Goal: Feedback & Contribution: Submit feedback/report problem

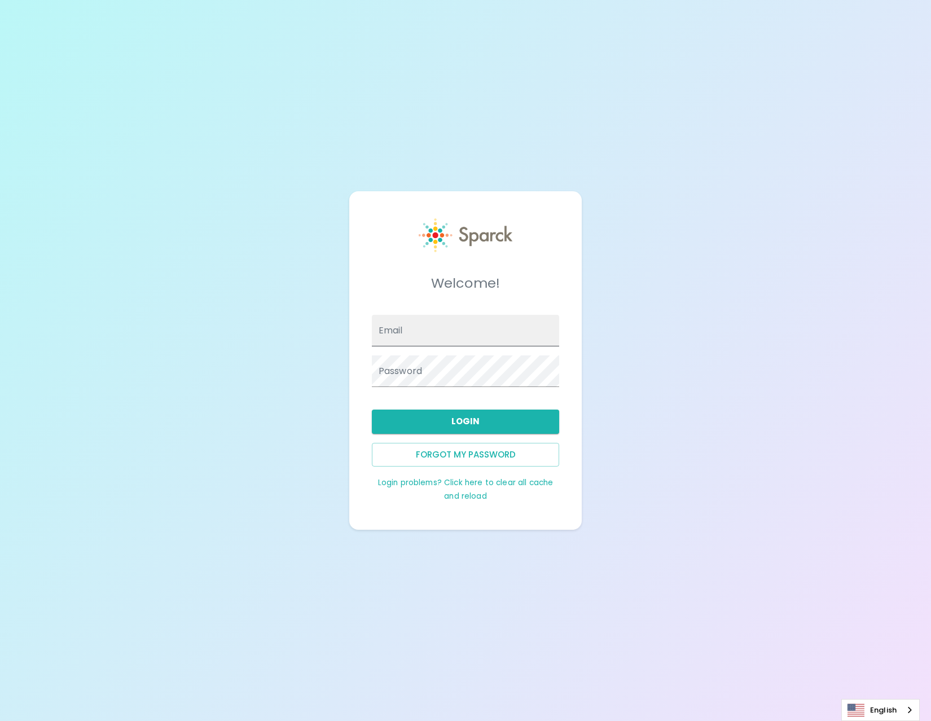
click at [403, 334] on input "Email" at bounding box center [466, 331] width 188 height 32
type input "[EMAIL_ADDRESS][PERSON_NAME][DOMAIN_NAME]"
click at [412, 426] on button "Login" at bounding box center [466, 422] width 188 height 24
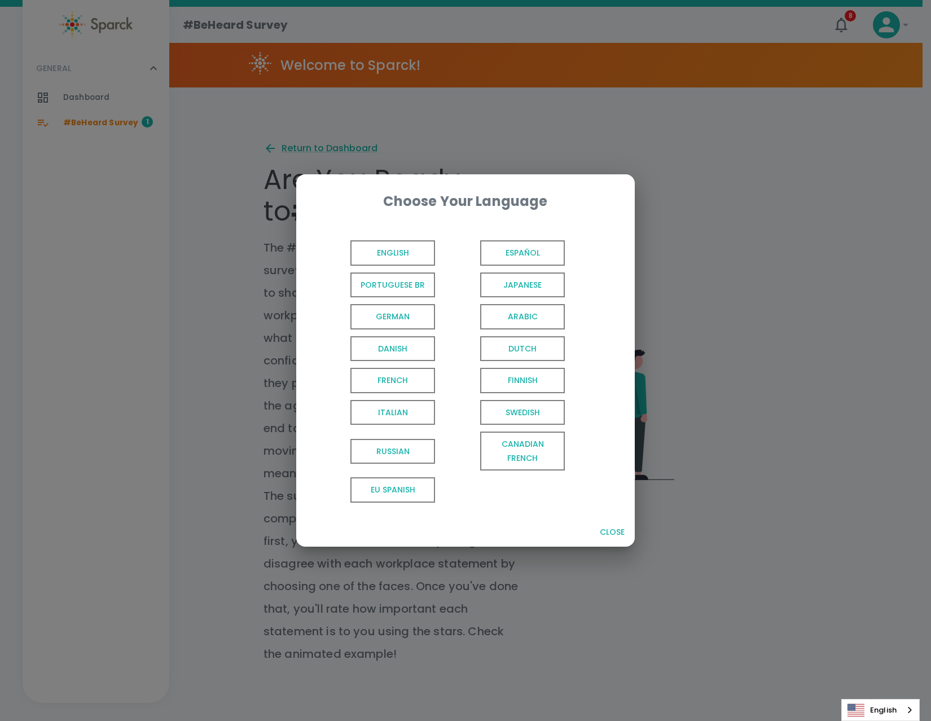
click at [404, 255] on span "English" at bounding box center [392, 252] width 85 height 25
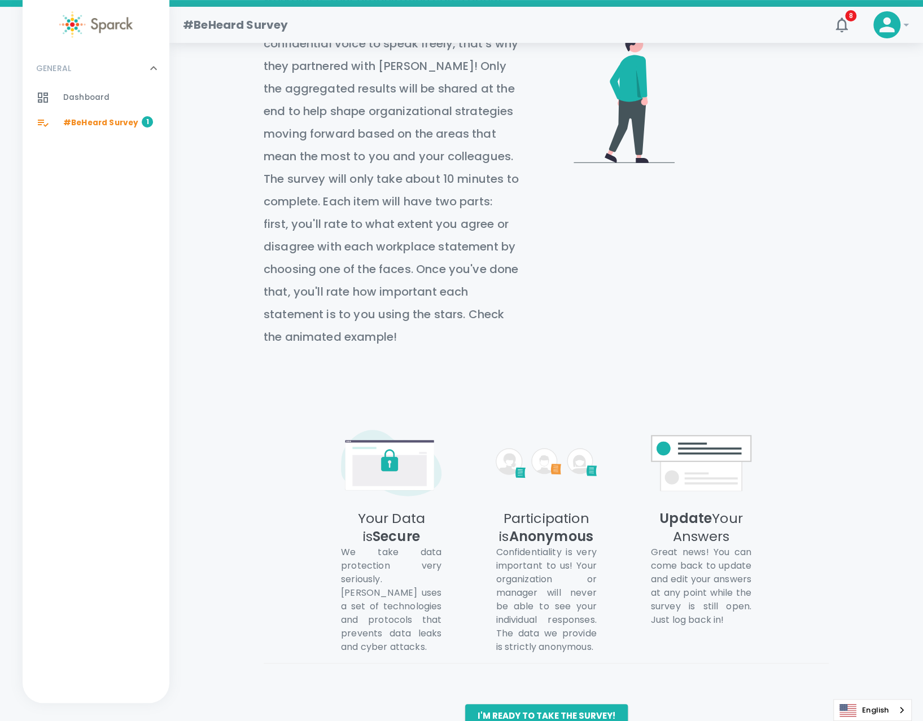
scroll to position [346, 0]
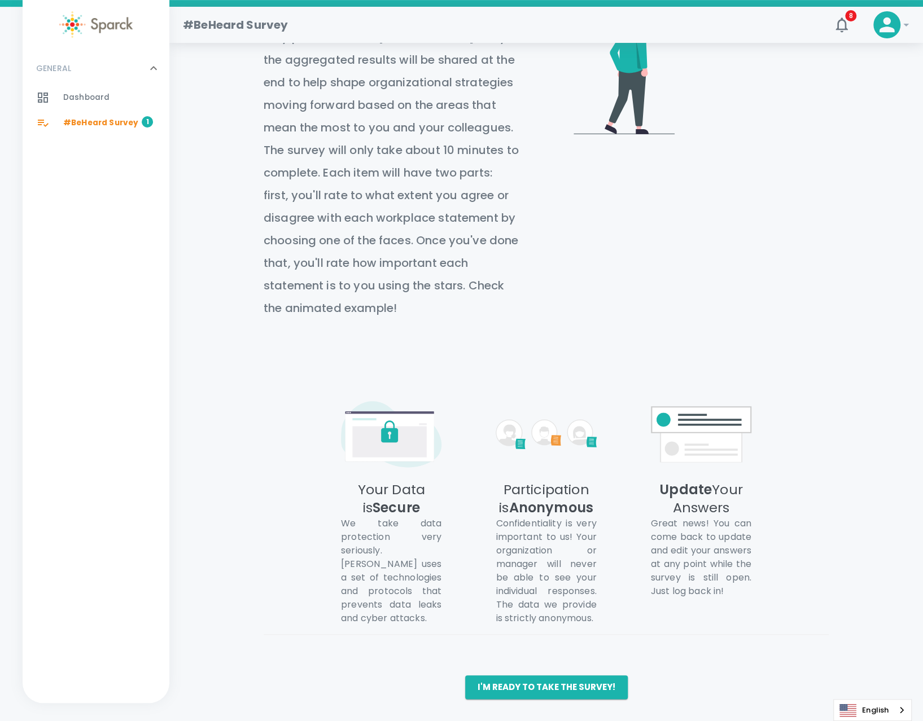
click at [550, 690] on button "I'm ready to take the survey!" at bounding box center [546, 687] width 162 height 24
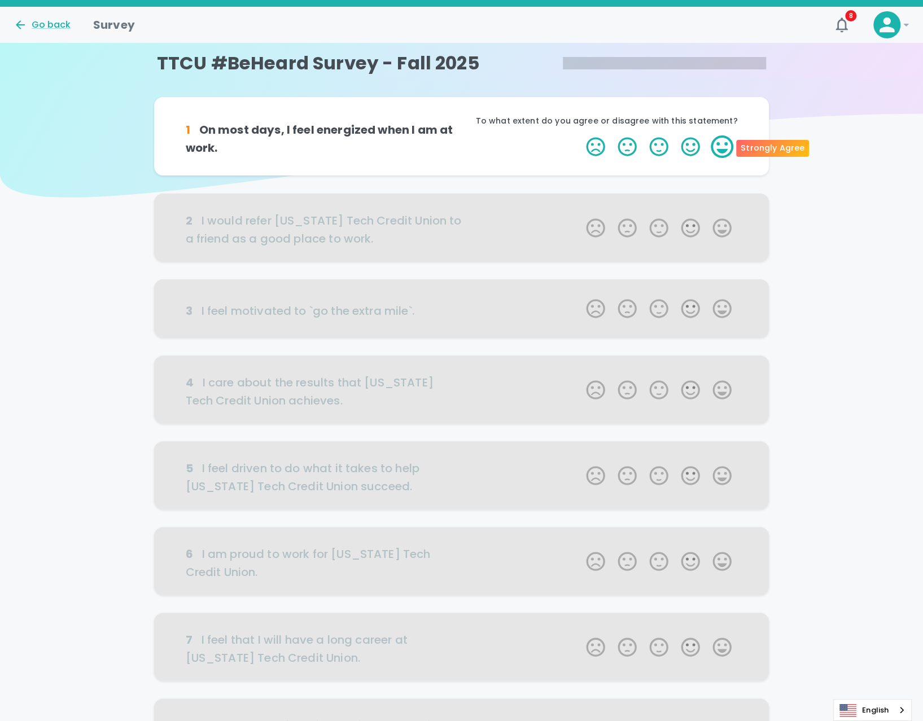
click at [717, 148] on label "5 Stars" at bounding box center [722, 146] width 32 height 23
click at [579, 135] on input "5 Stars" at bounding box center [579, 135] width 1 height 1
click at [723, 228] on div at bounding box center [461, 228] width 615 height 68
click at [722, 147] on label "5 Stars" at bounding box center [722, 146] width 32 height 23
click at [579, 135] on input "5 Stars" at bounding box center [579, 135] width 1 height 1
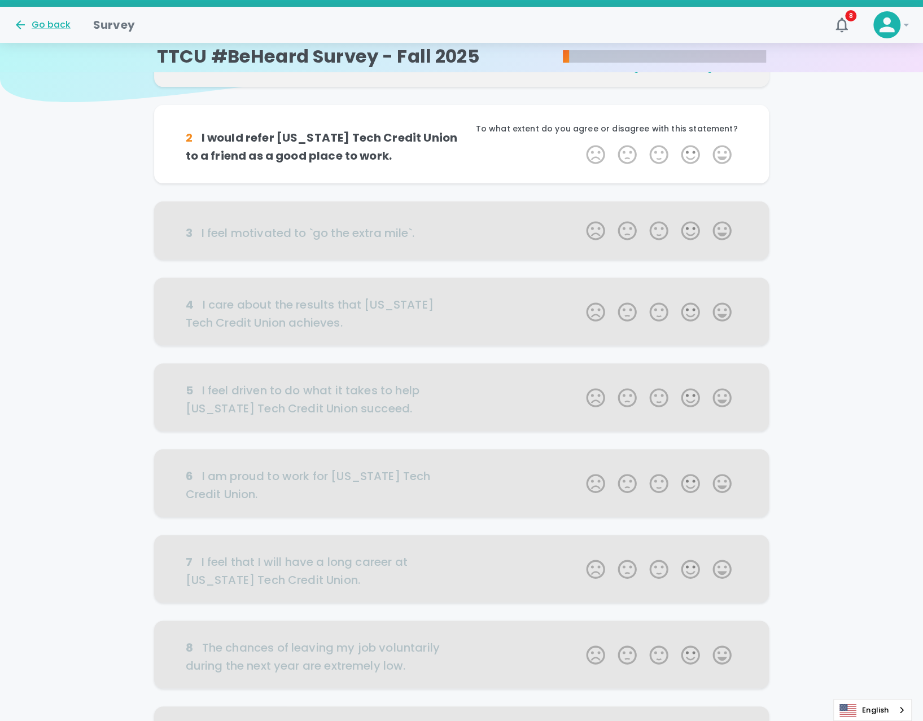
scroll to position [99, 0]
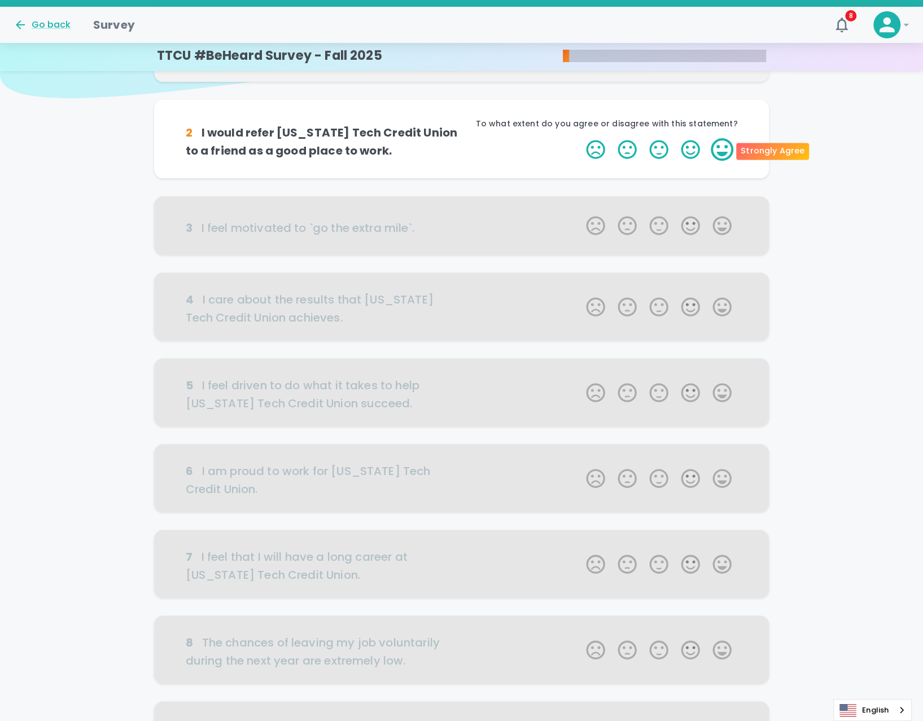
click at [717, 153] on label "5 Stars" at bounding box center [722, 149] width 32 height 23
click at [579, 138] on input "5 Stars" at bounding box center [579, 138] width 1 height 1
click at [721, 151] on label "5 Stars" at bounding box center [722, 149] width 32 height 23
click at [579, 138] on input "5 Stars" at bounding box center [579, 138] width 1 height 1
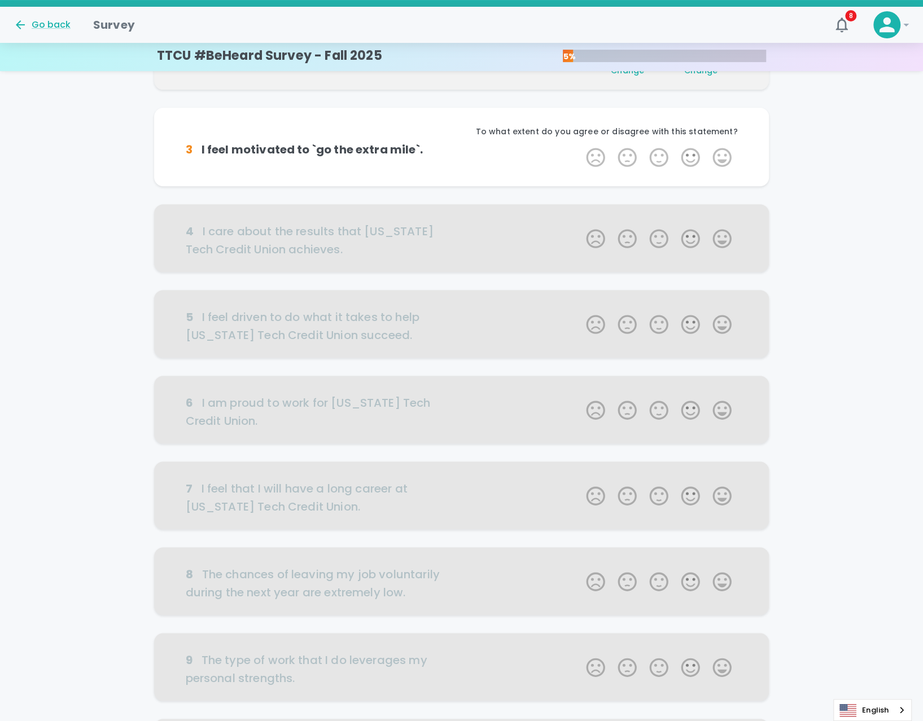
scroll to position [199, 0]
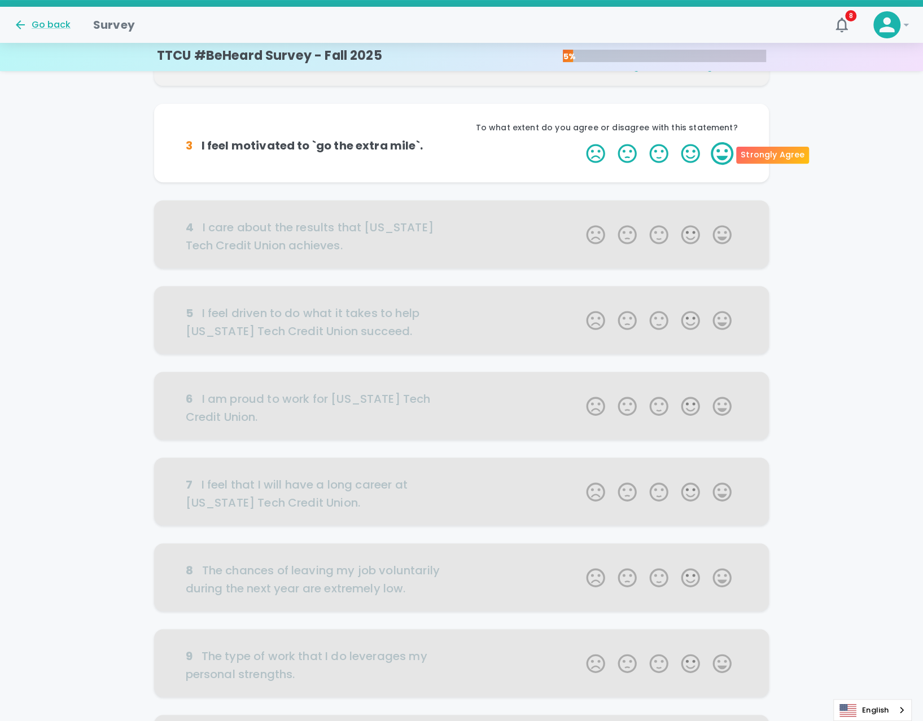
click at [726, 155] on label "5 Stars" at bounding box center [722, 153] width 32 height 23
click at [579, 142] on input "5 Stars" at bounding box center [579, 142] width 1 height 1
click at [723, 155] on label "5 Stars" at bounding box center [722, 153] width 32 height 23
click at [579, 142] on input "5 Stars" at bounding box center [579, 142] width 1 height 1
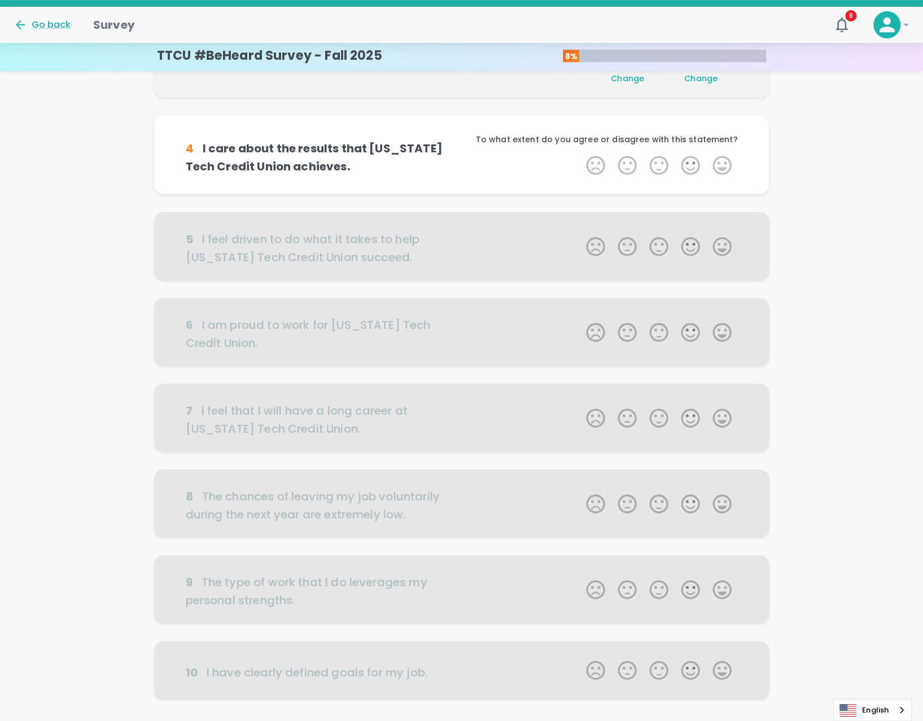
scroll to position [298, 0]
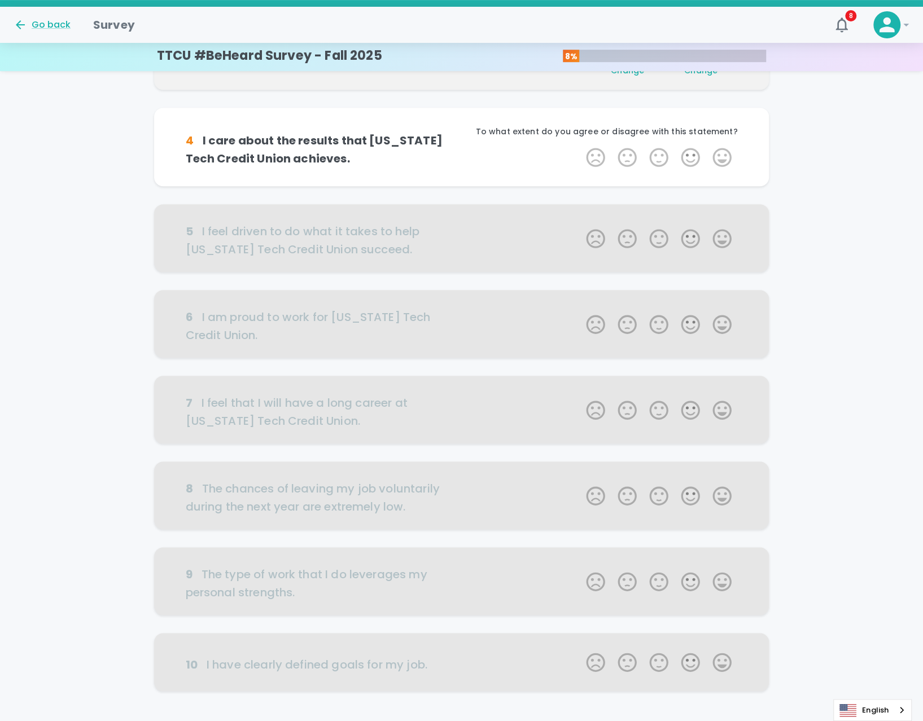
click at [722, 155] on label "5 Stars" at bounding box center [722, 157] width 32 height 23
click at [579, 146] on input "5 Stars" at bounding box center [579, 146] width 1 height 1
click at [722, 155] on label "5 Stars" at bounding box center [722, 157] width 32 height 23
click at [579, 146] on input "5 Stars" at bounding box center [579, 146] width 1 height 1
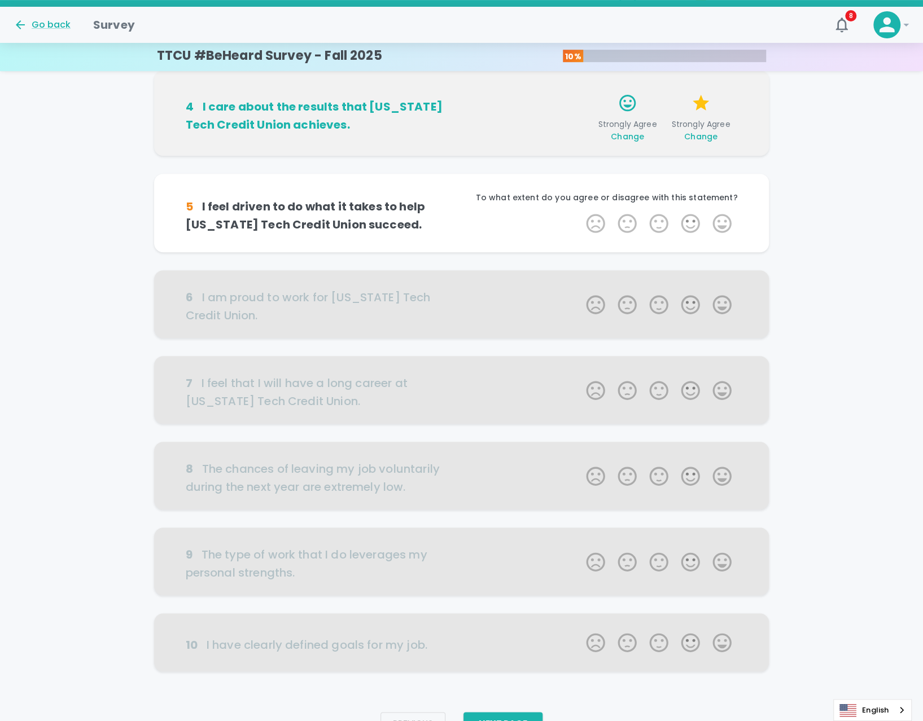
scroll to position [377, 0]
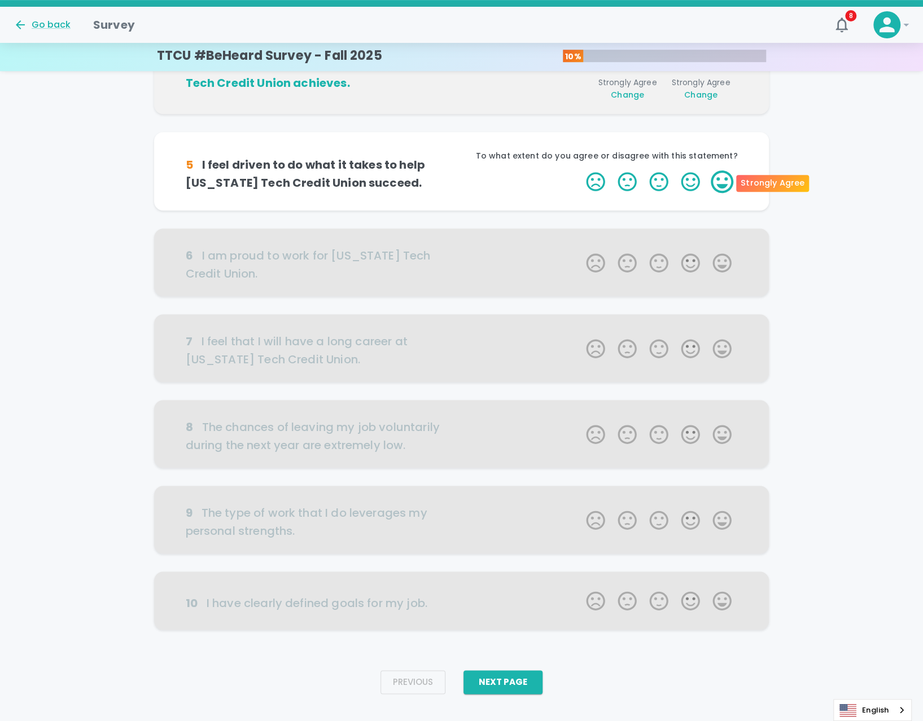
click at [719, 183] on label "5 Stars" at bounding box center [722, 181] width 32 height 23
click at [579, 170] on input "5 Stars" at bounding box center [579, 170] width 1 height 1
click at [719, 183] on label "5 Stars" at bounding box center [722, 181] width 32 height 23
click at [579, 170] on input "5 Stars" at bounding box center [579, 170] width 1 height 1
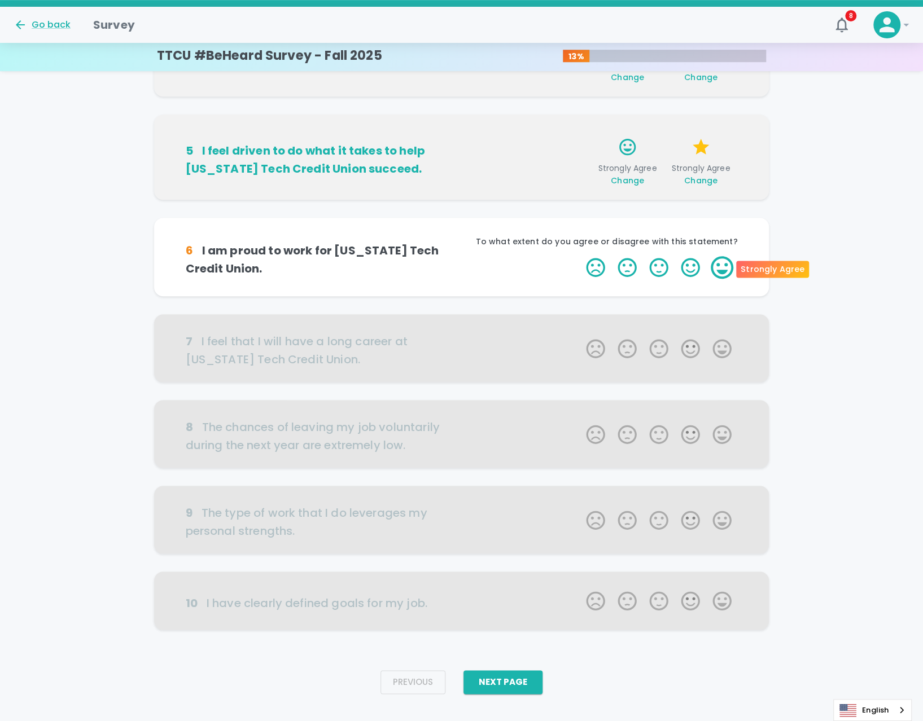
click at [722, 270] on label "5 Stars" at bounding box center [722, 267] width 32 height 23
click at [579, 256] on input "5 Stars" at bounding box center [579, 256] width 1 height 1
click at [722, 270] on label "5 Stars" at bounding box center [722, 267] width 32 height 23
click at [579, 256] on input "5 Stars" at bounding box center [579, 256] width 1 height 1
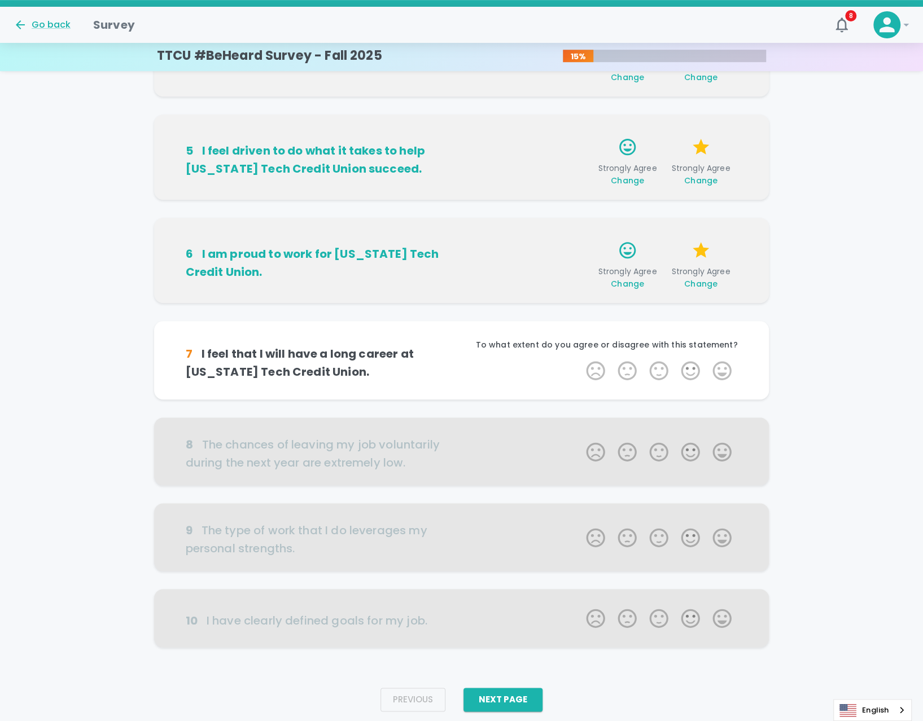
scroll to position [412, 0]
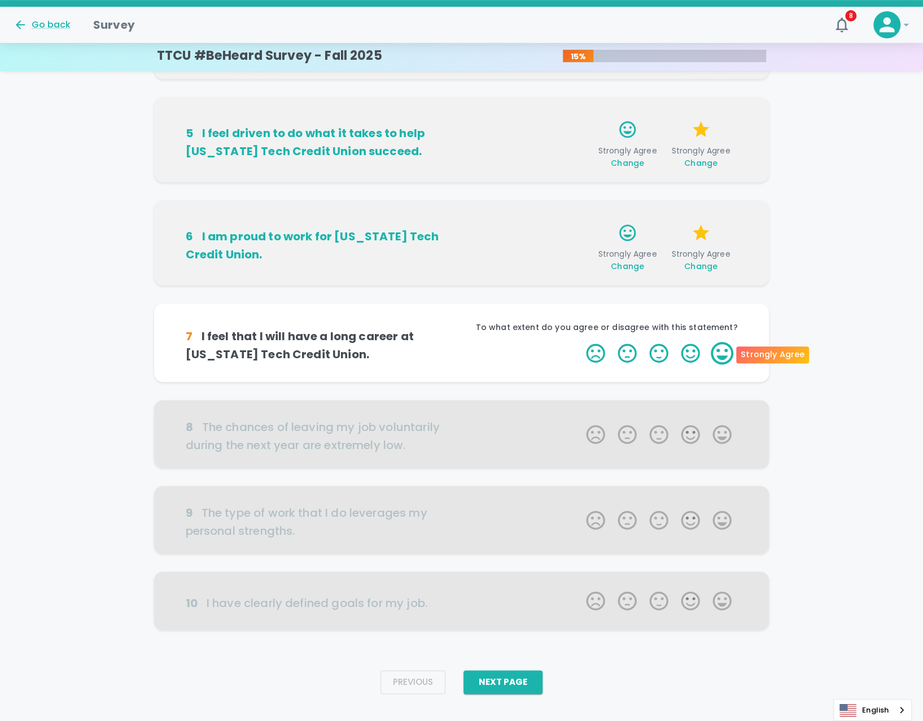
click at [721, 352] on label "5 Stars" at bounding box center [722, 353] width 32 height 23
click at [579, 342] on input "5 Stars" at bounding box center [579, 341] width 1 height 1
click at [721, 352] on label "5 Stars" at bounding box center [722, 353] width 32 height 23
click at [579, 342] on input "5 Stars" at bounding box center [579, 341] width 1 height 1
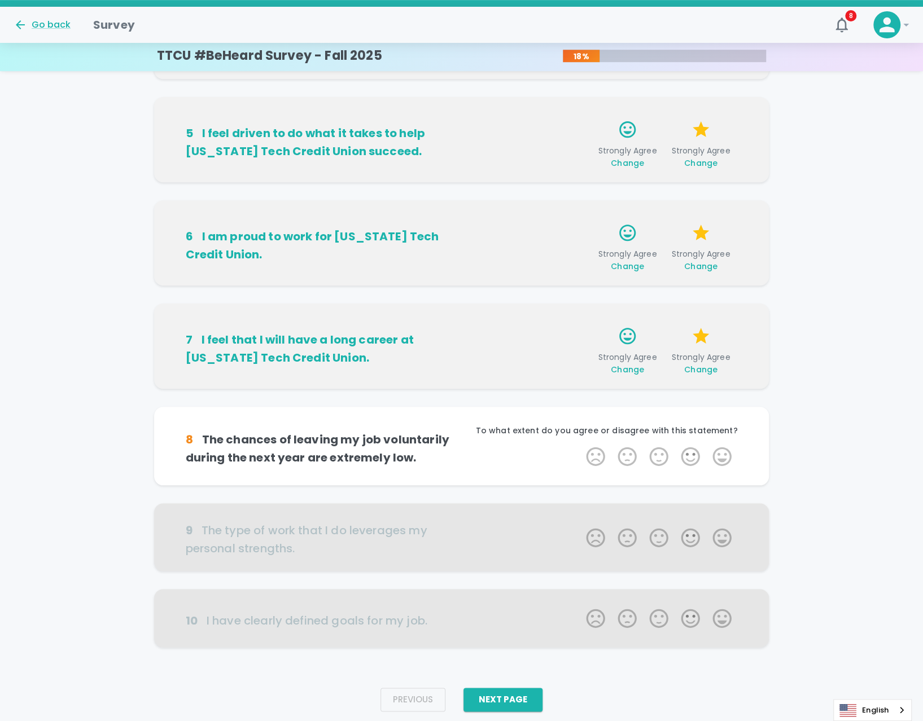
scroll to position [430, 0]
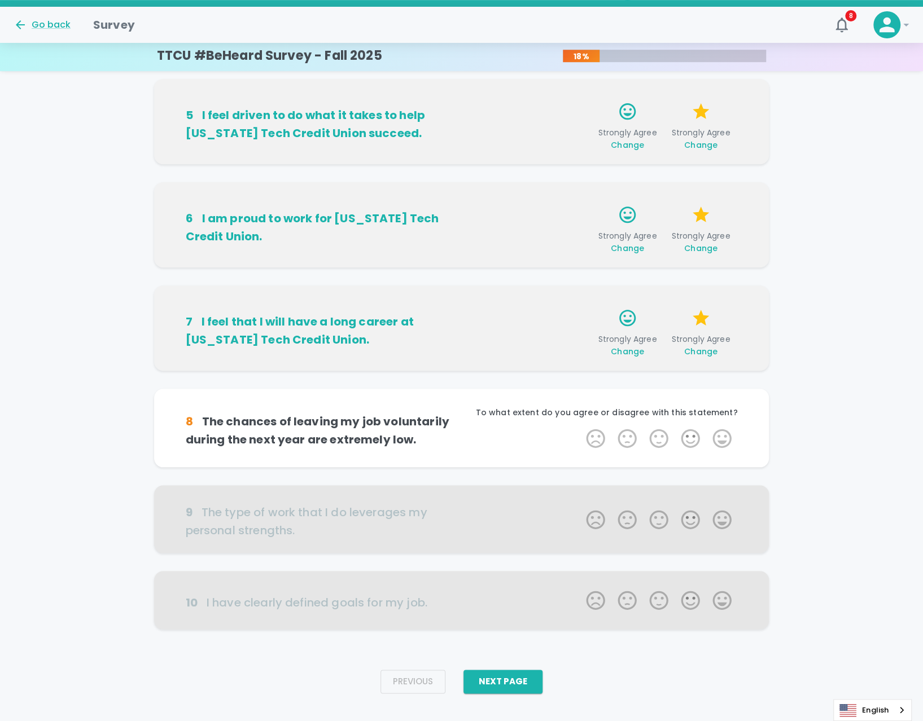
click at [698, 350] on span "Change" at bounding box center [700, 351] width 33 height 11
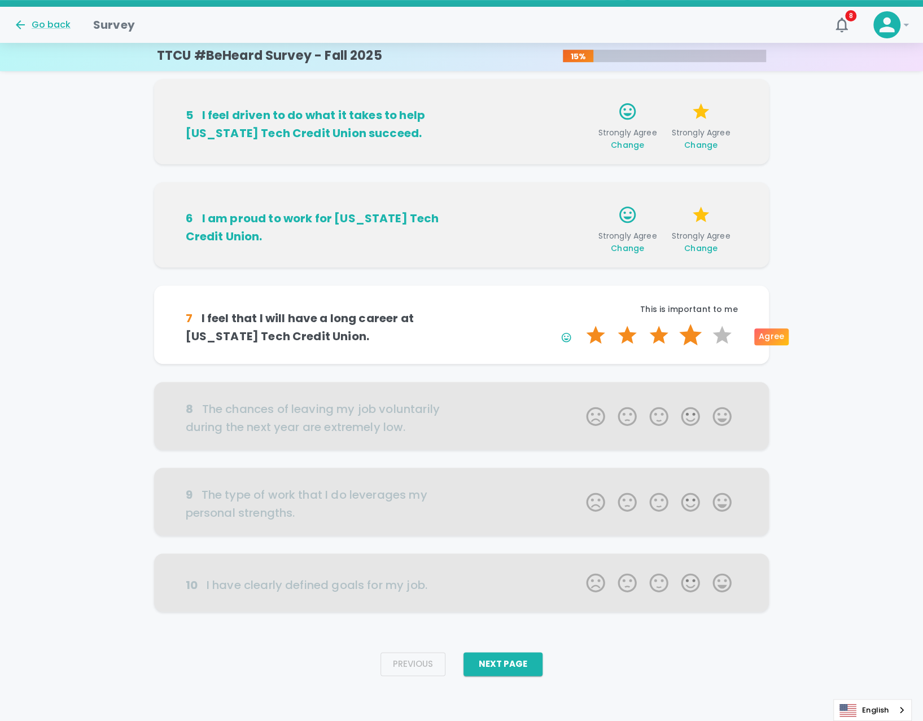
click at [689, 340] on label "4 Stars" at bounding box center [690, 335] width 32 height 23
click at [579, 324] on input "4 Stars" at bounding box center [579, 323] width 1 height 1
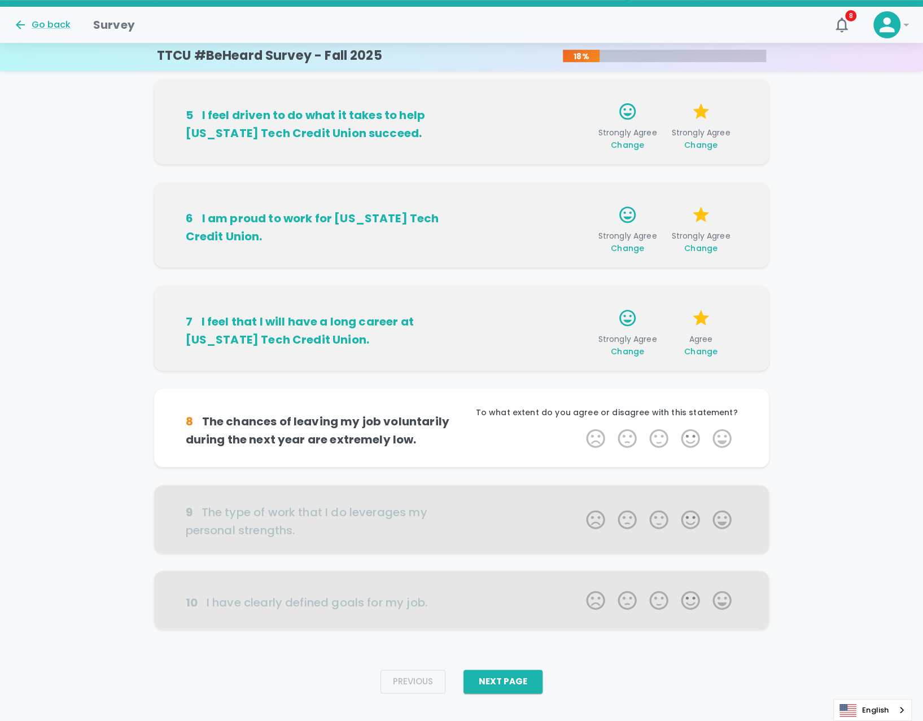
click at [694, 354] on span "Change" at bounding box center [700, 351] width 33 height 11
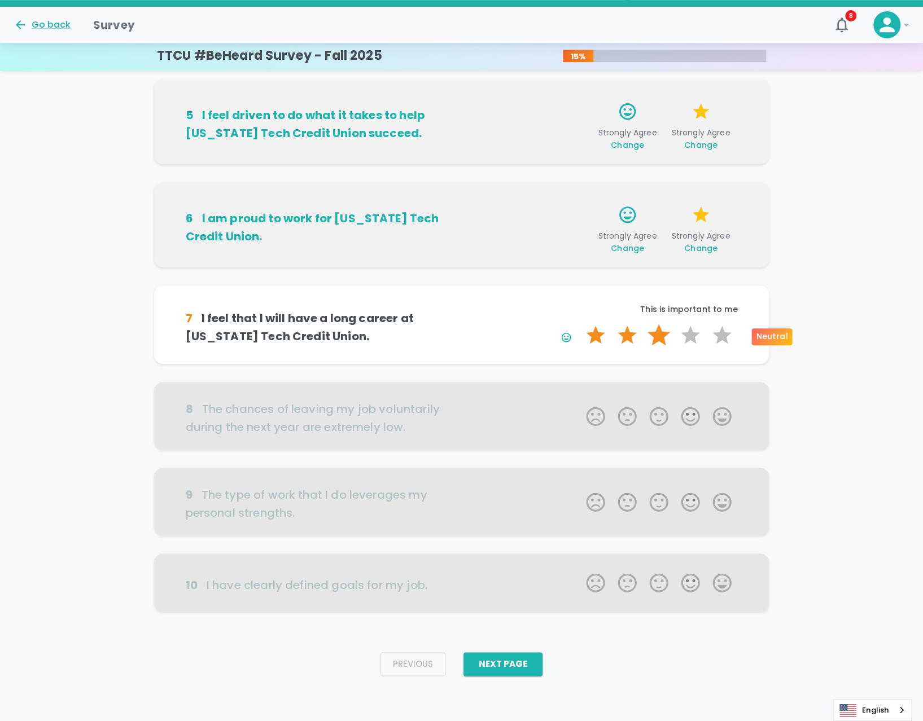
click at [650, 338] on label "3 Stars" at bounding box center [659, 335] width 32 height 23
click at [579, 324] on input "3 Stars" at bounding box center [579, 323] width 1 height 1
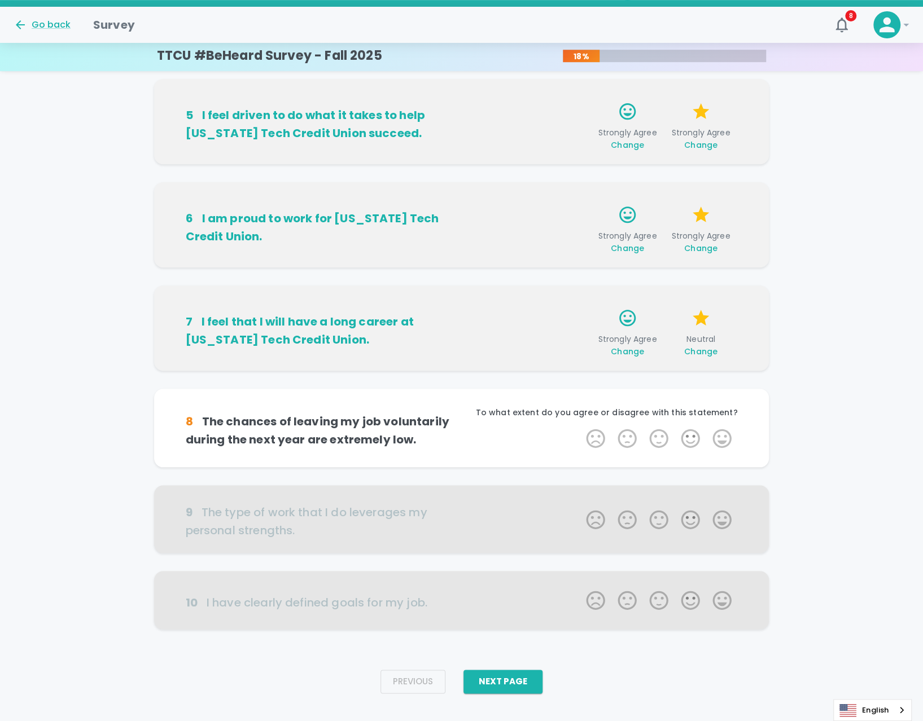
click at [636, 354] on span "Change" at bounding box center [626, 351] width 33 height 11
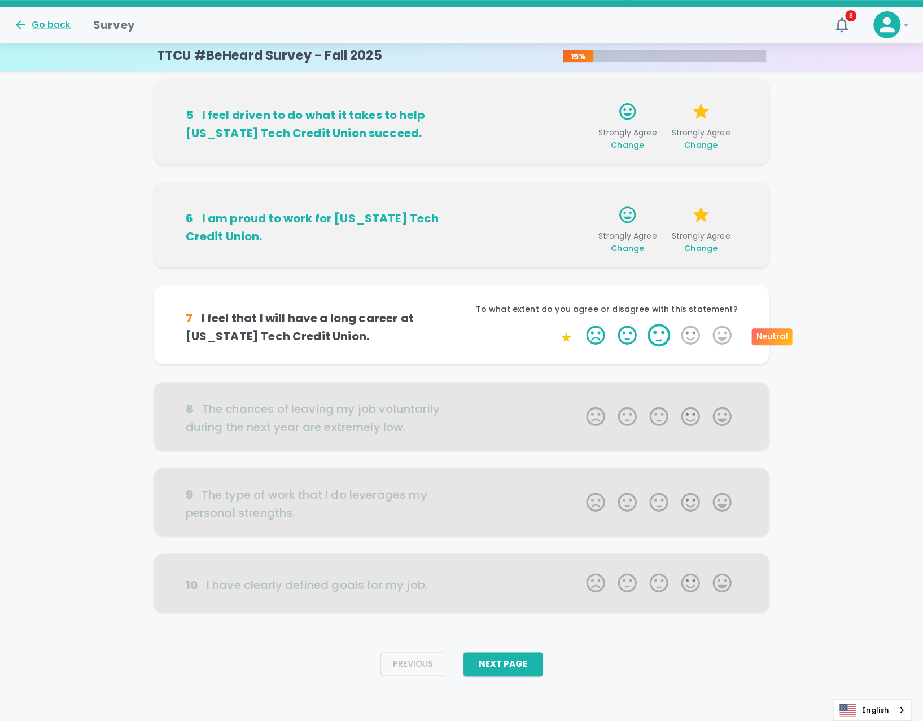
click at [657, 337] on label "3 Stars" at bounding box center [659, 335] width 32 height 23
click at [579, 324] on input "3 Stars" at bounding box center [579, 323] width 1 height 1
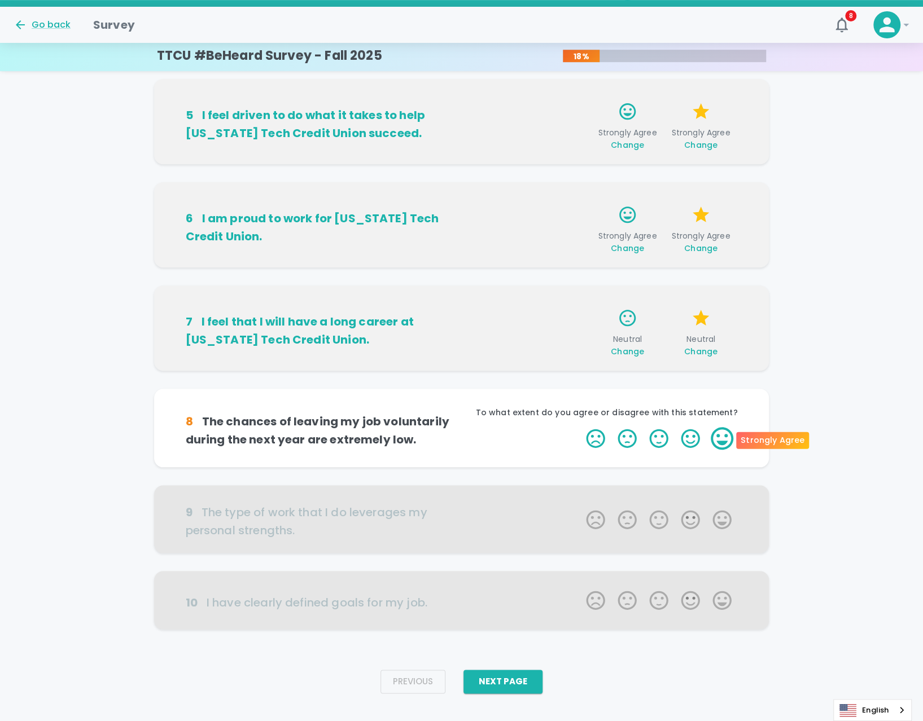
click at [721, 443] on label "5 Stars" at bounding box center [722, 438] width 32 height 23
click at [579, 427] on input "5 Stars" at bounding box center [579, 427] width 1 height 1
click at [723, 440] on label "5 Stars" at bounding box center [722, 438] width 32 height 23
click at [579, 427] on input "5 Stars" at bounding box center [579, 427] width 1 height 1
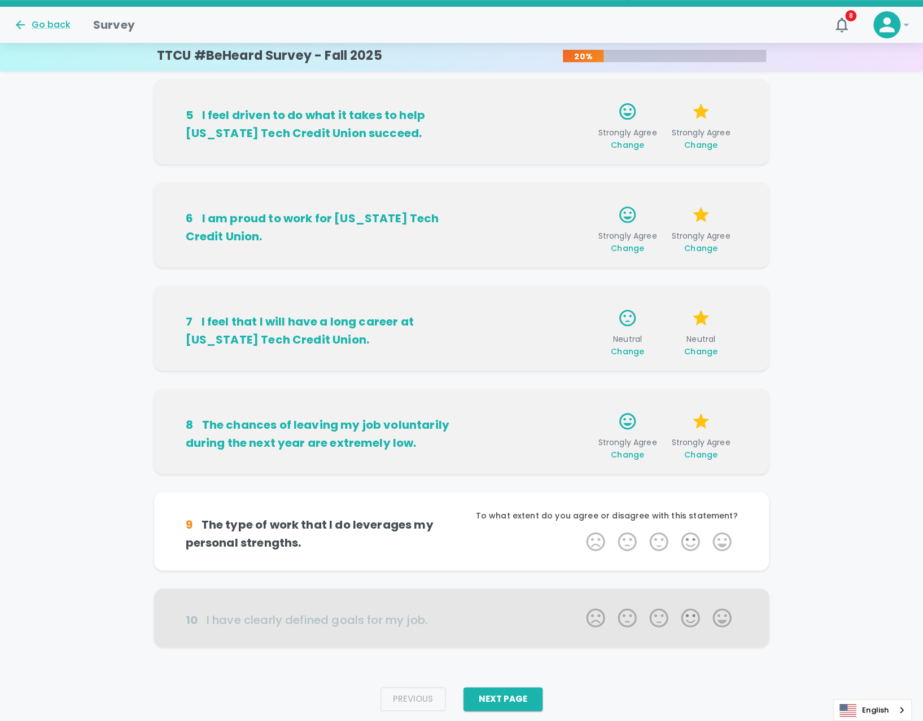
scroll to position [447, 0]
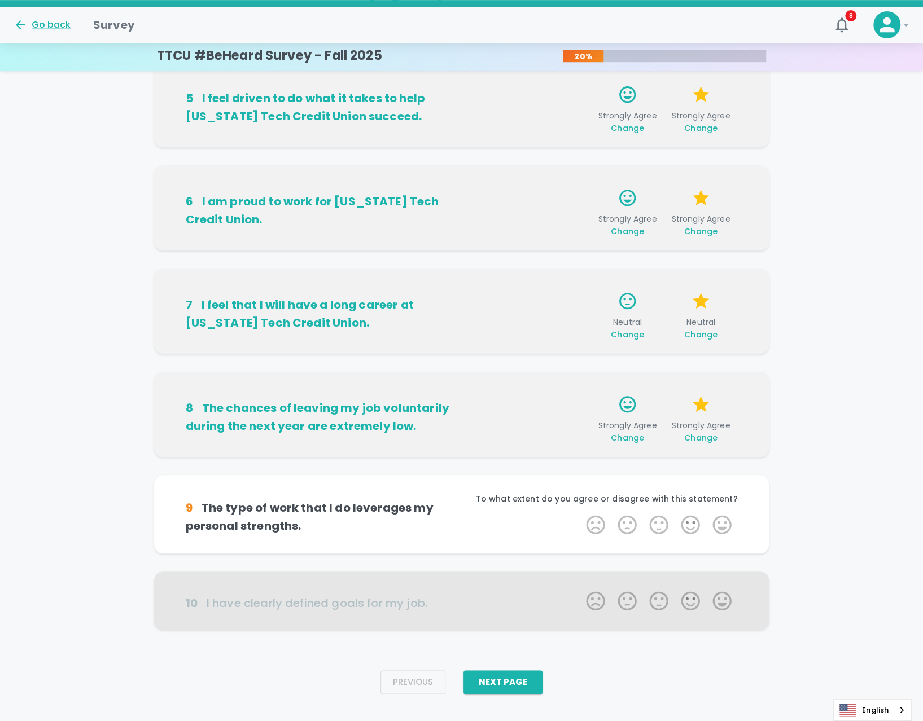
click at [706, 437] on span "Change" at bounding box center [700, 437] width 33 height 11
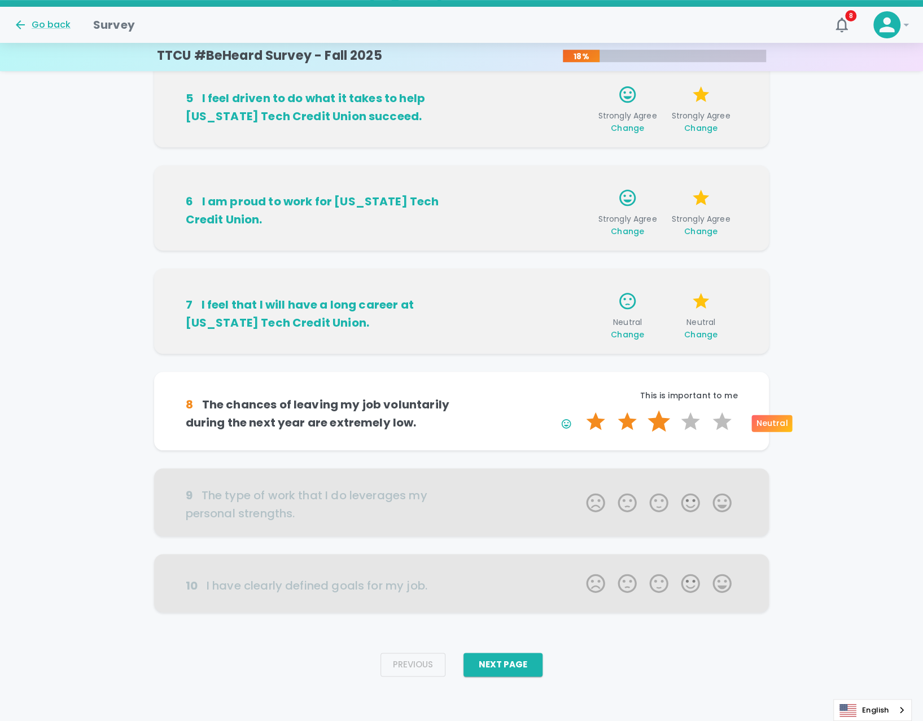
click at [657, 423] on label "3 Stars" at bounding box center [659, 421] width 32 height 23
click at [579, 410] on input "3 Stars" at bounding box center [579, 410] width 1 height 1
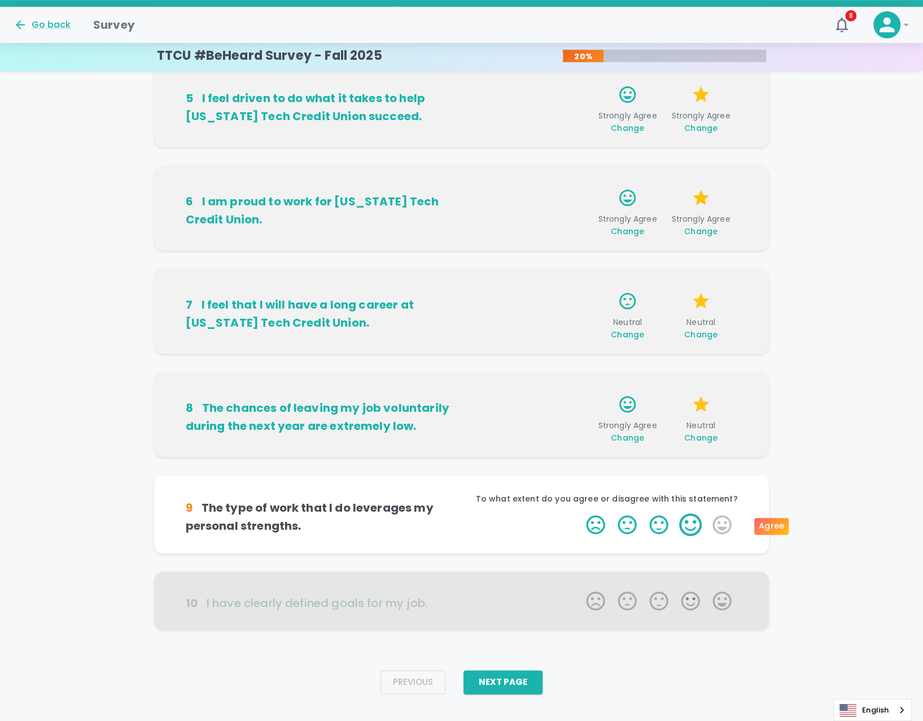
click at [691, 525] on label "4 Stars" at bounding box center [690, 524] width 32 height 23
click at [579, 513] on input "4 Stars" at bounding box center [579, 513] width 1 height 1
click at [686, 526] on label "4 Stars" at bounding box center [690, 524] width 32 height 23
click at [579, 513] on input "4 Stars" at bounding box center [579, 513] width 1 height 1
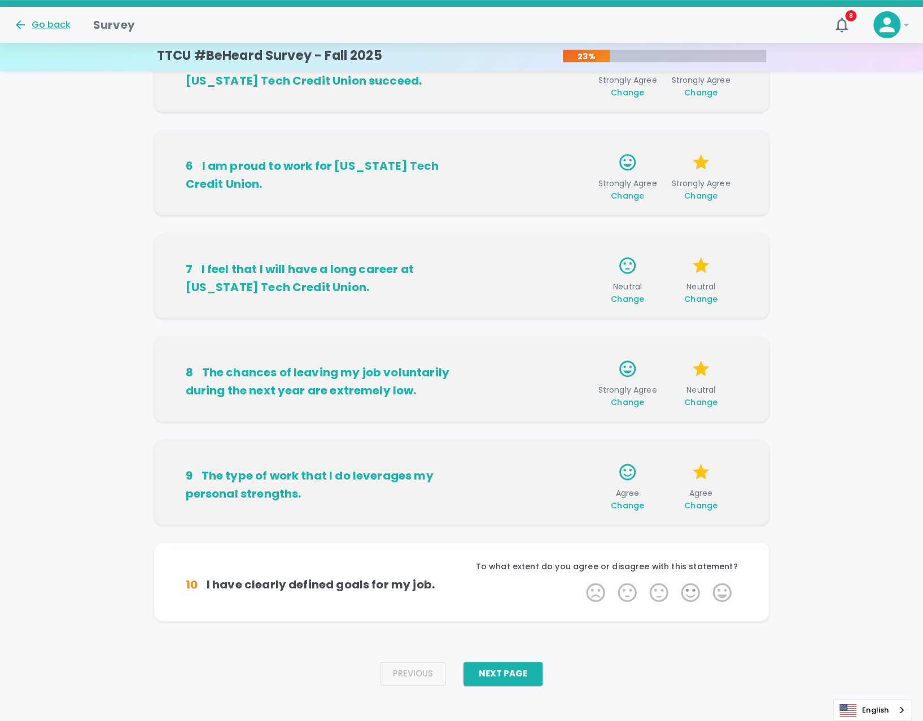
scroll to position [492, 0]
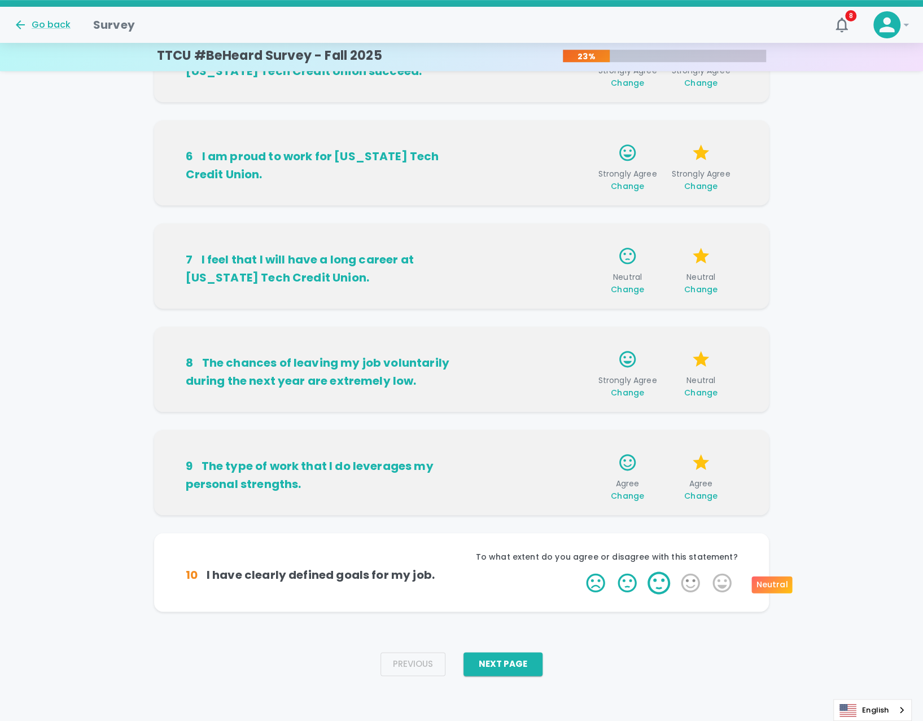
click at [658, 584] on label "3 Stars" at bounding box center [659, 583] width 32 height 23
click at [579, 572] on input "3 Stars" at bounding box center [579, 571] width 1 height 1
click at [658, 584] on label "3 Stars" at bounding box center [659, 583] width 32 height 23
click at [579, 572] on input "3 Stars" at bounding box center [579, 571] width 1 height 1
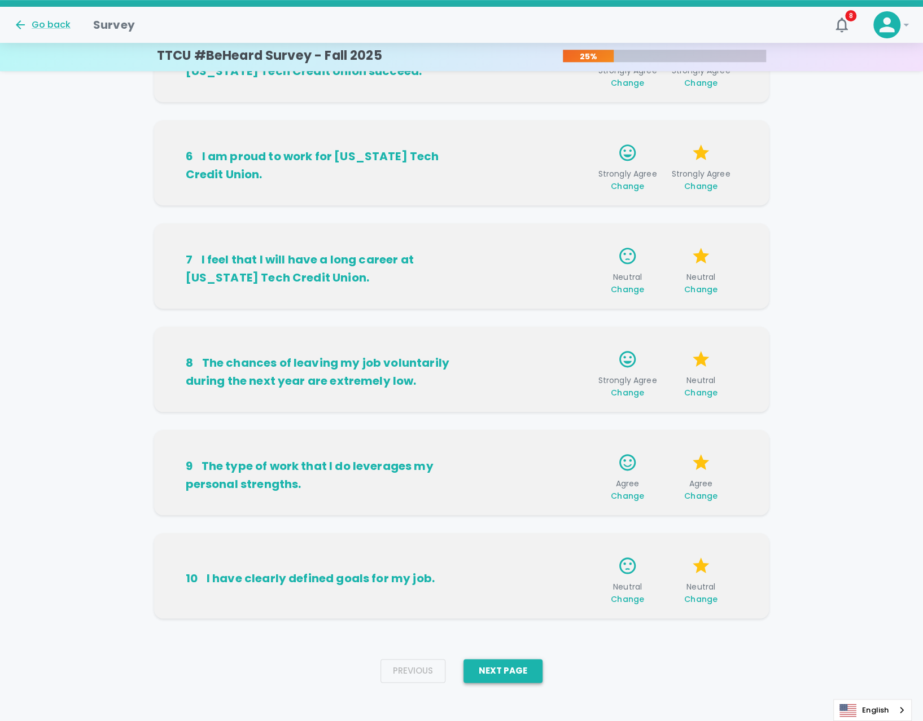
click at [532, 675] on button "Next Page" at bounding box center [502, 671] width 79 height 24
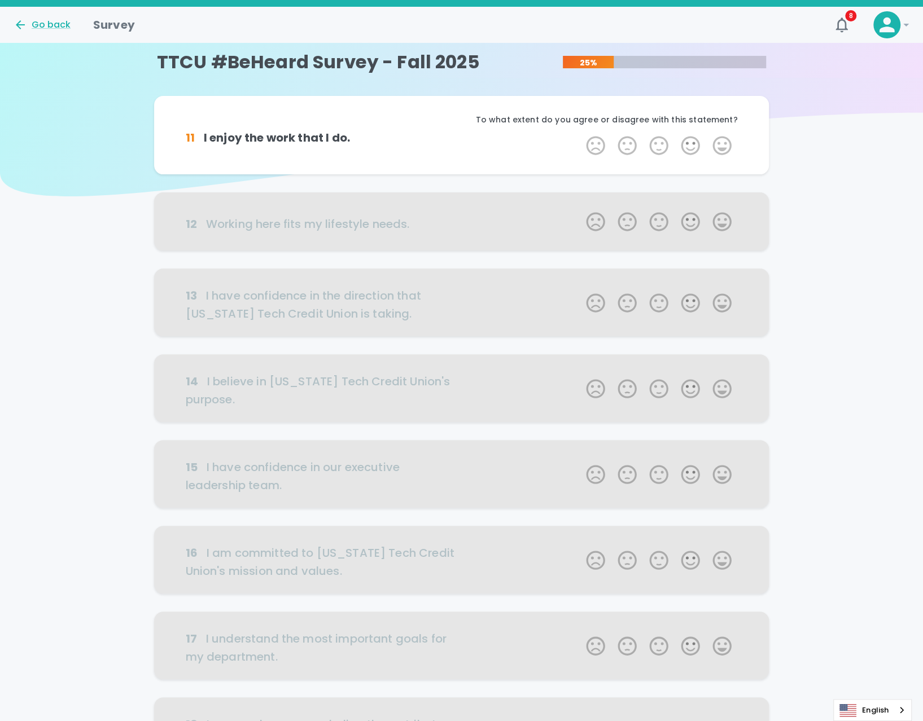
scroll to position [0, 0]
click at [689, 147] on label "4 Stars" at bounding box center [690, 146] width 32 height 23
click at [579, 135] on input "4 Stars" at bounding box center [579, 135] width 1 height 1
click at [689, 147] on label "4 Stars" at bounding box center [690, 146] width 32 height 23
click at [579, 135] on input "4 Stars" at bounding box center [579, 135] width 1 height 1
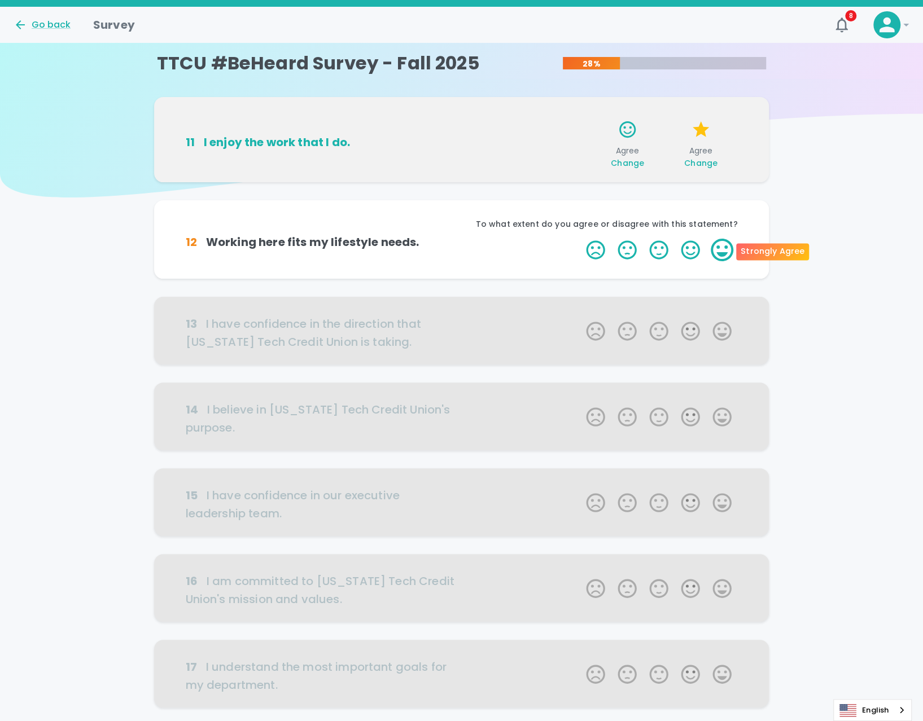
click at [716, 253] on label "5 Stars" at bounding box center [722, 250] width 32 height 23
click at [579, 239] on input "5 Stars" at bounding box center [579, 238] width 1 height 1
click at [716, 253] on label "5 Stars" at bounding box center [722, 250] width 32 height 23
click at [579, 239] on input "5 Stars" at bounding box center [579, 238] width 1 height 1
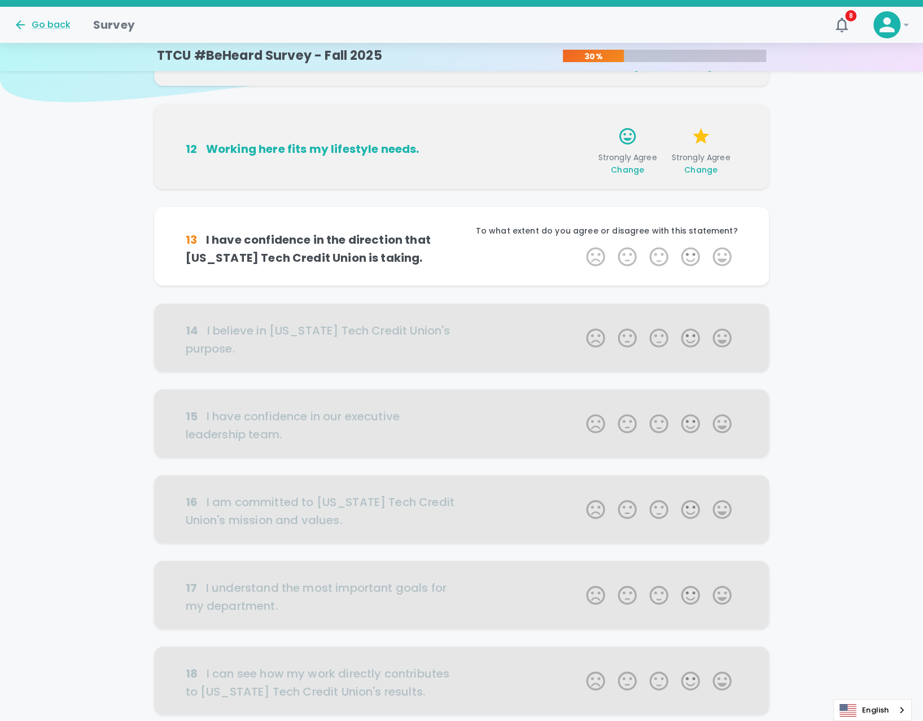
scroll to position [99, 0]
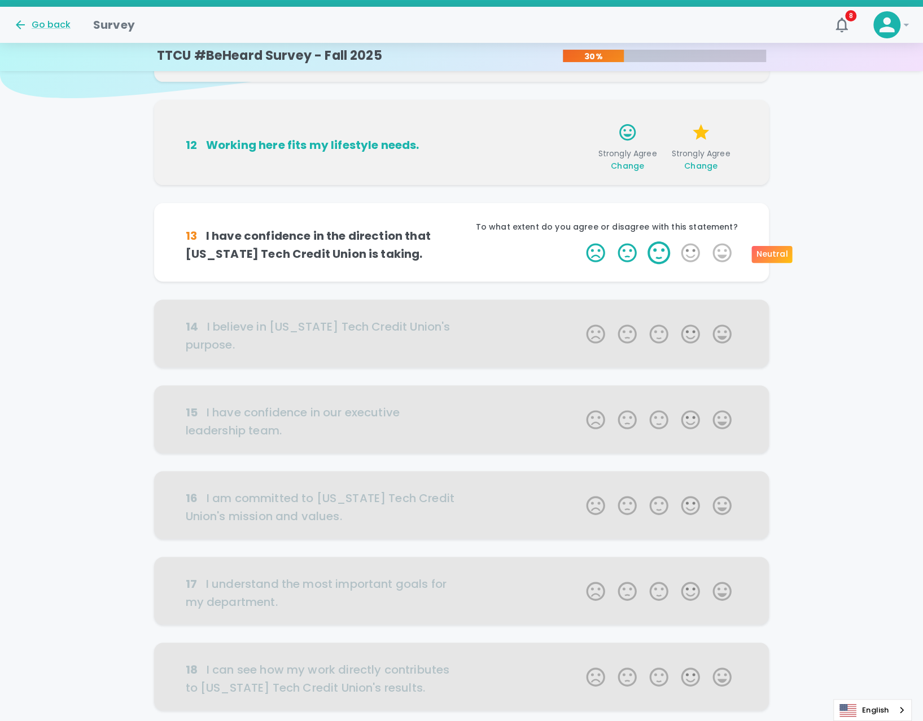
click at [657, 256] on label "3 Stars" at bounding box center [659, 252] width 32 height 23
click at [579, 241] on input "3 Stars" at bounding box center [579, 241] width 1 height 1
click at [657, 256] on label "3 Stars" at bounding box center [659, 252] width 32 height 23
click at [579, 241] on input "3 Stars" at bounding box center [579, 241] width 1 height 1
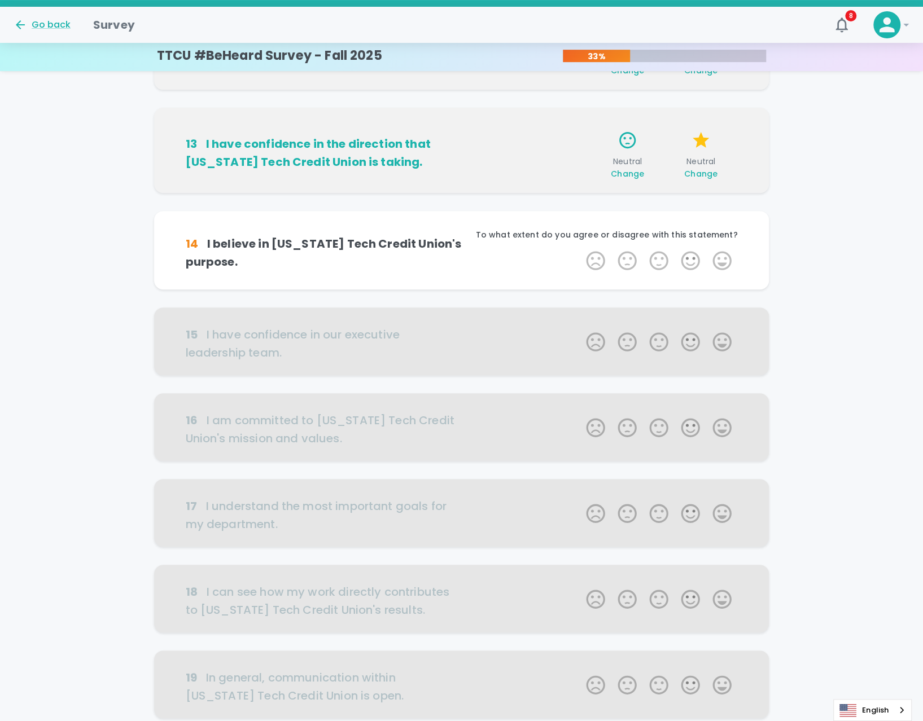
scroll to position [199, 0]
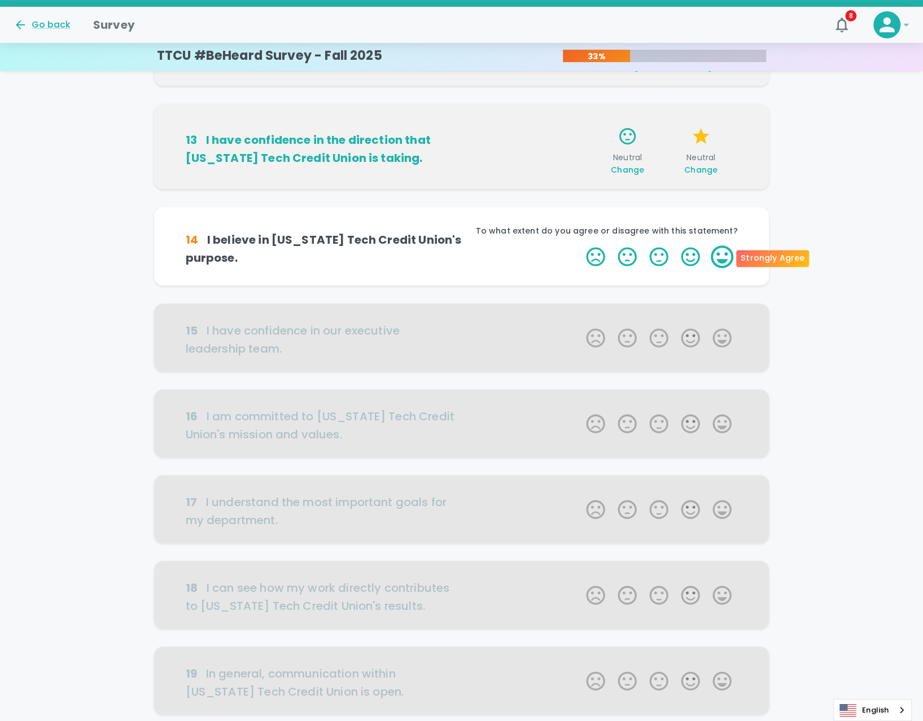
click at [711, 260] on label "5 Stars" at bounding box center [722, 256] width 32 height 23
click at [579, 245] on input "5 Stars" at bounding box center [579, 245] width 1 height 1
click at [713, 260] on label "5 Stars" at bounding box center [722, 256] width 32 height 23
click at [579, 245] on input "5 Stars" at bounding box center [579, 245] width 1 height 1
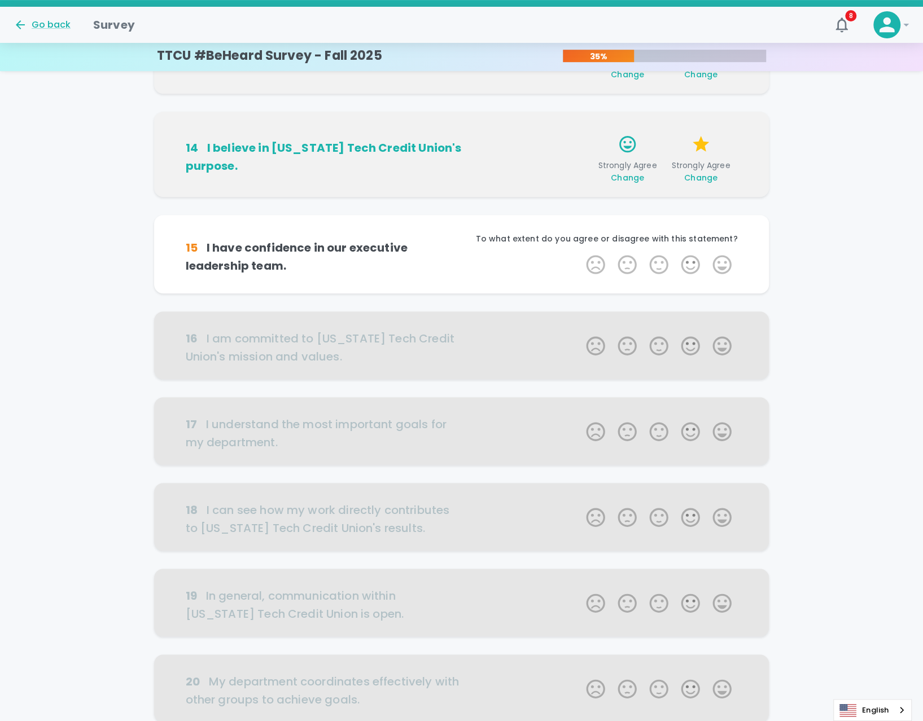
scroll to position [298, 0]
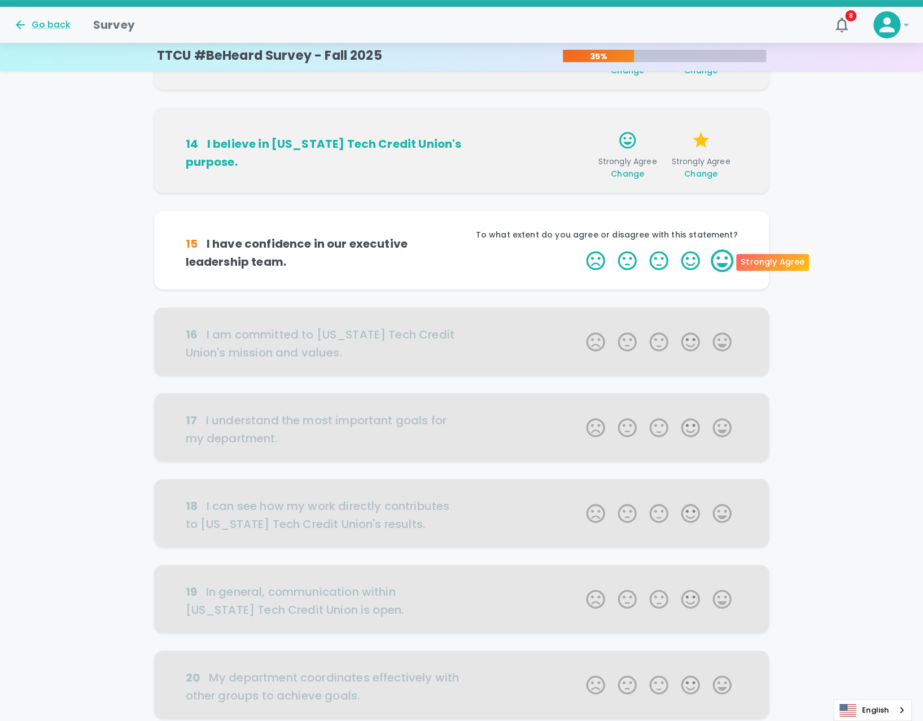
click at [720, 264] on label "5 Stars" at bounding box center [722, 260] width 32 height 23
click at [579, 249] on input "5 Stars" at bounding box center [579, 249] width 1 height 1
click at [720, 264] on label "5 Stars" at bounding box center [722, 260] width 32 height 23
click at [579, 249] on input "5 Stars" at bounding box center [579, 249] width 1 height 1
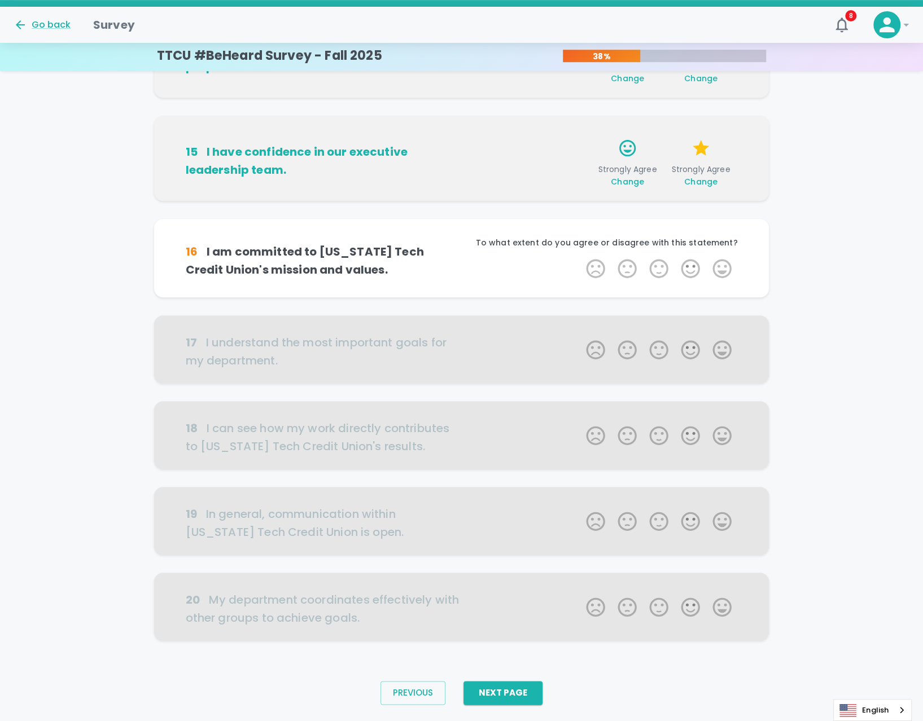
scroll to position [397, 0]
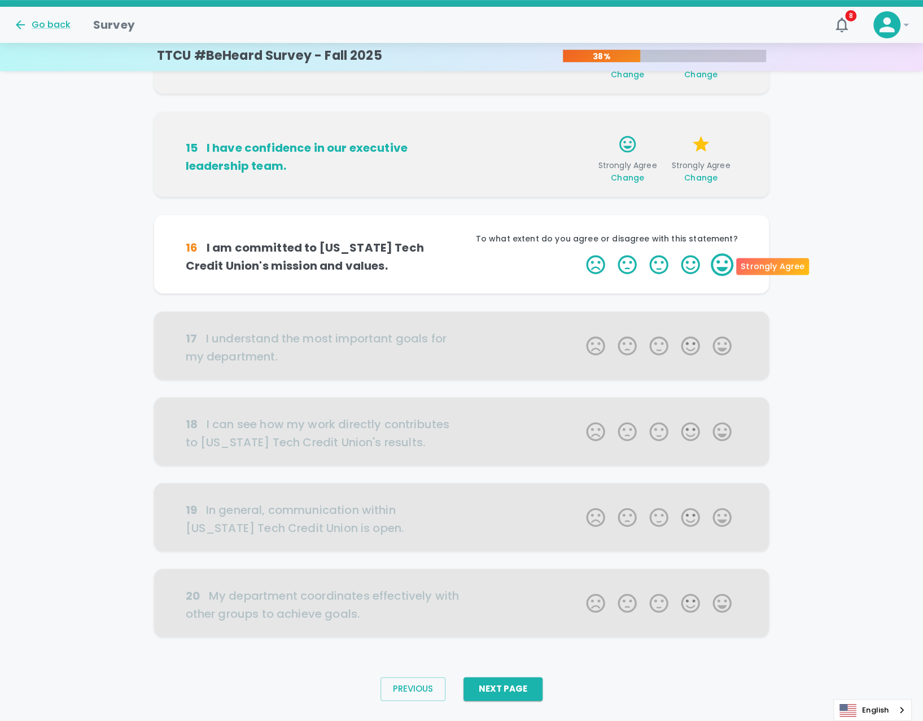
click at [722, 265] on label "5 Stars" at bounding box center [722, 264] width 32 height 23
click at [579, 253] on input "5 Stars" at bounding box center [579, 253] width 1 height 1
click at [722, 265] on label "5 Stars" at bounding box center [722, 264] width 32 height 23
click at [579, 253] on input "5 Stars" at bounding box center [579, 253] width 1 height 1
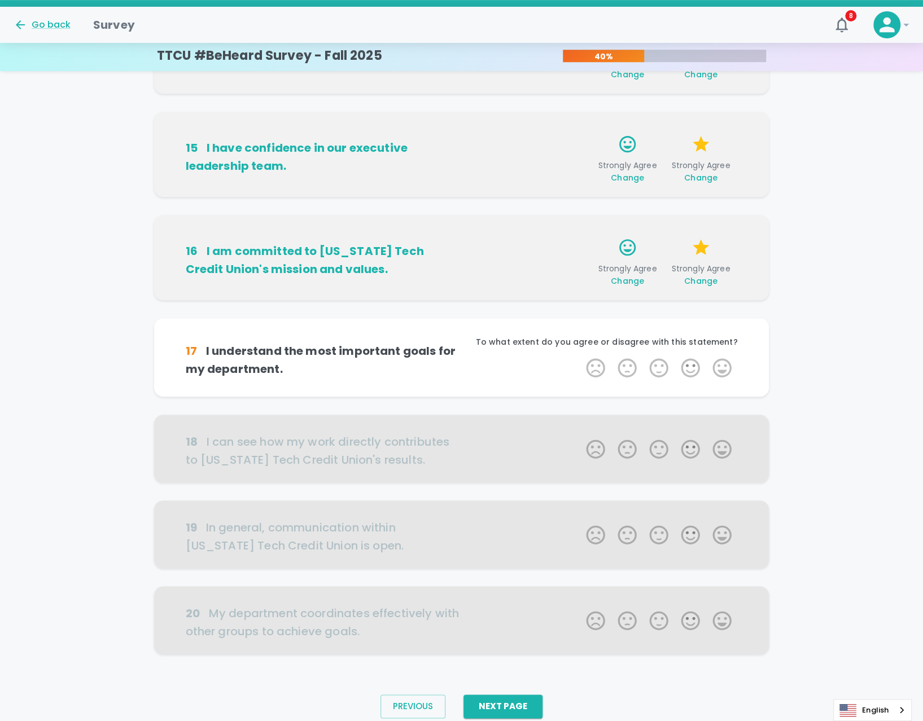
scroll to position [422, 0]
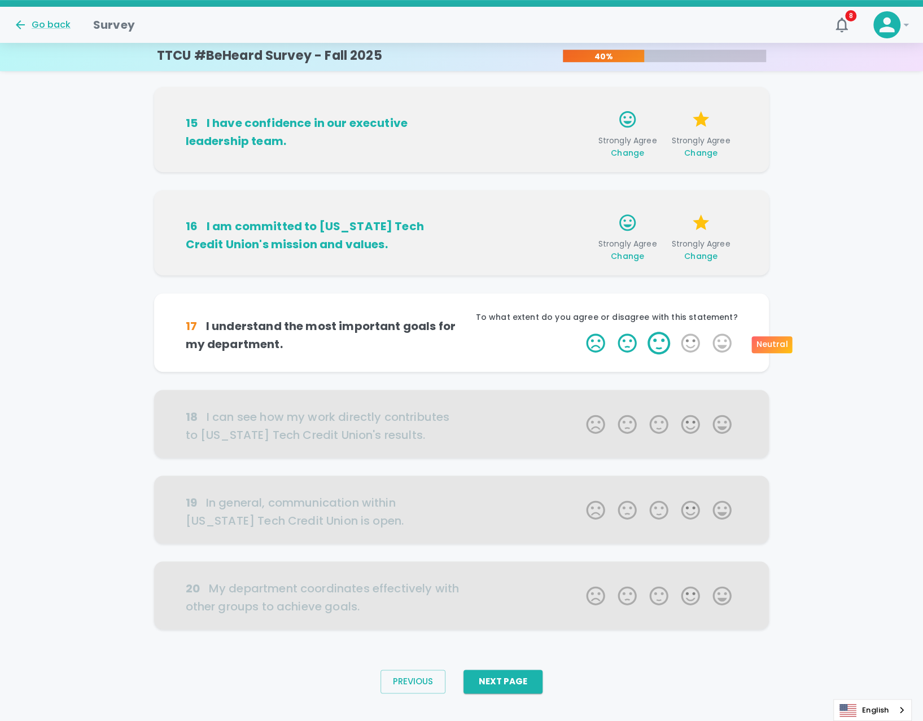
click at [656, 346] on label "3 Stars" at bounding box center [659, 343] width 32 height 23
click at [579, 332] on input "3 Stars" at bounding box center [579, 331] width 1 height 1
click at [658, 346] on label "3 Stars" at bounding box center [659, 343] width 32 height 23
click at [579, 332] on input "3 Stars" at bounding box center [579, 331] width 1 height 1
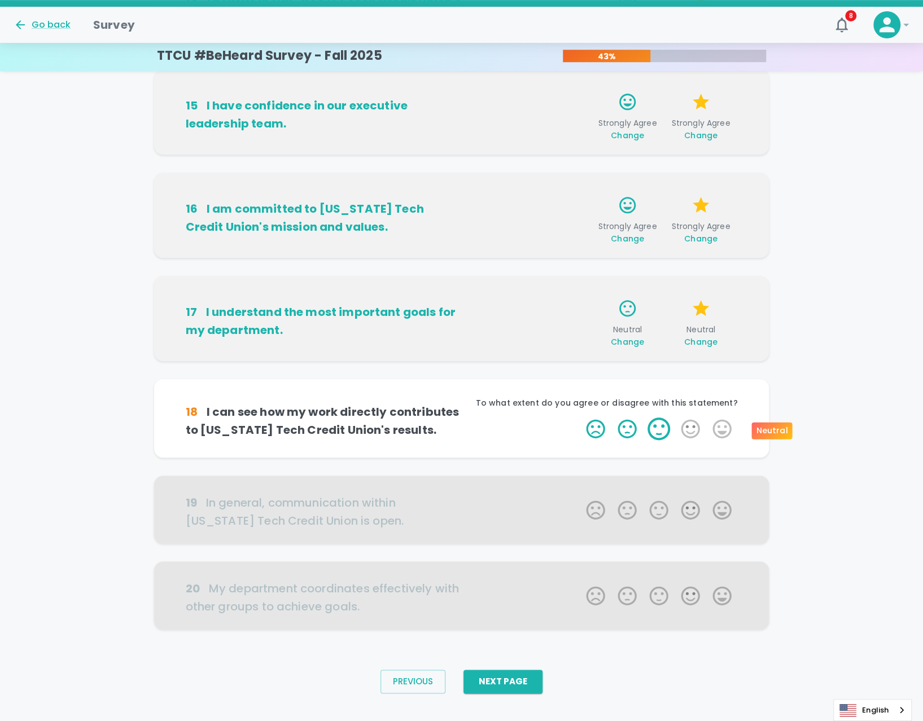
click at [664, 432] on label "3 Stars" at bounding box center [659, 429] width 32 height 23
click at [579, 418] on input "3 Stars" at bounding box center [579, 417] width 1 height 1
click at [655, 433] on label "3 Stars" at bounding box center [659, 429] width 32 height 23
click at [579, 418] on input "3 Stars" at bounding box center [579, 417] width 1 height 1
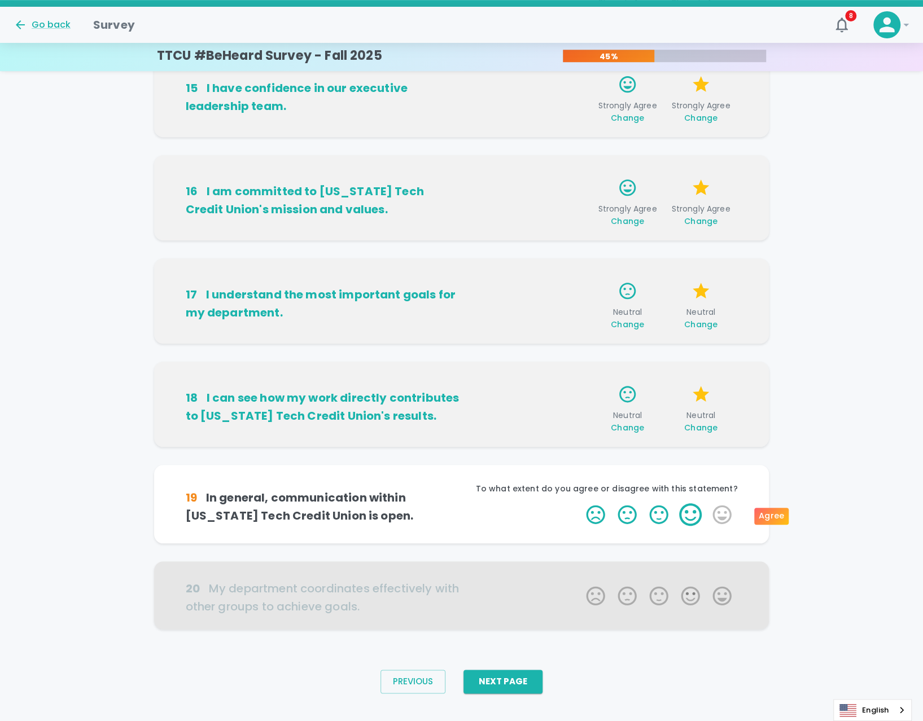
click at [692, 518] on label "4 Stars" at bounding box center [690, 514] width 32 height 23
click at [579, 503] on input "4 Stars" at bounding box center [579, 503] width 1 height 1
click at [692, 518] on label "4 Stars" at bounding box center [690, 514] width 32 height 23
click at [579, 503] on input "4 Stars" at bounding box center [579, 503] width 1 height 1
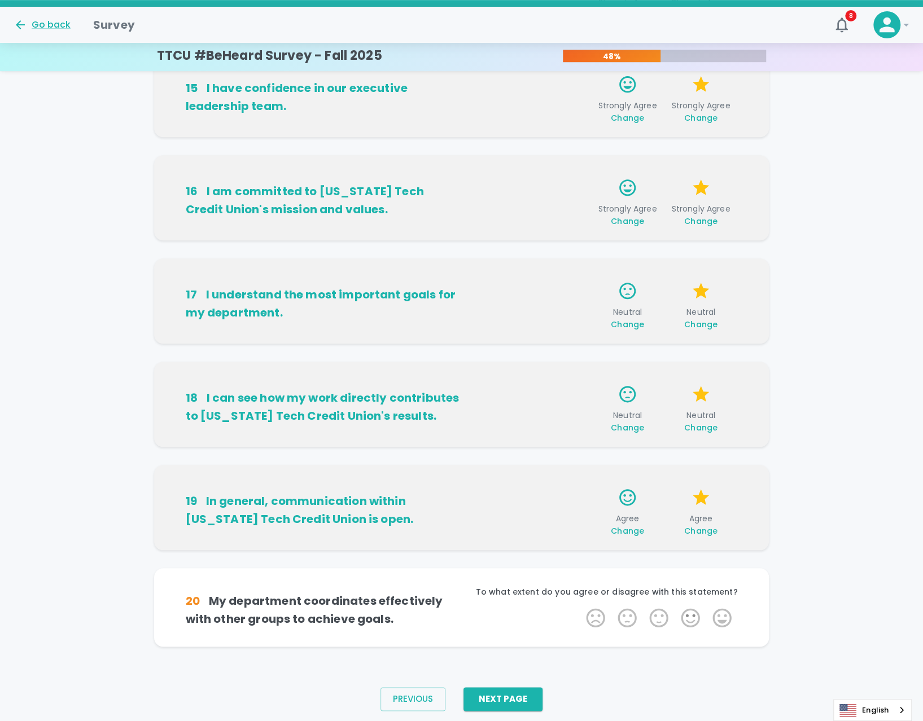
scroll to position [475, 0]
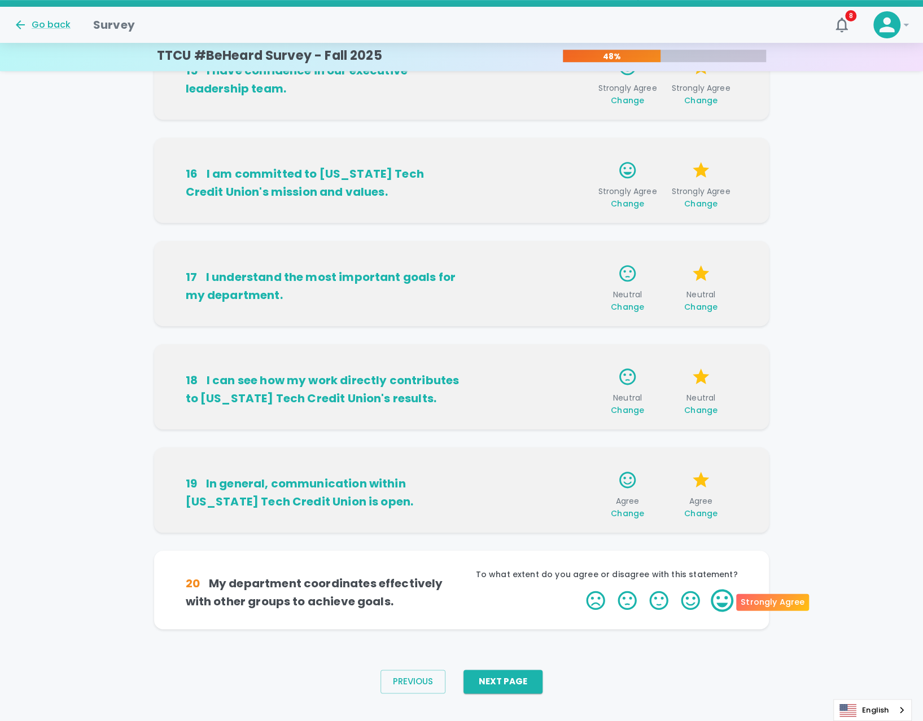
click at [722, 605] on label "5 Stars" at bounding box center [722, 600] width 32 height 23
click at [579, 589] on input "5 Stars" at bounding box center [579, 588] width 1 height 1
click at [721, 604] on label "5 Stars" at bounding box center [722, 600] width 32 height 23
click at [579, 589] on input "5 Stars" at bounding box center [579, 588] width 1 height 1
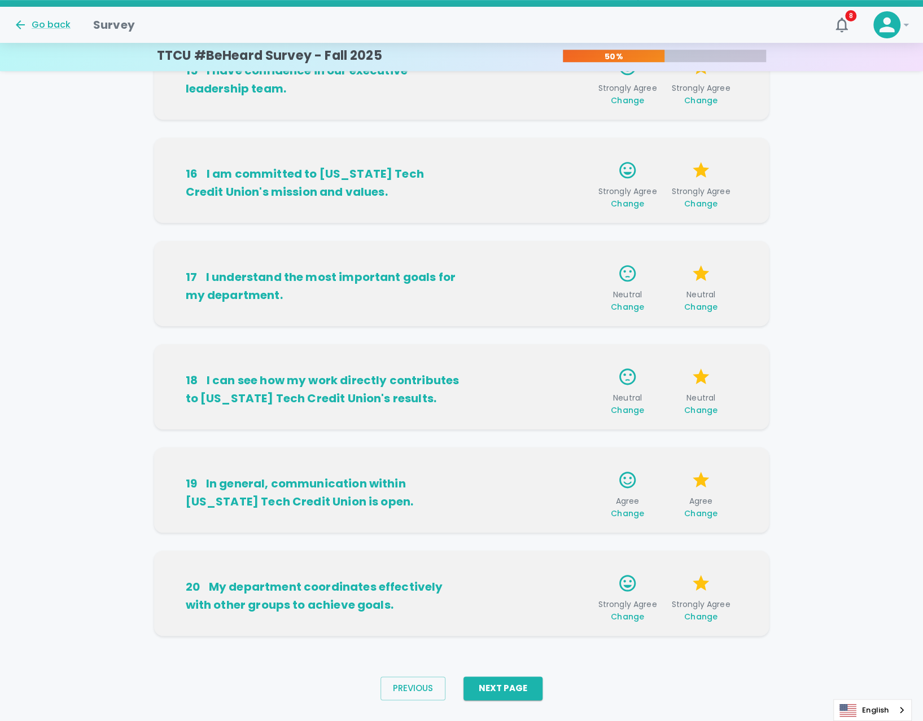
scroll to position [492, 0]
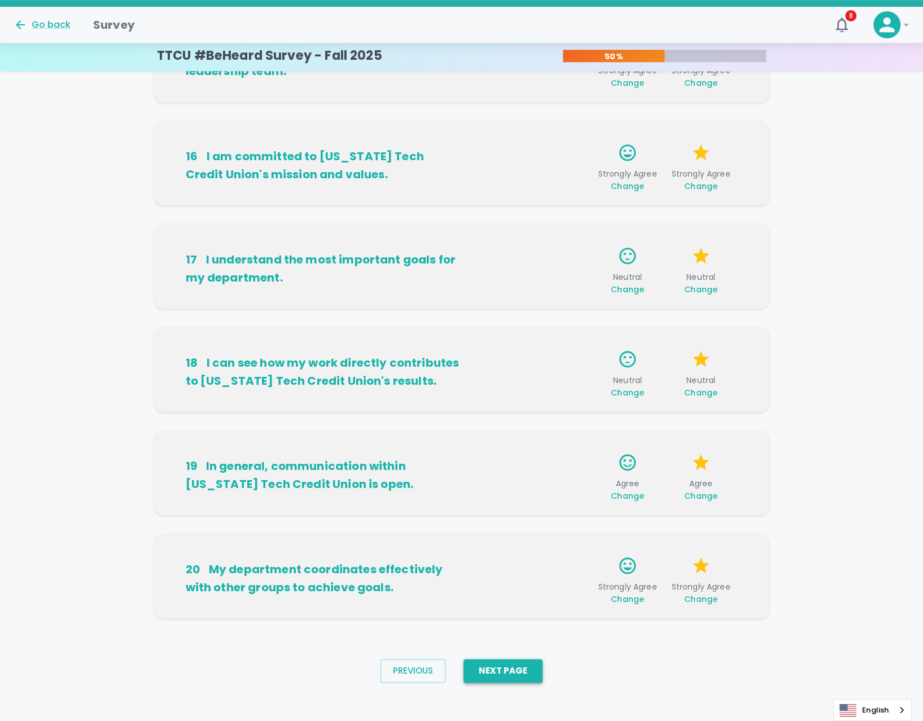
click at [526, 674] on button "Next Page" at bounding box center [502, 671] width 79 height 24
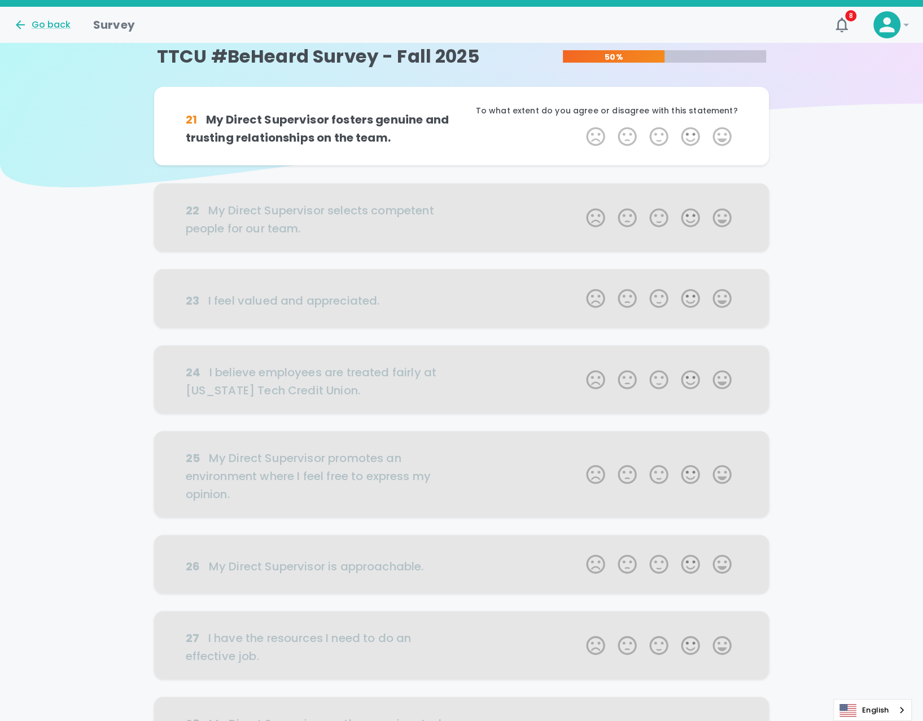
scroll to position [0, 0]
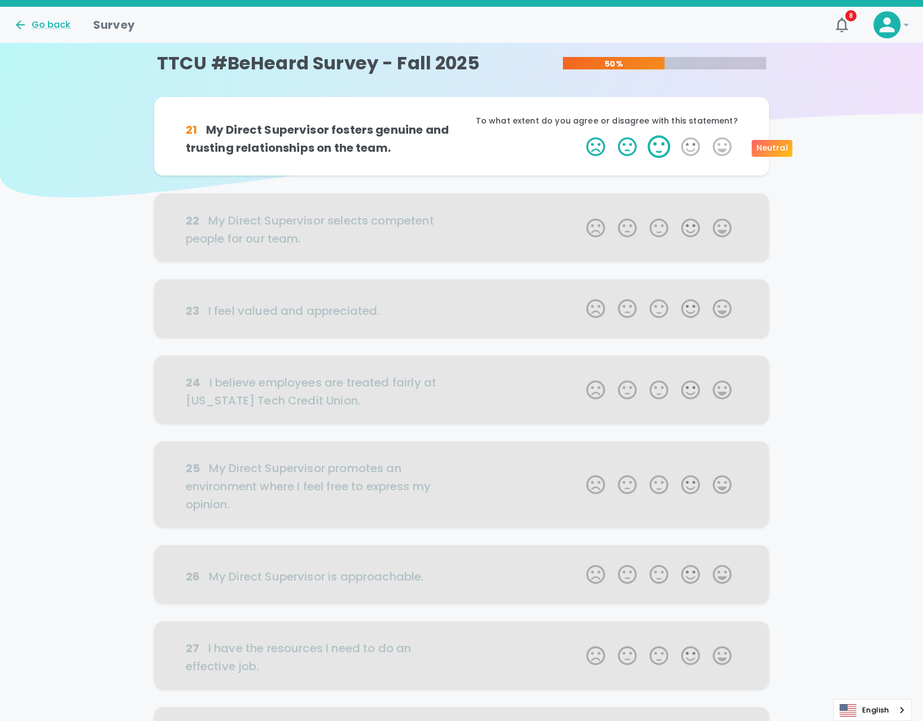
click at [653, 152] on label "3 Stars" at bounding box center [659, 146] width 32 height 23
click at [579, 135] on input "3 Stars" at bounding box center [579, 135] width 1 height 1
click at [657, 150] on label "3 Stars" at bounding box center [659, 146] width 32 height 23
click at [579, 135] on input "3 Stars" at bounding box center [579, 135] width 1 height 1
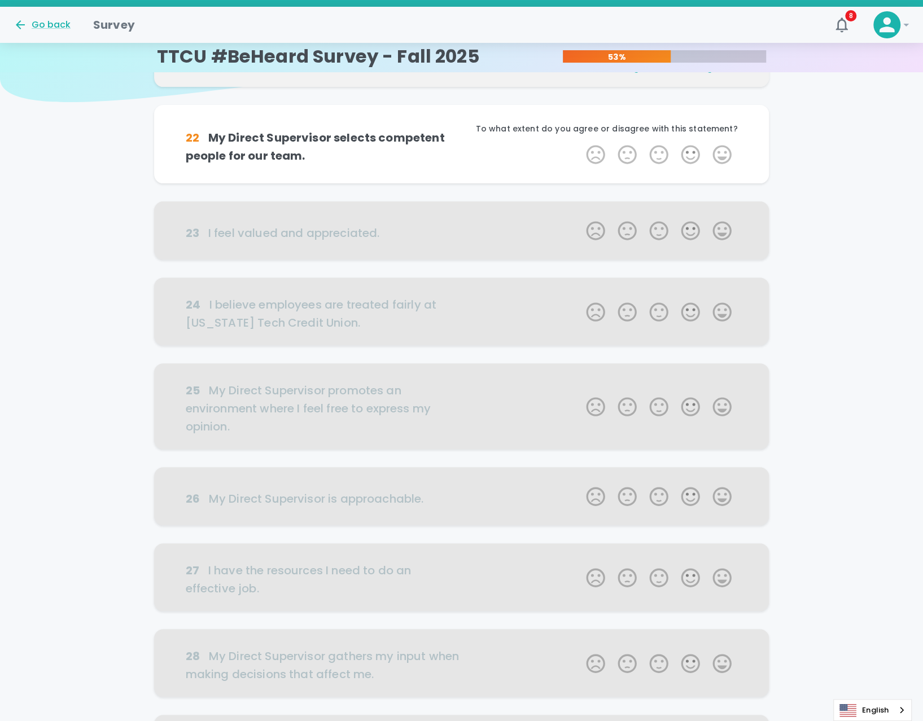
scroll to position [99, 0]
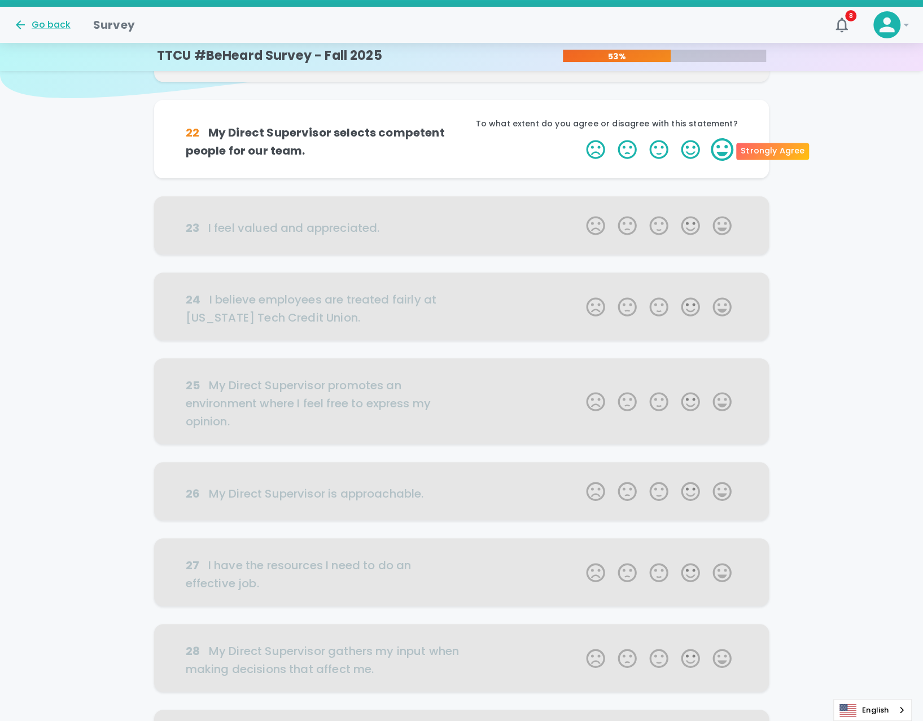
click at [718, 150] on label "5 Stars" at bounding box center [722, 149] width 32 height 23
click at [579, 138] on input "5 Stars" at bounding box center [579, 138] width 1 height 1
click at [719, 150] on label "5 Stars" at bounding box center [722, 149] width 32 height 23
click at [579, 138] on input "5 Stars" at bounding box center [579, 138] width 1 height 1
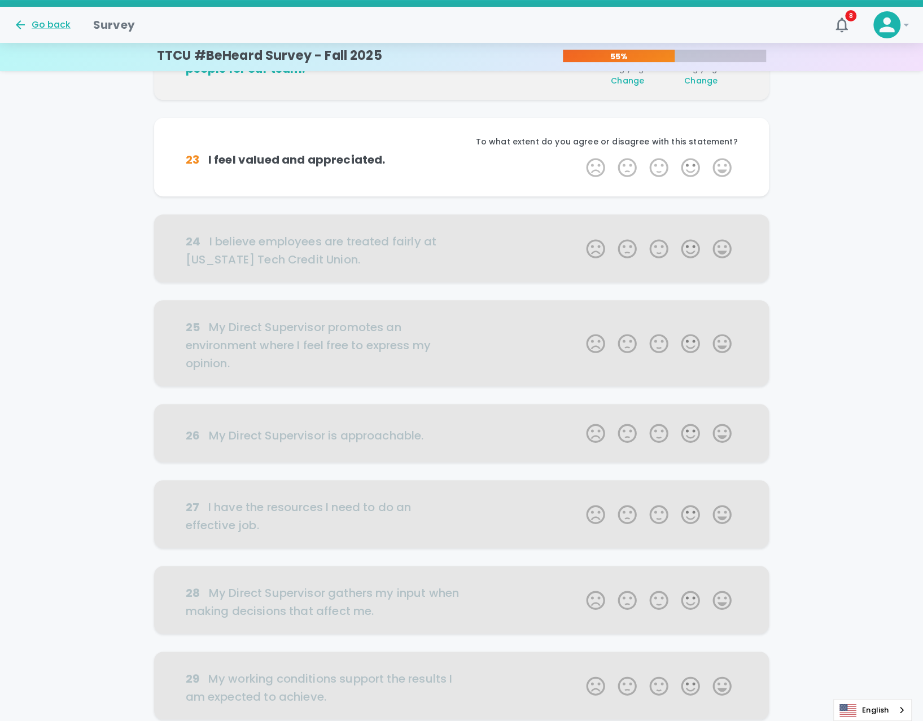
scroll to position [199, 0]
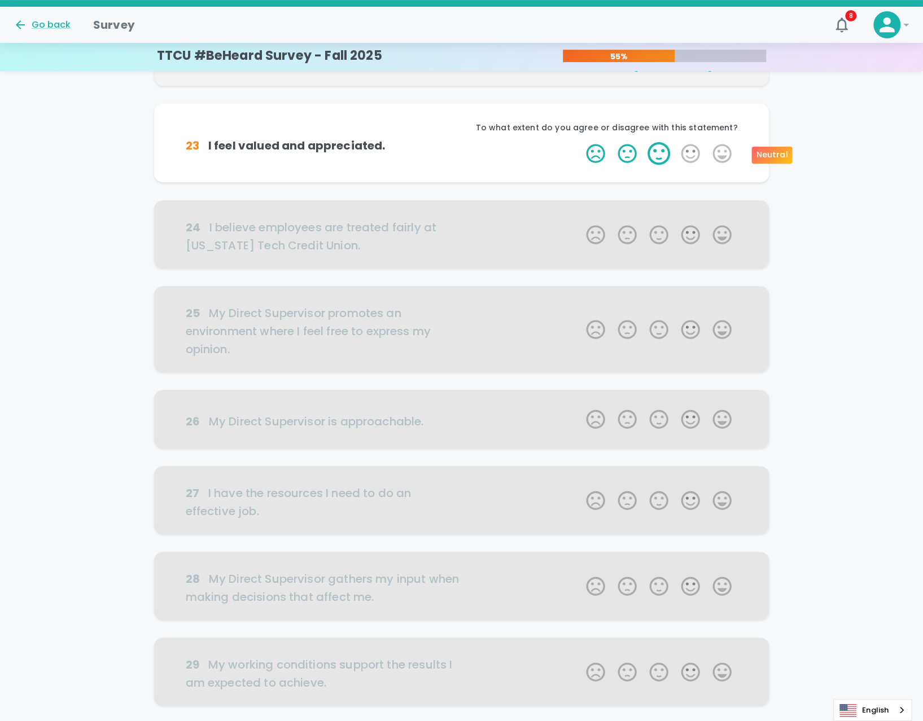
click at [657, 156] on label "3 Stars" at bounding box center [659, 153] width 32 height 23
click at [579, 142] on input "3 Stars" at bounding box center [579, 142] width 1 height 1
click at [657, 156] on label "3 Stars" at bounding box center [659, 153] width 32 height 23
click at [579, 142] on input "3 Stars" at bounding box center [579, 142] width 1 height 1
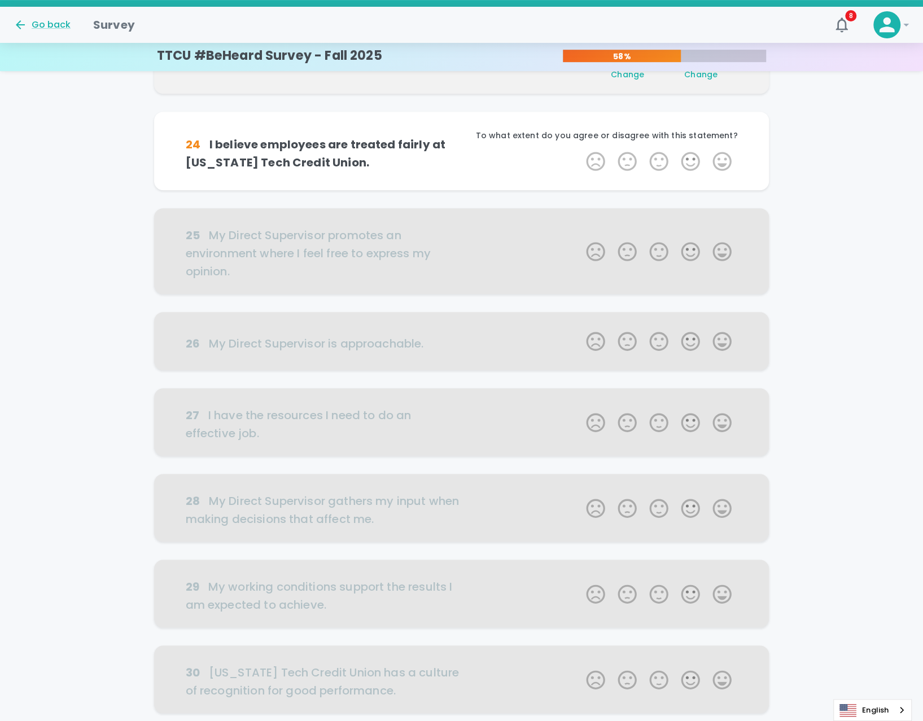
scroll to position [298, 0]
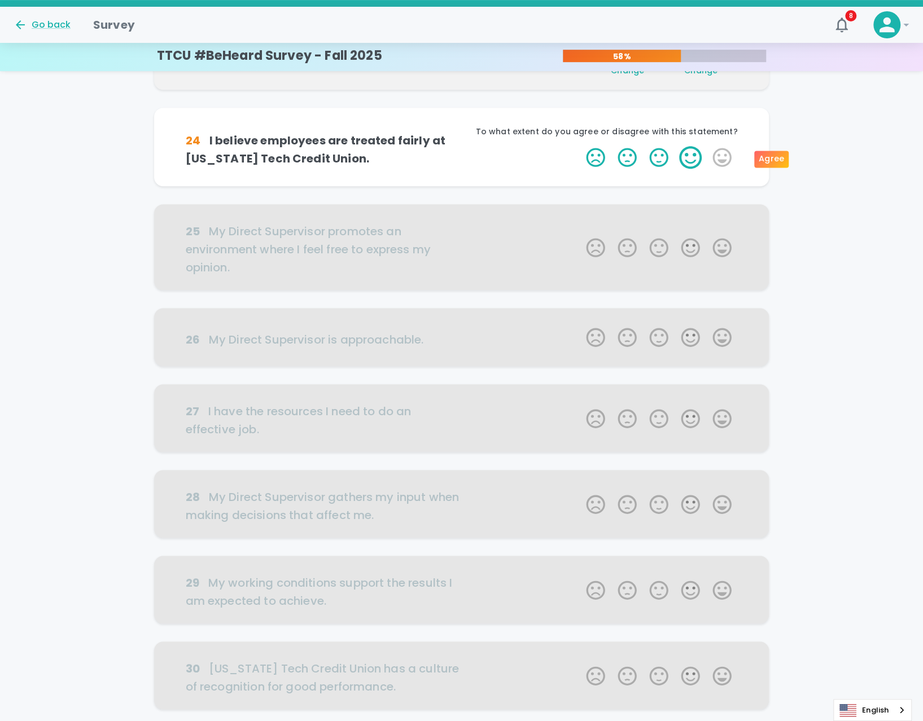
click at [691, 160] on label "4 Stars" at bounding box center [690, 157] width 32 height 23
click at [579, 146] on input "4 Stars" at bounding box center [579, 146] width 1 height 1
click at [691, 160] on label "4 Stars" at bounding box center [690, 157] width 32 height 23
click at [579, 146] on input "4 Stars" at bounding box center [579, 146] width 1 height 1
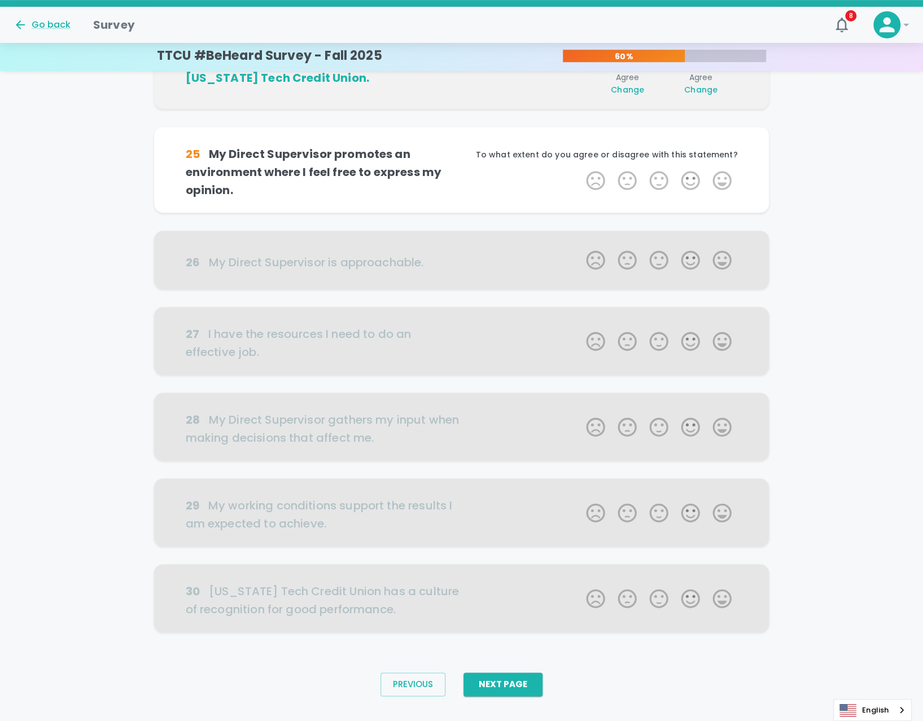
scroll to position [395, 0]
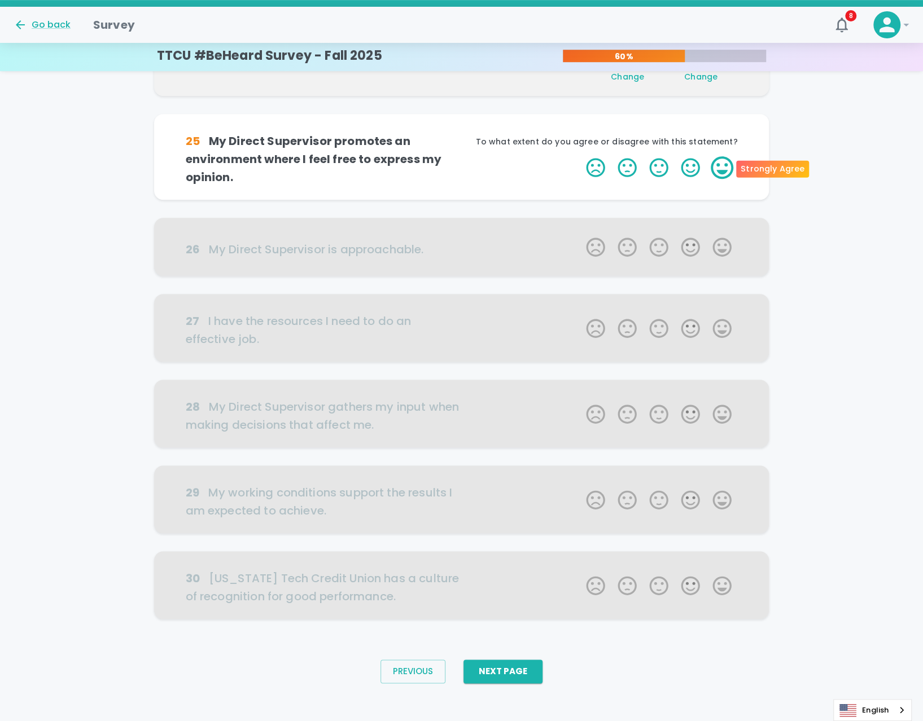
click at [718, 169] on label "5 Stars" at bounding box center [722, 167] width 32 height 23
click at [579, 156] on input "5 Stars" at bounding box center [579, 156] width 1 height 1
click at [718, 169] on label "5 Stars" at bounding box center [722, 167] width 32 height 23
click at [579, 156] on input "5 Stars" at bounding box center [579, 156] width 1 height 1
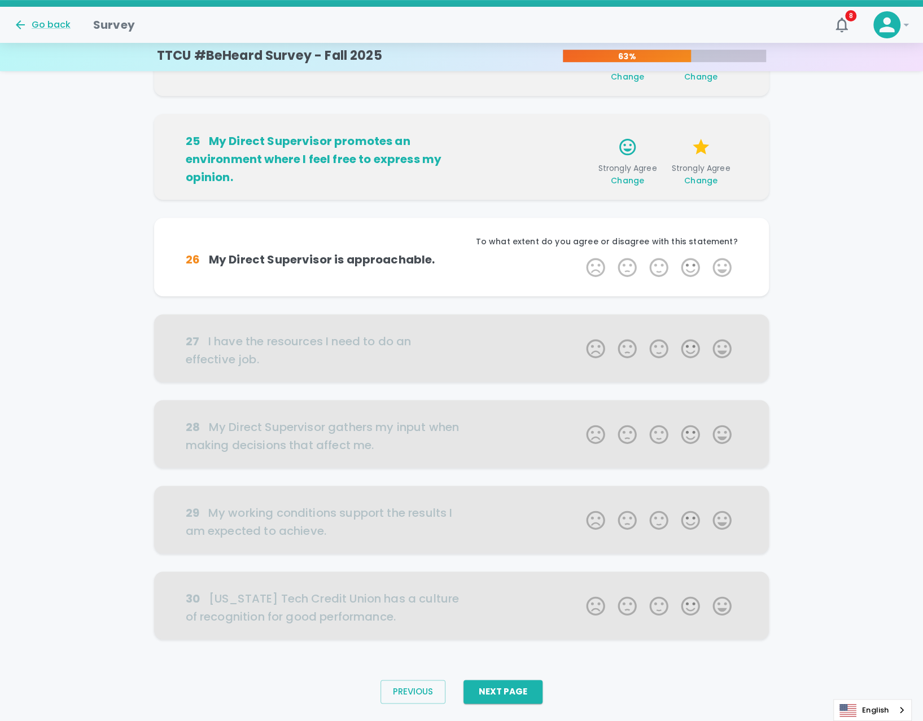
scroll to position [402, 0]
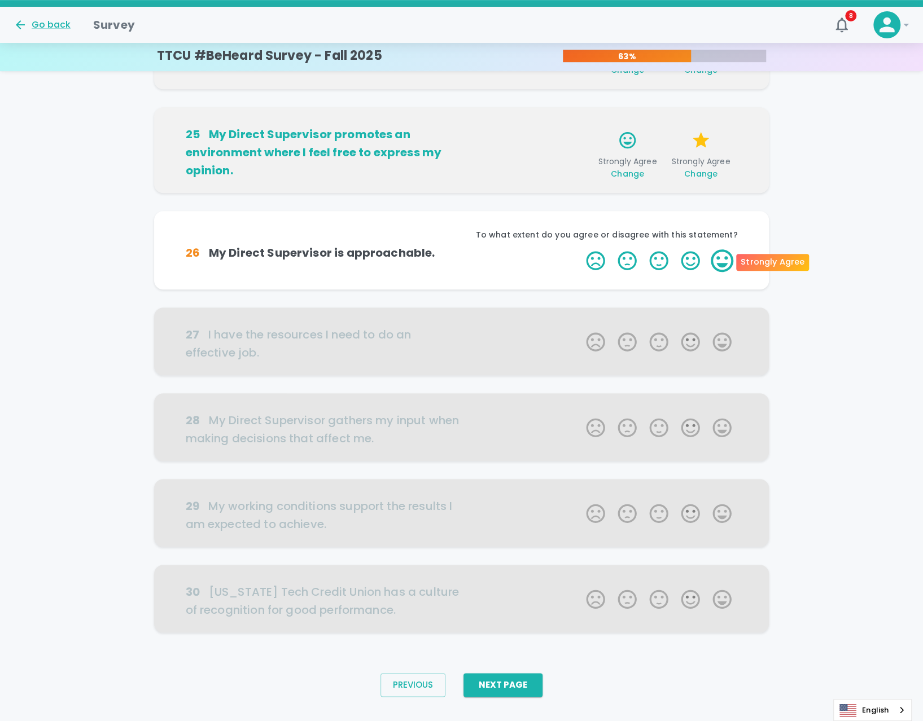
click at [717, 262] on label "5 Stars" at bounding box center [722, 260] width 32 height 23
click at [579, 249] on input "5 Stars" at bounding box center [579, 249] width 1 height 1
click at [717, 262] on label "5 Stars" at bounding box center [722, 260] width 32 height 23
click at [579, 249] on input "5 Stars" at bounding box center [579, 249] width 1 height 1
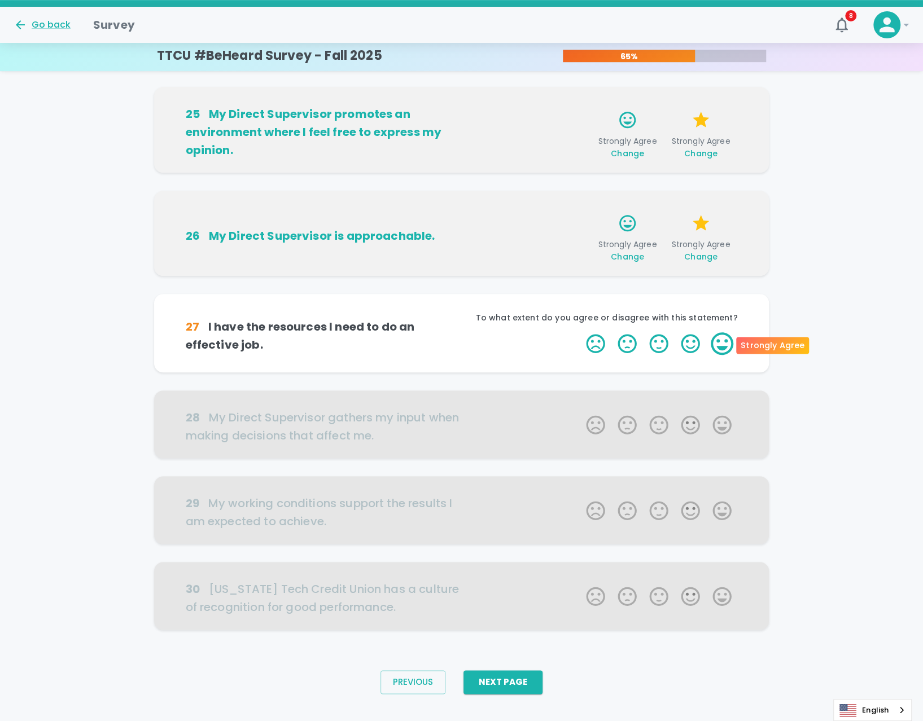
click at [717, 343] on label "5 Stars" at bounding box center [722, 343] width 32 height 23
click at [579, 332] on input "5 Stars" at bounding box center [579, 332] width 1 height 1
click at [717, 343] on label "5 Stars" at bounding box center [722, 343] width 32 height 23
click at [579, 332] on input "5 Stars" at bounding box center [579, 332] width 1 height 1
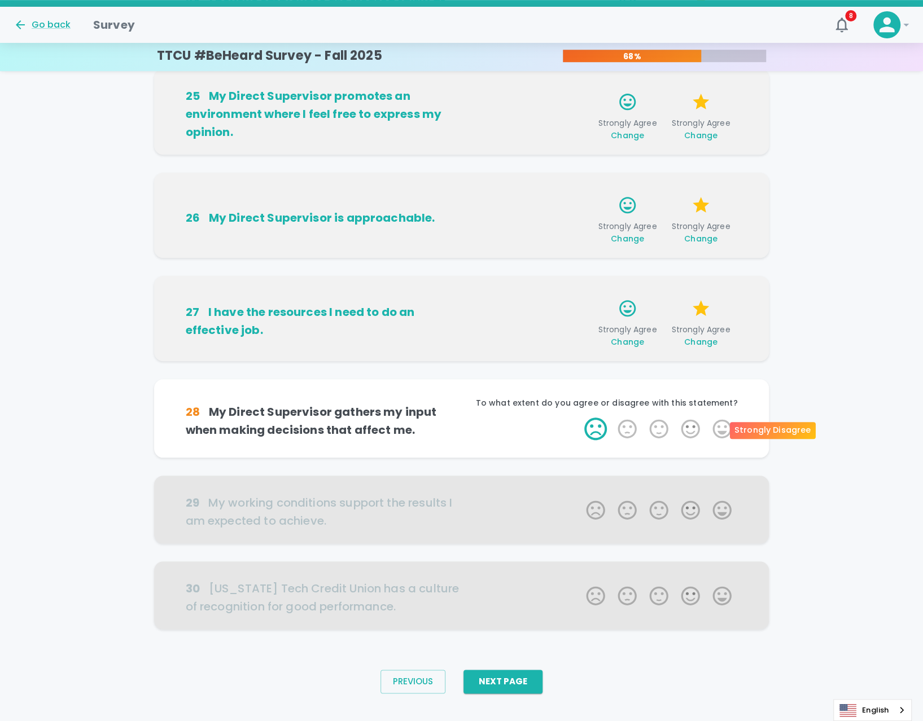
click at [599, 428] on label "1 Star" at bounding box center [595, 429] width 32 height 23
click at [579, 418] on input "1 Star" at bounding box center [579, 417] width 1 height 1
click at [595, 429] on label "1 Star" at bounding box center [595, 429] width 32 height 23
click at [579, 418] on input "1 Star" at bounding box center [579, 417] width 1 height 1
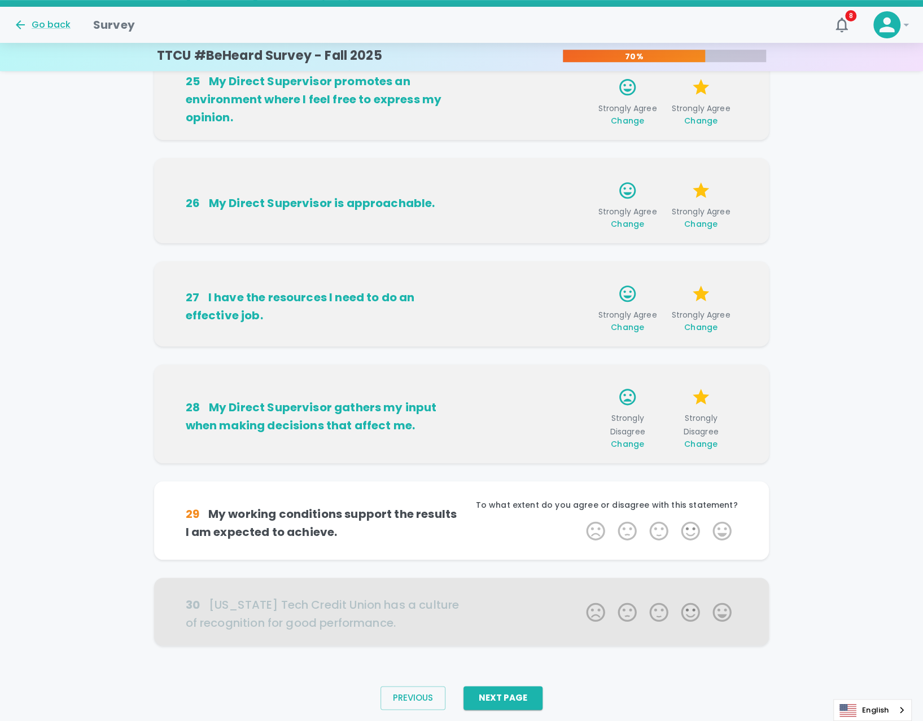
scroll to position [458, 0]
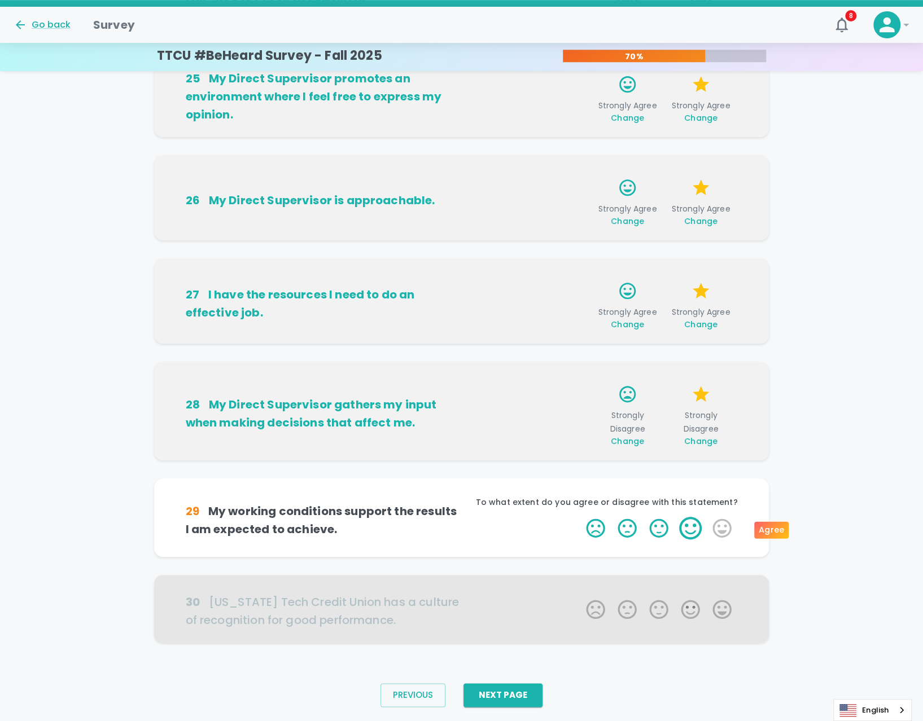
click at [686, 530] on label "4 Stars" at bounding box center [690, 528] width 32 height 23
click at [579, 517] on input "4 Stars" at bounding box center [579, 516] width 1 height 1
click at [506, 603] on div at bounding box center [461, 609] width 615 height 68
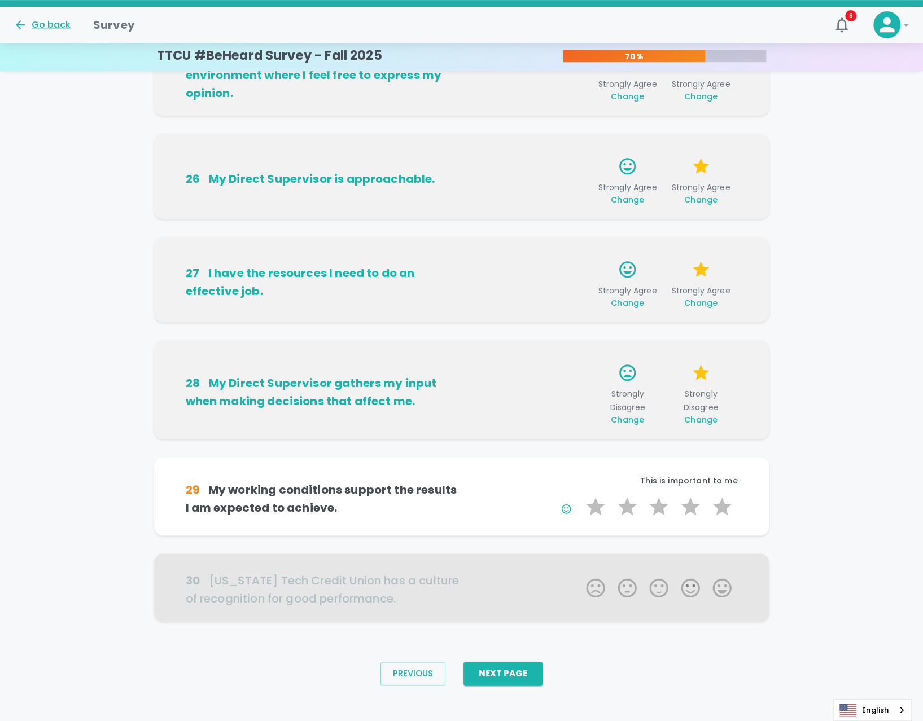
scroll to position [489, 0]
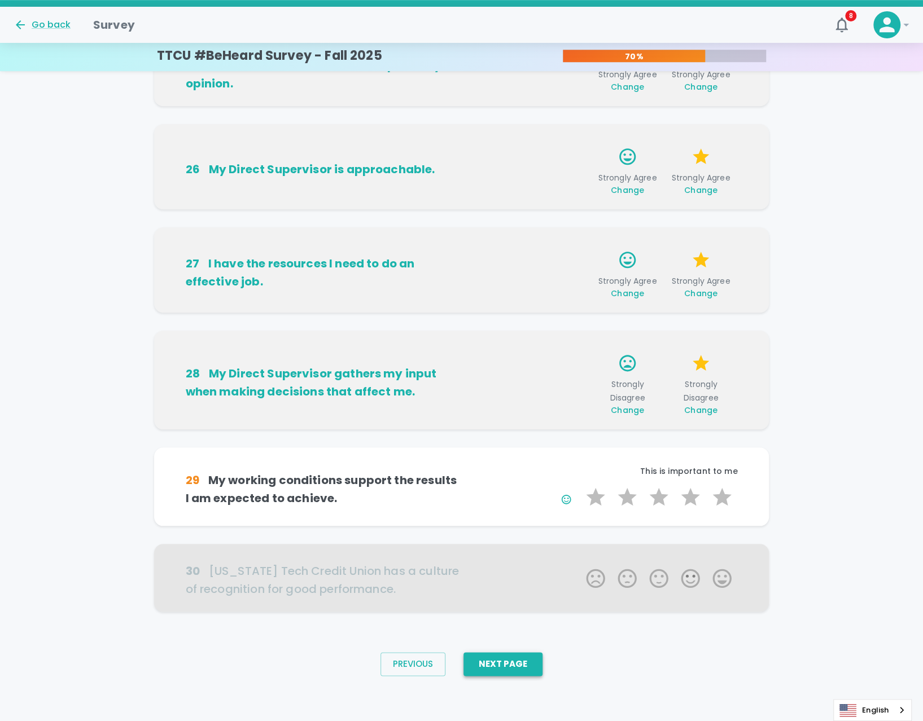
click at [514, 671] on button "Next Page" at bounding box center [502, 664] width 79 height 24
click at [631, 651] on div "Previous Next Page Please respond to every item before continuing." at bounding box center [461, 669] width 375 height 53
click at [657, 497] on label "3 Stars" at bounding box center [659, 497] width 32 height 23
click at [579, 486] on input "3 Stars" at bounding box center [579, 485] width 1 height 1
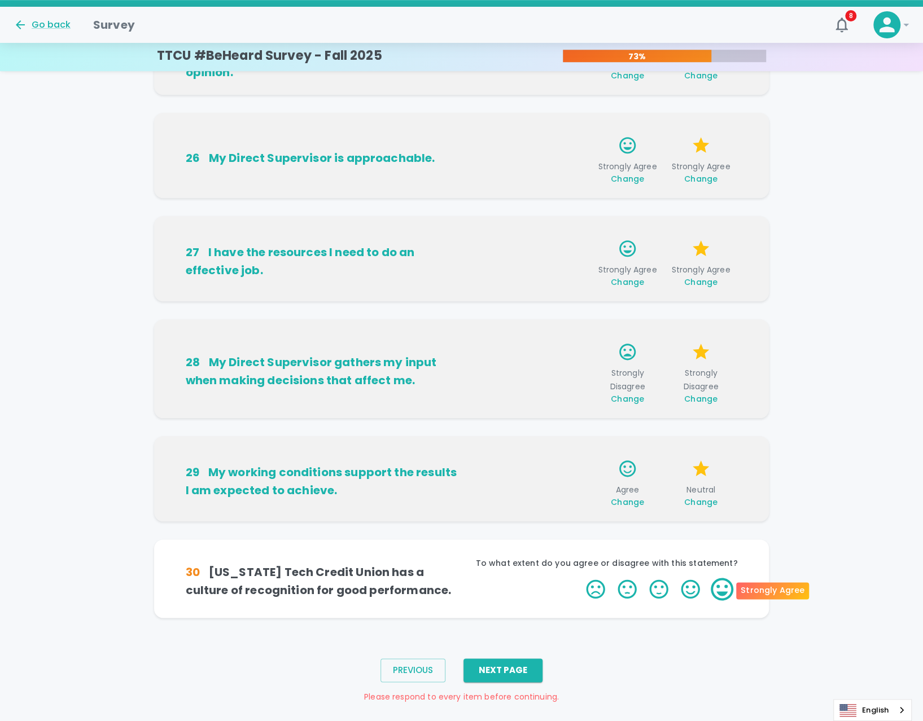
click at [720, 590] on label "5 Stars" at bounding box center [722, 589] width 32 height 23
click at [579, 578] on input "5 Stars" at bounding box center [579, 577] width 1 height 1
click at [719, 594] on label "5 Stars" at bounding box center [722, 589] width 32 height 23
click at [579, 578] on input "5 Stars" at bounding box center [579, 577] width 1 height 1
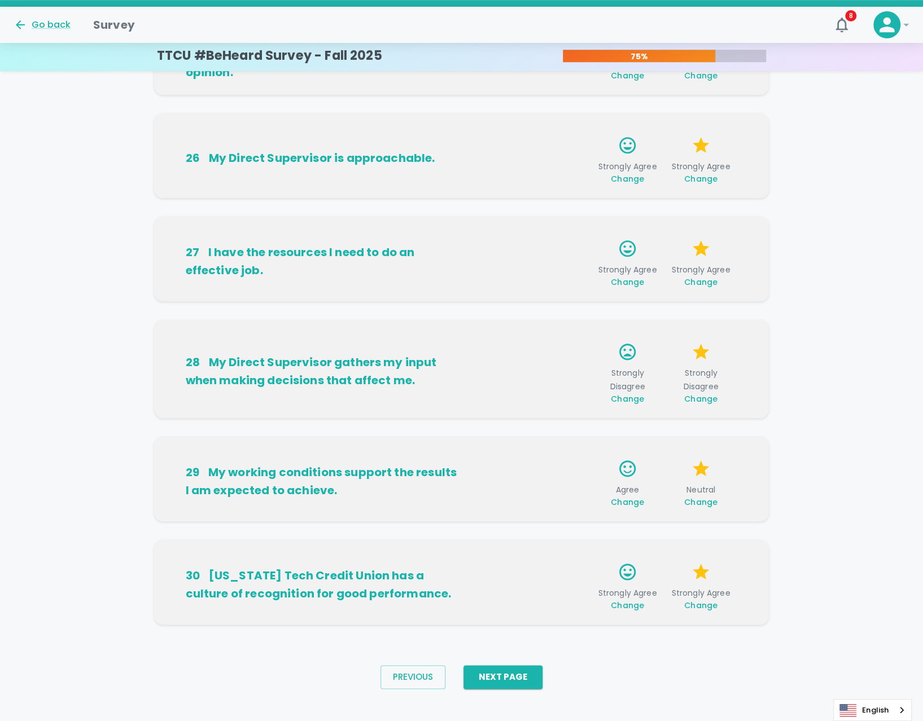
scroll to position [513, 0]
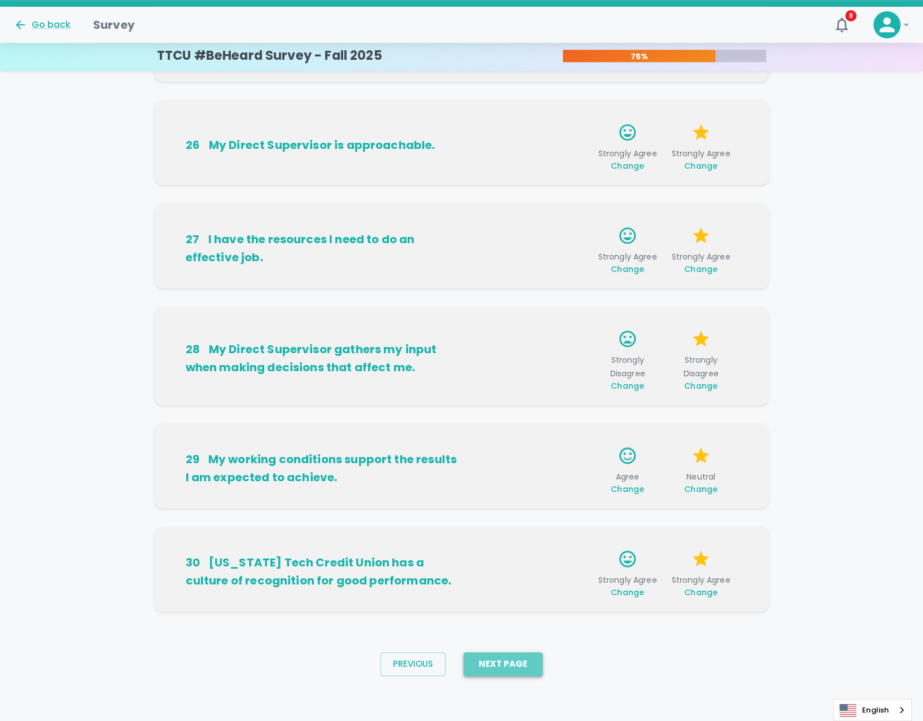
click at [493, 658] on button "Next Page" at bounding box center [502, 664] width 79 height 24
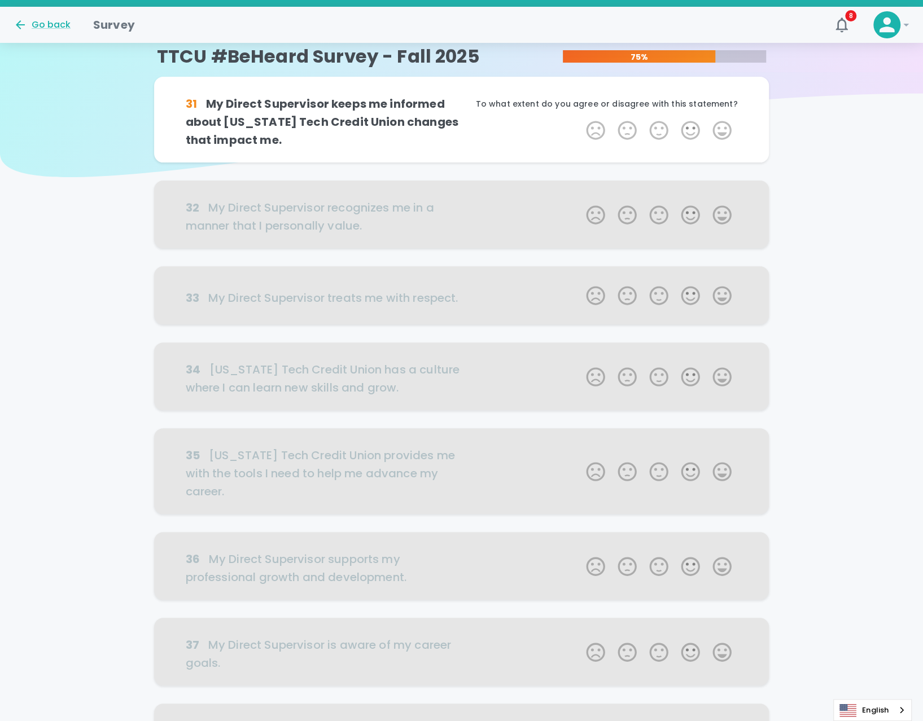
scroll to position [0, 0]
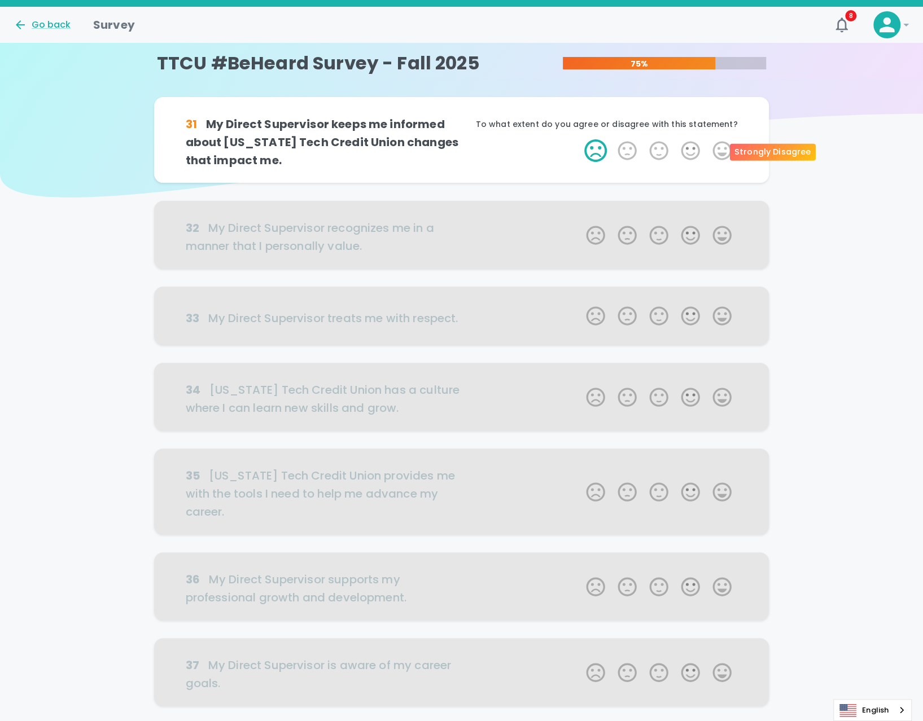
click at [602, 144] on label "1 Star" at bounding box center [595, 150] width 32 height 23
click at [579, 139] on input "1 Star" at bounding box center [579, 139] width 1 height 1
click at [595, 152] on label "1 Star" at bounding box center [595, 150] width 32 height 23
click at [579, 139] on input "1 Star" at bounding box center [579, 139] width 1 height 1
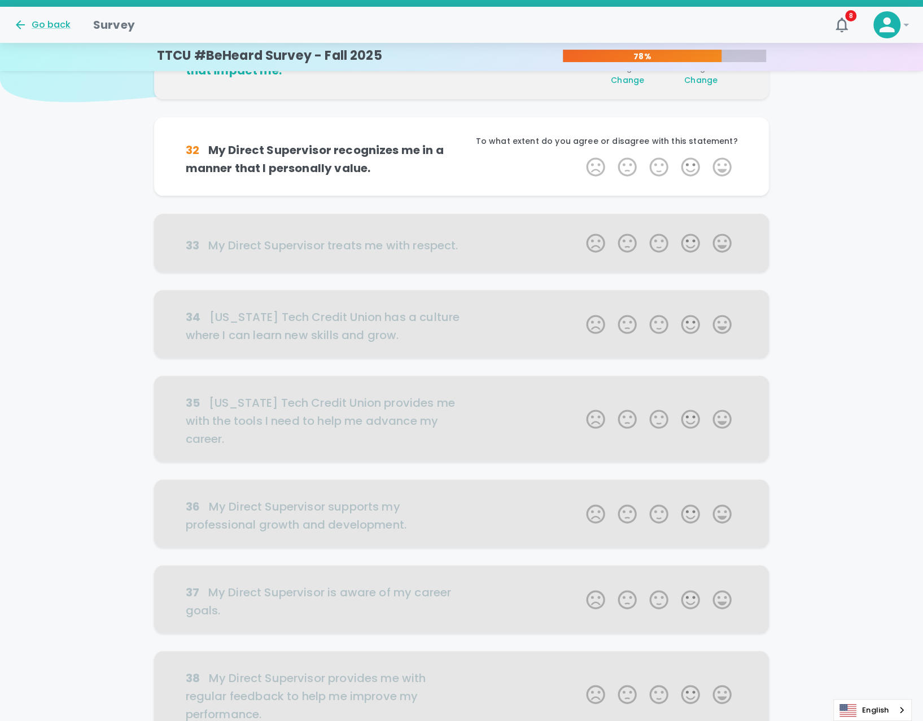
scroll to position [99, 0]
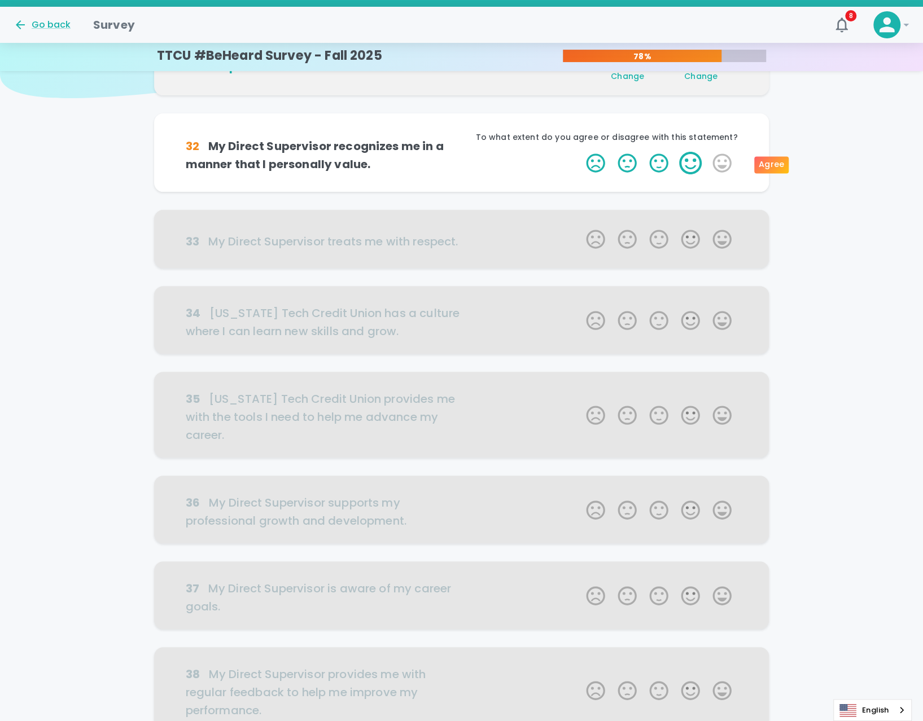
click at [687, 163] on label "4 Stars" at bounding box center [690, 163] width 32 height 23
click at [579, 152] on input "4 Stars" at bounding box center [579, 151] width 1 height 1
click at [687, 163] on label "4 Stars" at bounding box center [690, 163] width 32 height 23
click at [579, 152] on input "4 Stars" at bounding box center [579, 151] width 1 height 1
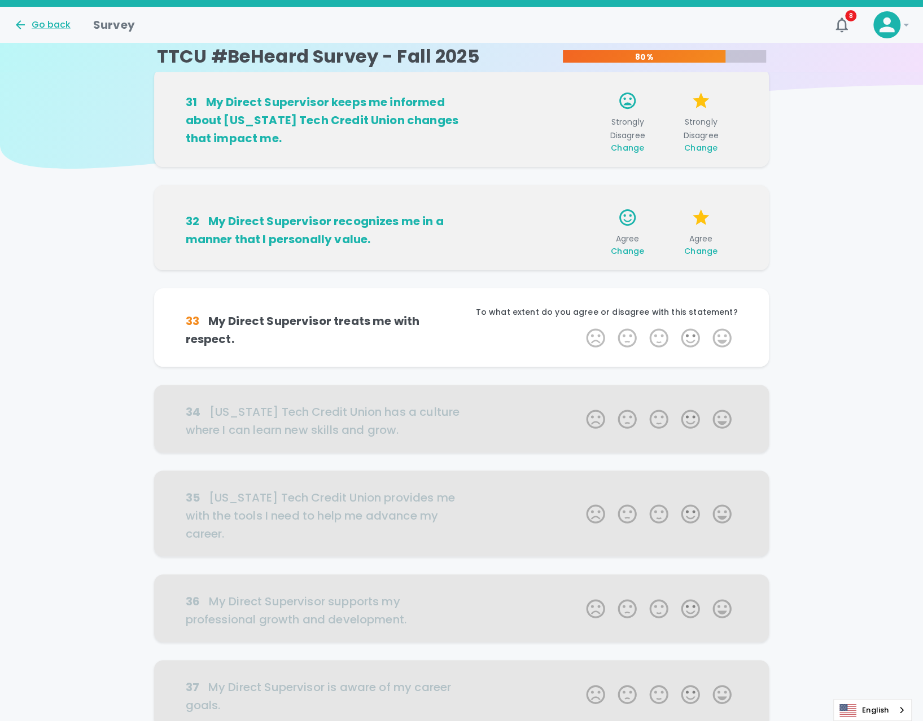
scroll to position [0, 0]
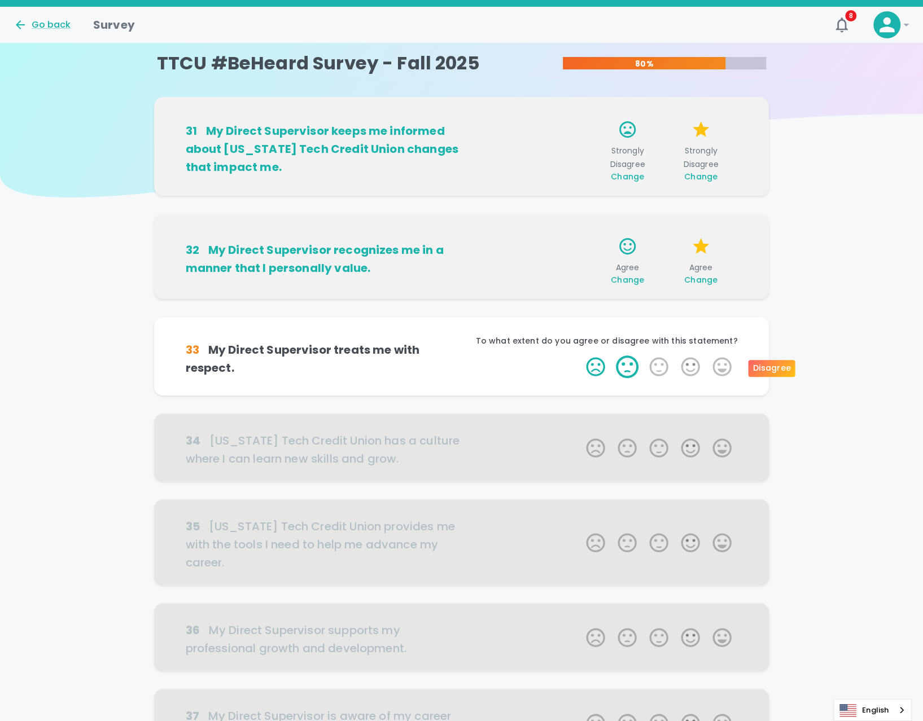
click at [626, 370] on label "2 Stars" at bounding box center [627, 366] width 32 height 23
click at [579, 355] on input "2 Stars" at bounding box center [579, 355] width 1 height 1
click at [626, 370] on label "2 Stars" at bounding box center [627, 366] width 32 height 23
click at [579, 355] on input "2 Stars" at bounding box center [579, 355] width 1 height 1
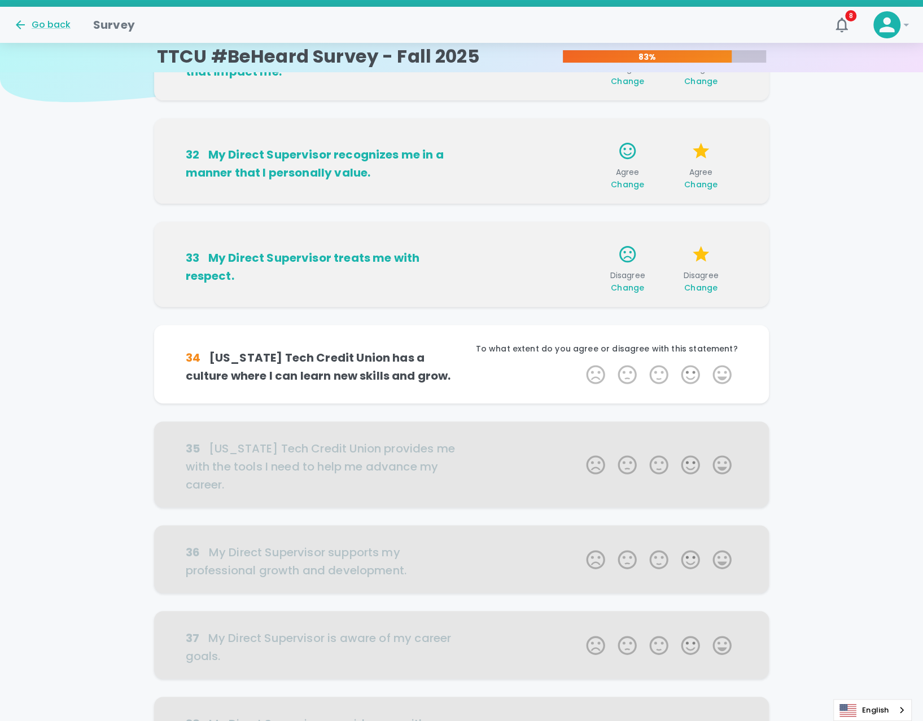
scroll to position [99, 0]
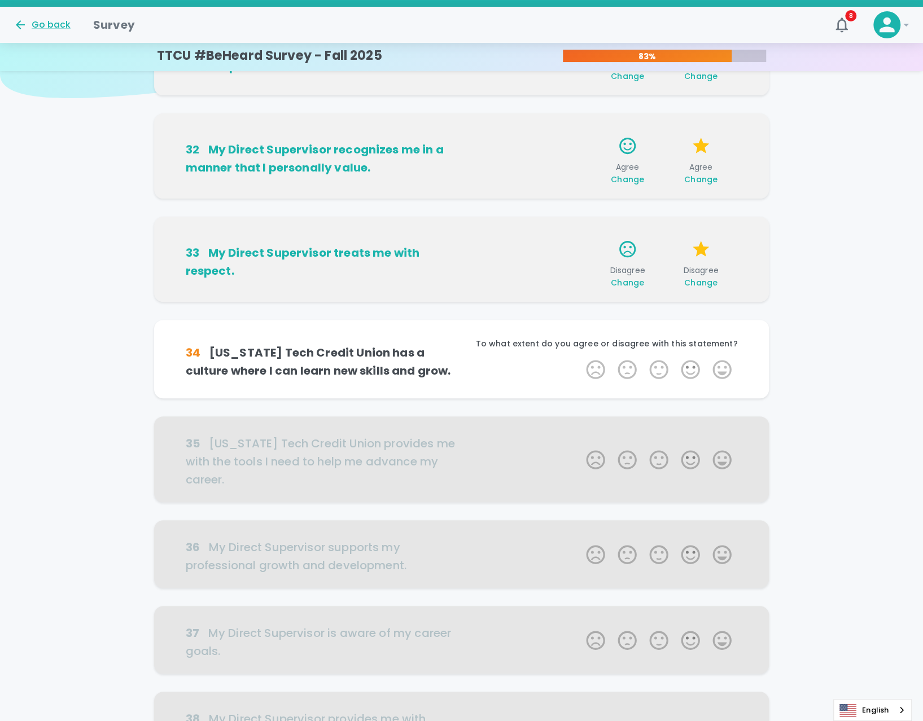
click at [650, 288] on div "Change" at bounding box center [627, 282] width 55 height 11
click at [630, 280] on span "Change" at bounding box center [626, 282] width 33 height 11
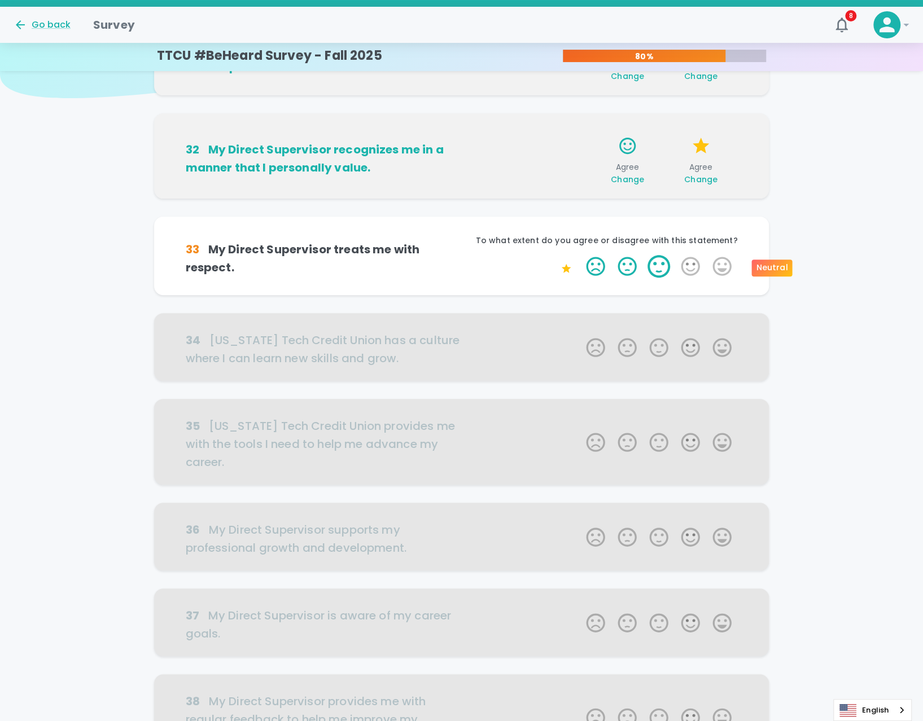
click at [653, 265] on label "3 Stars" at bounding box center [659, 266] width 32 height 23
click at [579, 255] on input "3 Stars" at bounding box center [579, 254] width 1 height 1
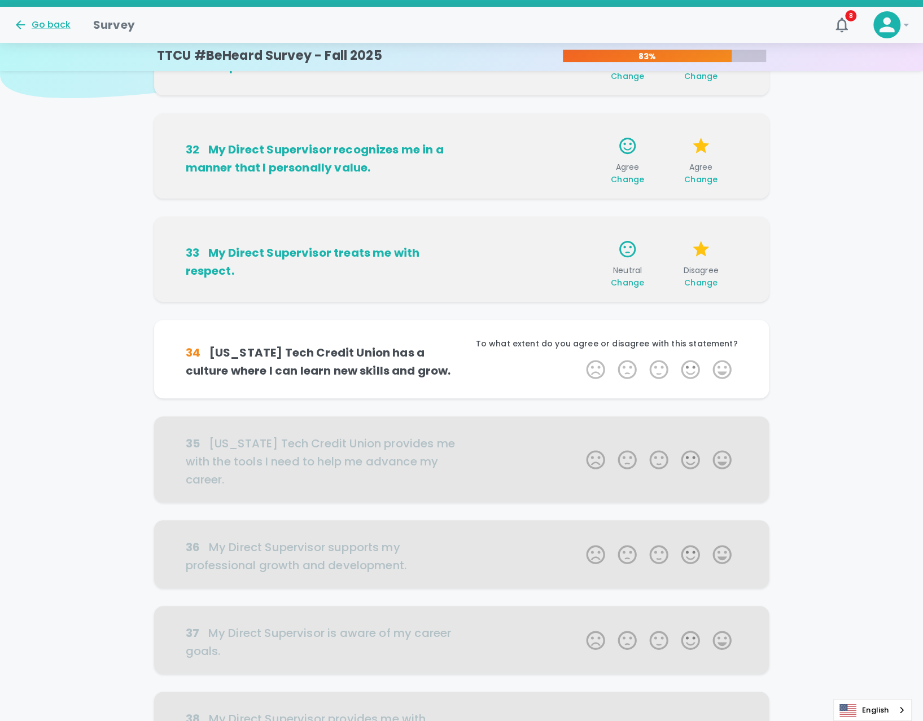
click at [537, 368] on div "1 Star 2 Stars 3 Stars 4 Stars 5 Stars Empty" at bounding box center [600, 371] width 276 height 27
click at [657, 370] on label "3 Stars" at bounding box center [659, 369] width 32 height 23
click at [579, 358] on input "3 Stars" at bounding box center [579, 358] width 1 height 1
click at [665, 370] on label "3 Stars" at bounding box center [659, 369] width 32 height 23
click at [579, 358] on input "3 Stars" at bounding box center [579, 358] width 1 height 1
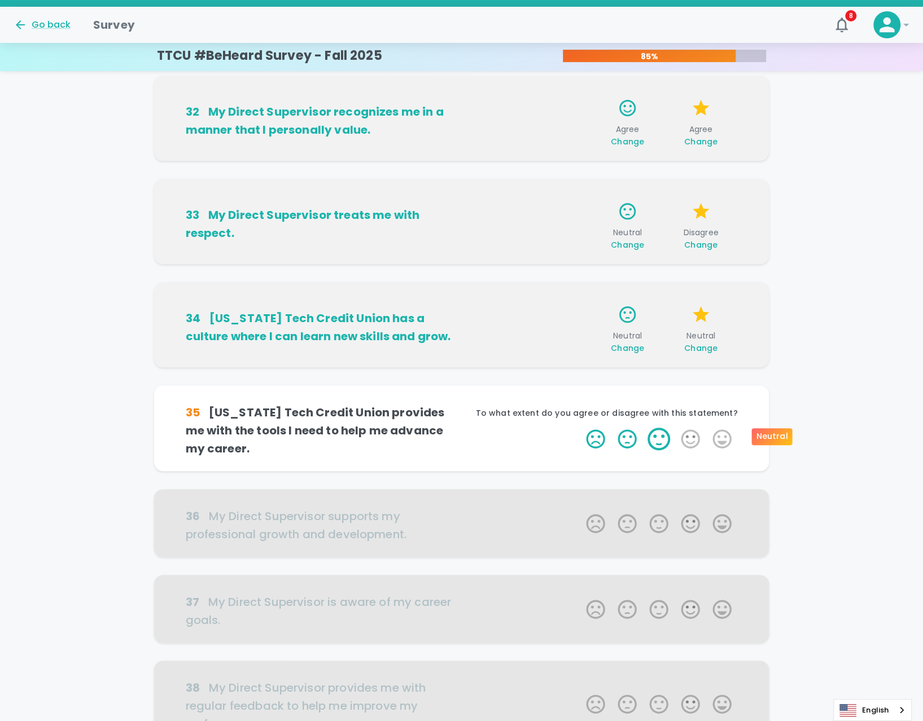
scroll to position [199, 0]
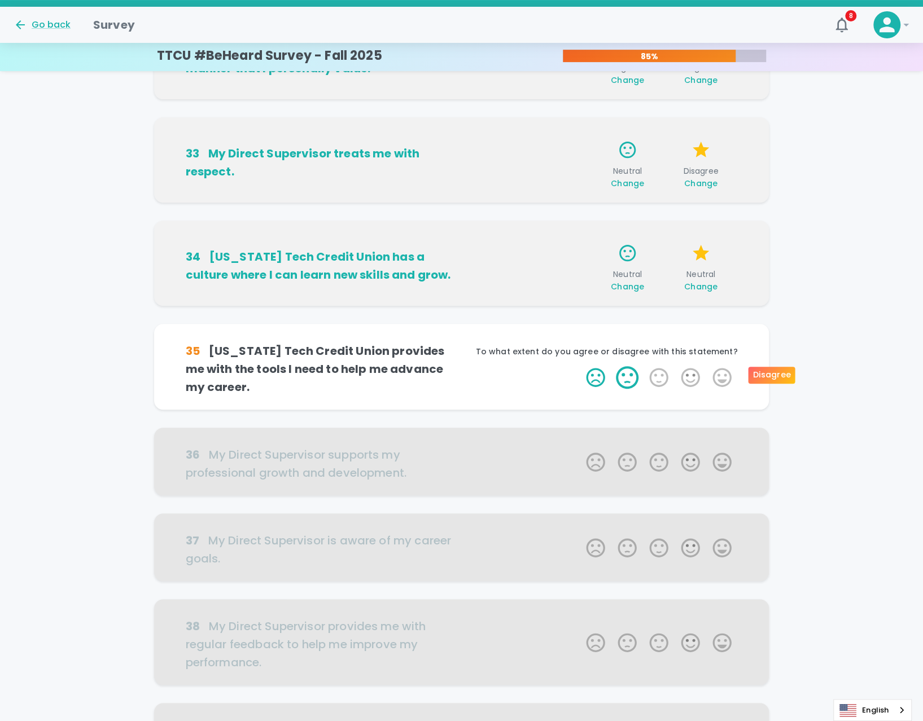
click at [627, 376] on label "2 Stars" at bounding box center [627, 377] width 32 height 23
click at [579, 366] on input "2 Stars" at bounding box center [579, 366] width 1 height 1
click at [627, 376] on label "2 Stars" at bounding box center [627, 377] width 32 height 23
click at [579, 366] on input "2 Stars" at bounding box center [579, 366] width 1 height 1
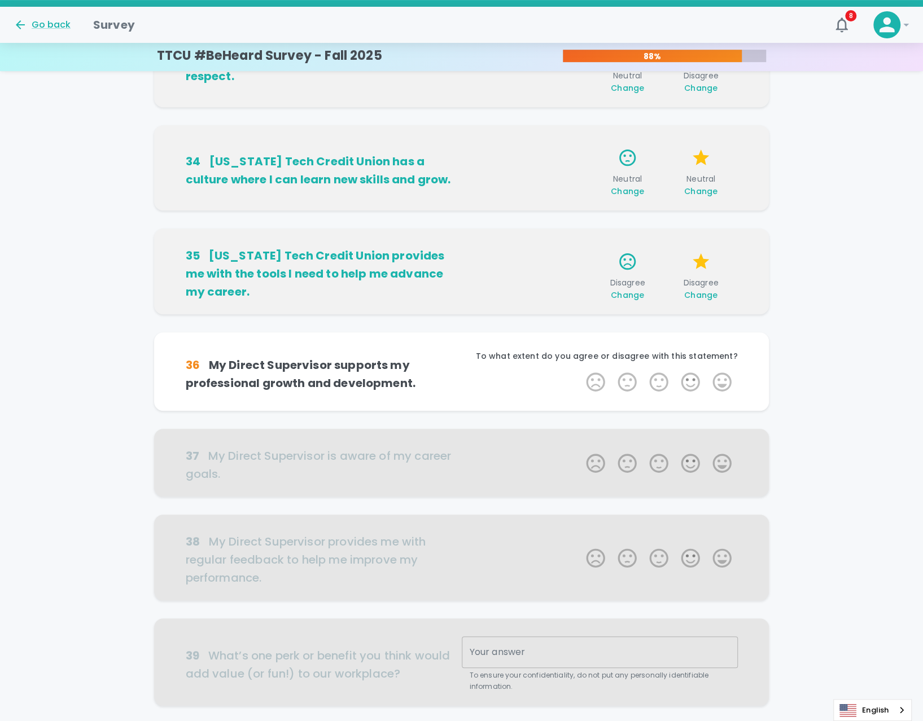
scroll to position [298, 0]
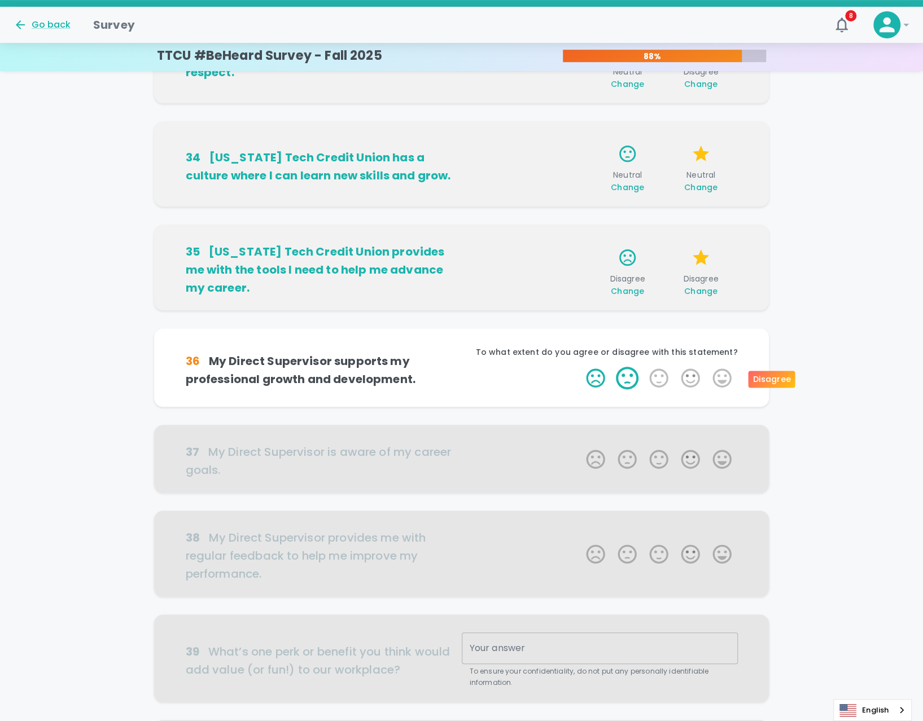
click at [629, 378] on label "2 Stars" at bounding box center [627, 378] width 32 height 23
click at [579, 367] on input "2 Stars" at bounding box center [579, 366] width 1 height 1
click at [629, 378] on label "2 Stars" at bounding box center [627, 378] width 32 height 23
click at [579, 367] on input "2 Stars" at bounding box center [579, 366] width 1 height 1
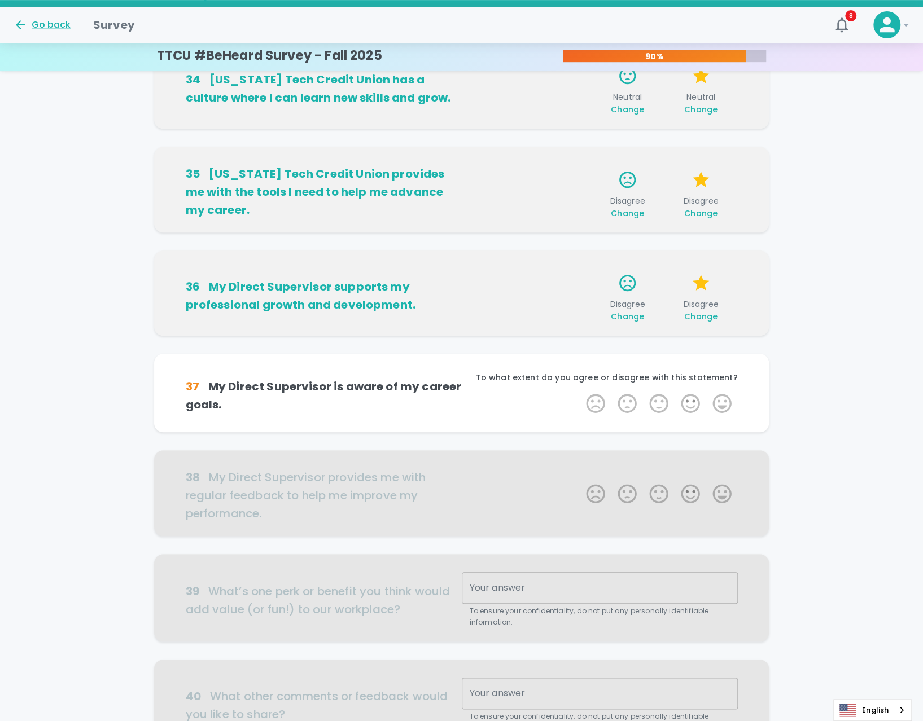
scroll to position [397, 0]
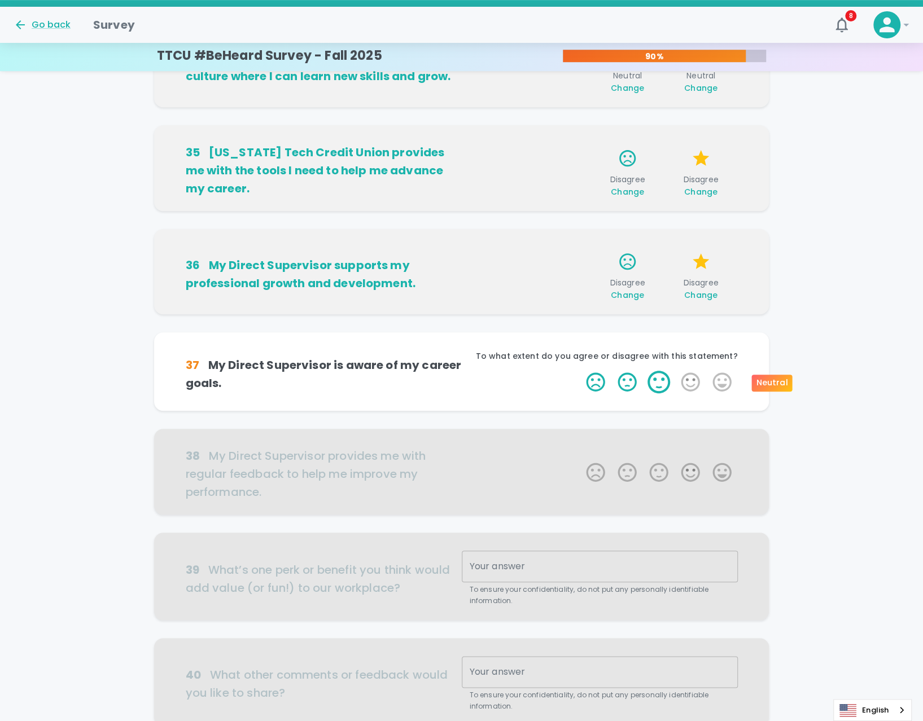
click at [660, 381] on label "3 Stars" at bounding box center [659, 382] width 32 height 23
click at [579, 371] on input "3 Stars" at bounding box center [579, 370] width 1 height 1
click at [660, 381] on label "3 Stars" at bounding box center [659, 382] width 32 height 23
click at [579, 371] on input "3 Stars" at bounding box center [579, 370] width 1 height 1
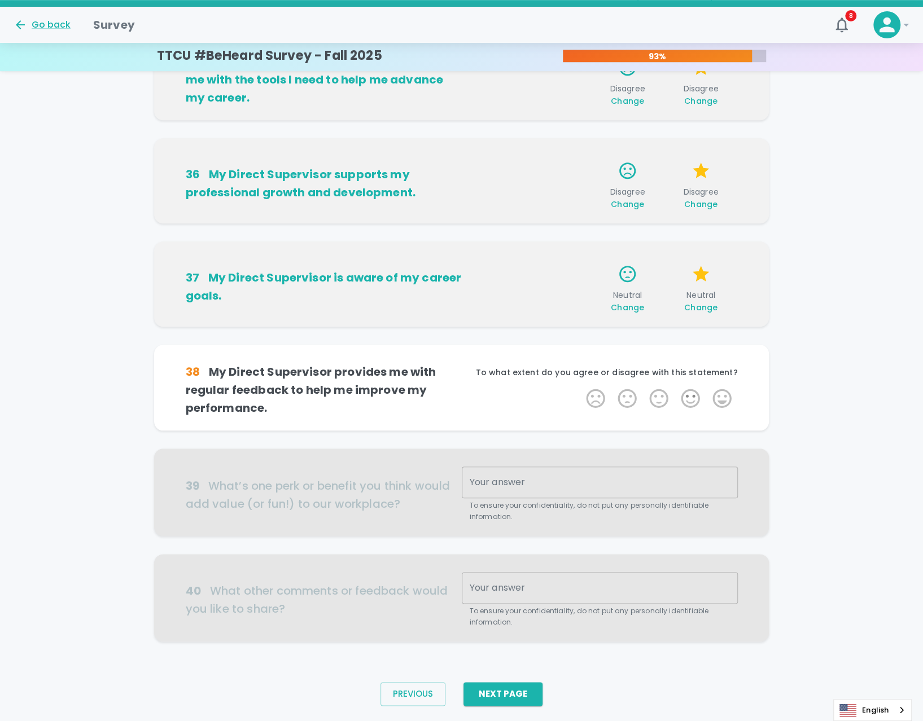
scroll to position [497, 0]
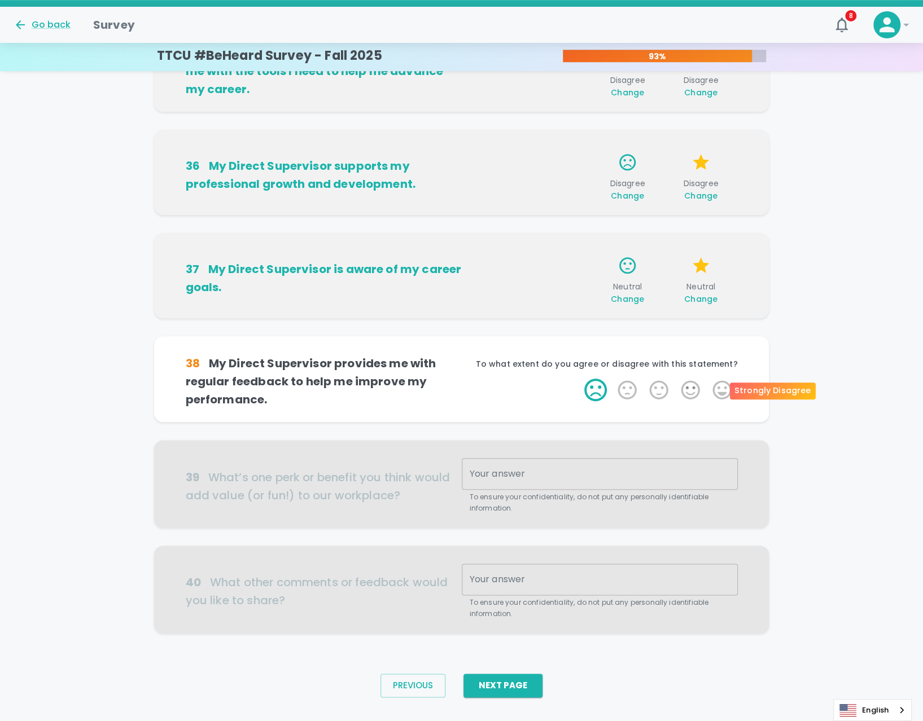
click at [603, 389] on label "1 Star" at bounding box center [595, 390] width 32 height 23
click at [579, 379] on input "1 Star" at bounding box center [579, 378] width 1 height 1
click at [596, 389] on label "1 Star" at bounding box center [595, 390] width 32 height 23
click at [579, 379] on input "1 Star" at bounding box center [579, 378] width 1 height 1
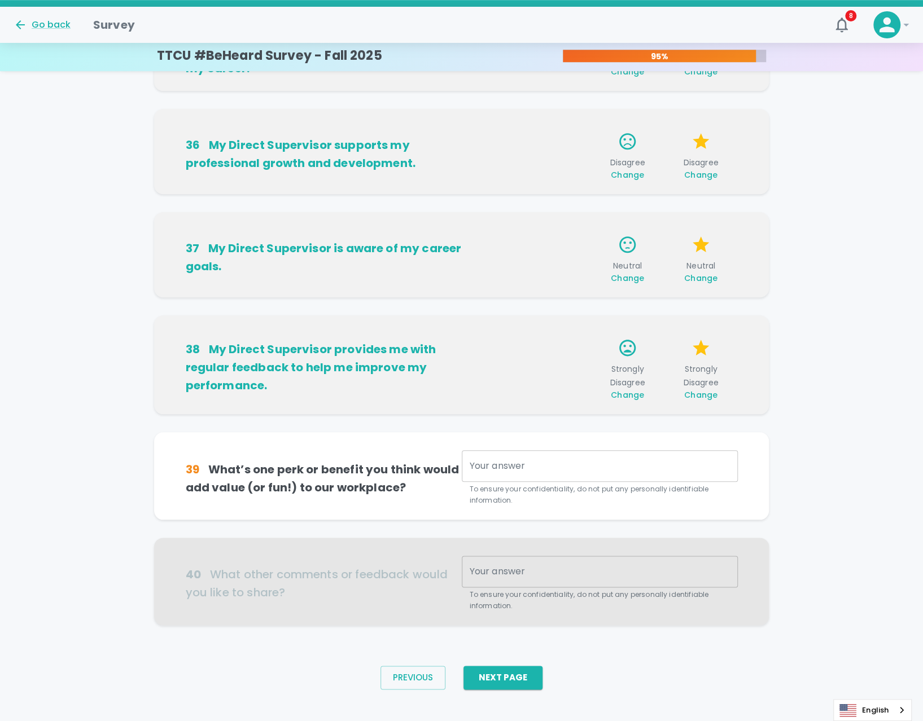
click at [522, 467] on textarea "Your answer" at bounding box center [599, 466] width 260 height 13
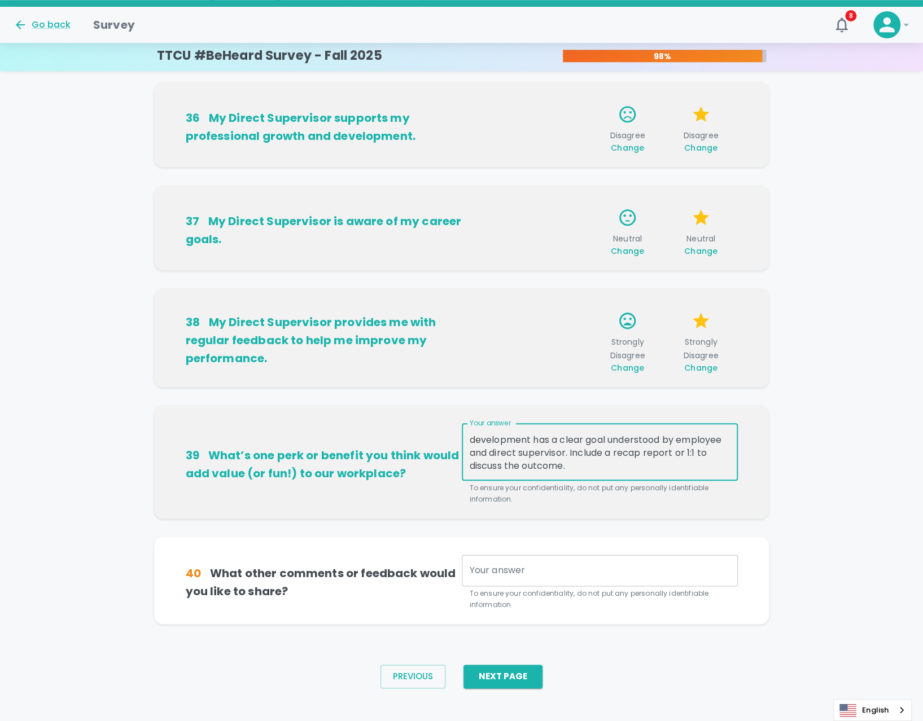
scroll to position [556, 0]
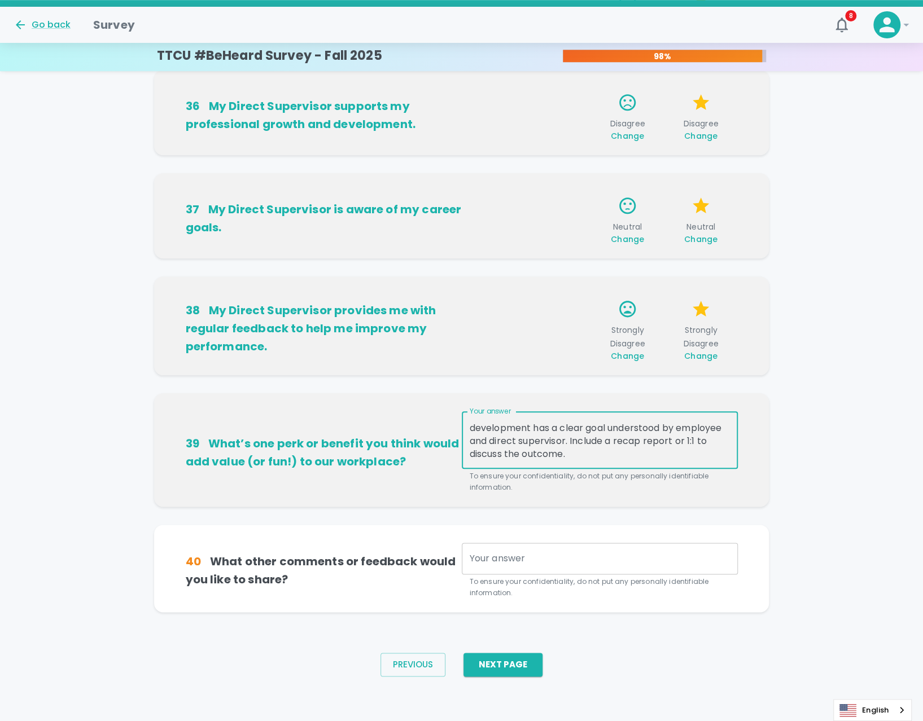
type textarea "PTO-type day(s) for personal or professional development in the form of mentori…"
click at [584, 560] on textarea "Your answer" at bounding box center [599, 558] width 260 height 13
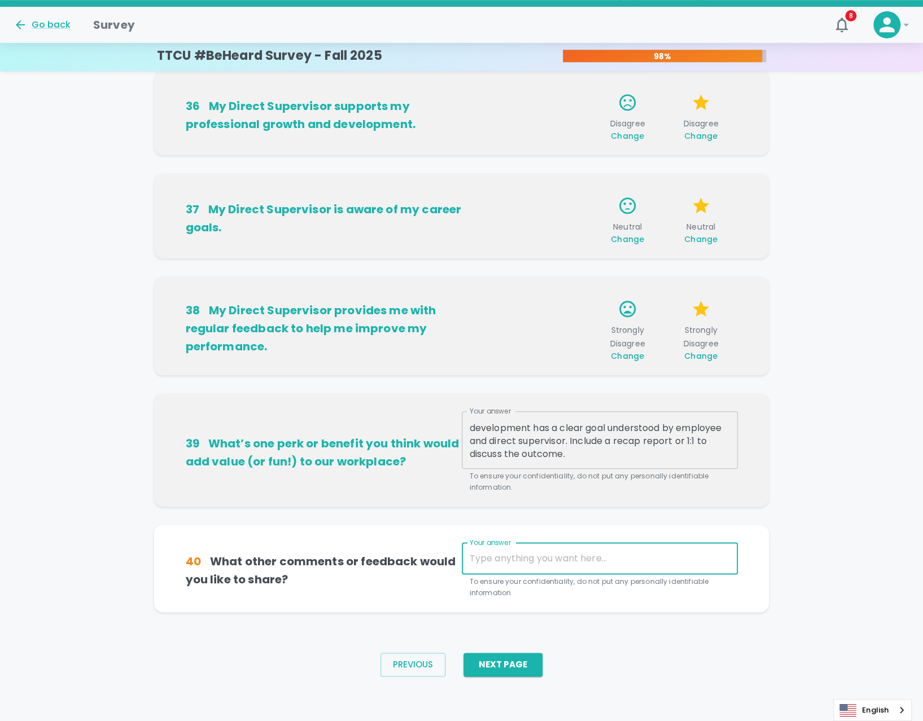
click at [674, 601] on div "40 What other comments or feedback would you like to share? Your answer x Your …" at bounding box center [461, 568] width 615 height 87
click at [576, 563] on textarea "Your answer" at bounding box center [599, 558] width 260 height 13
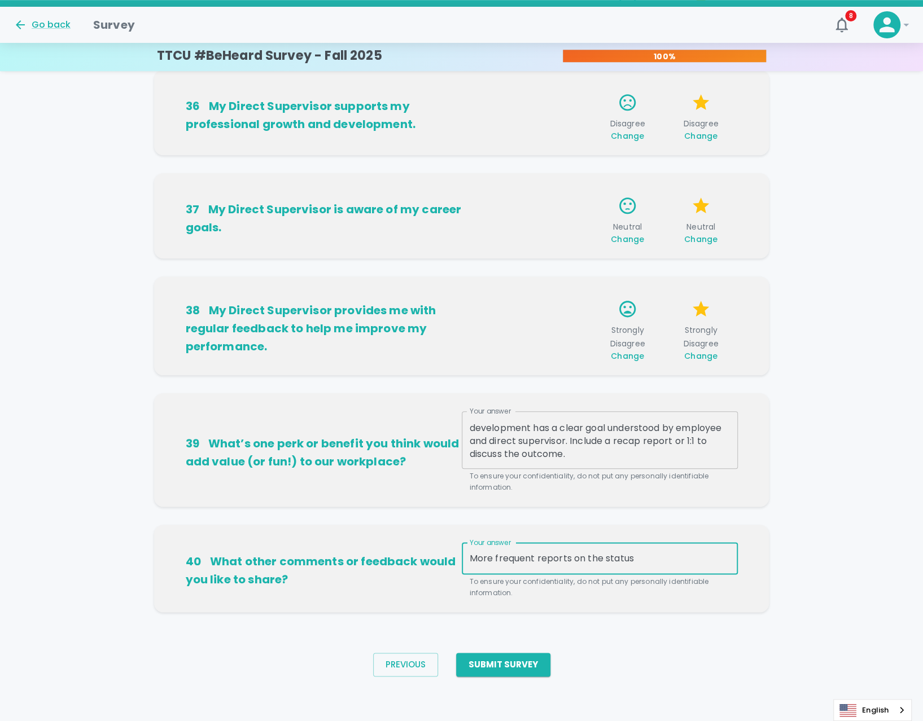
click at [536, 559] on textarea "More frequent reports on the status" at bounding box center [599, 558] width 260 height 13
drag, startPoint x: 616, startPoint y: 560, endPoint x: 746, endPoint y: 567, distance: 130.5
click at [746, 567] on div "40 What other comments or feedback would you like to share? Your answer More fr…" at bounding box center [462, 568] width 588 height 60
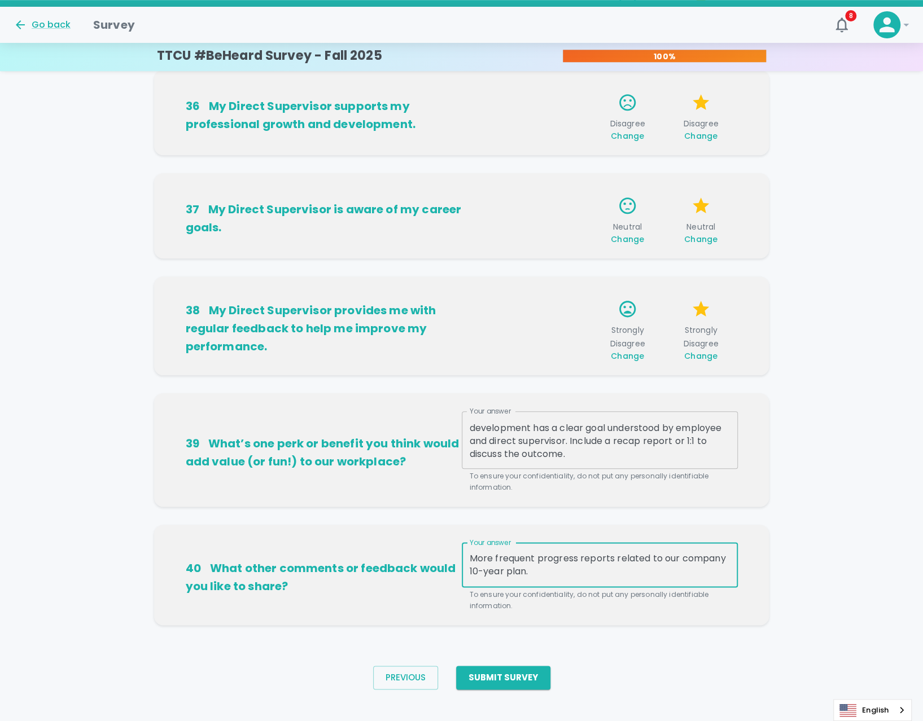
click at [716, 557] on textarea "More frequent progress reports related to our company 10-year plan." at bounding box center [599, 565] width 260 height 26
click at [631, 566] on textarea "More frequent progress reports related to our organization's 10-year plan." at bounding box center [599, 565] width 260 height 26
click at [608, 574] on textarea "More frequent progress reports related to our organization's 10-year plan." at bounding box center [599, 565] width 260 height 26
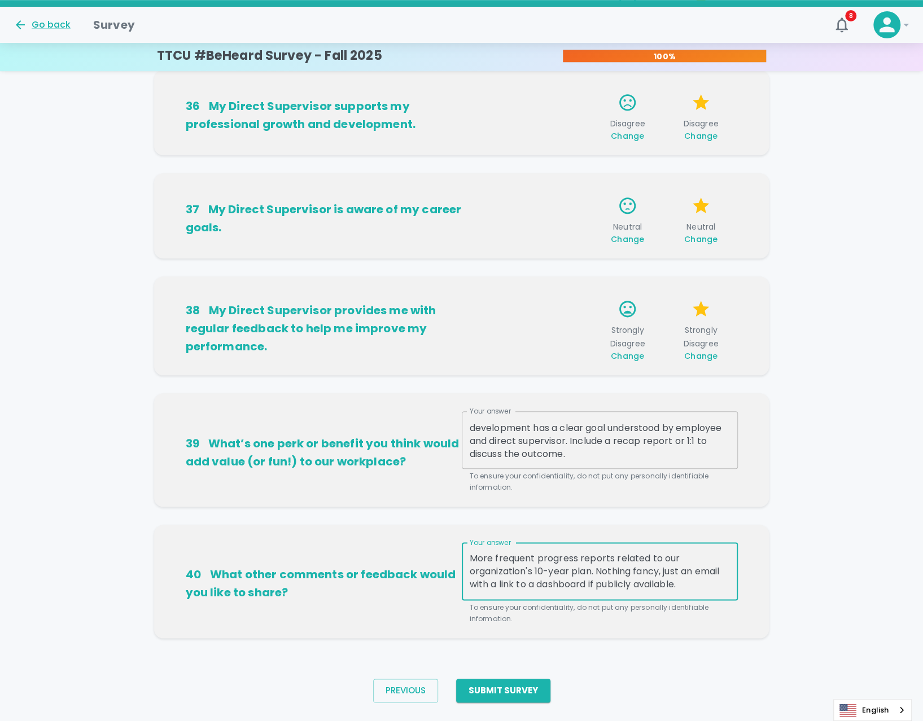
click at [725, 572] on textarea "More frequent progress reports related to our organization's 10-year plan. Noth…" at bounding box center [599, 571] width 260 height 39
click at [580, 583] on textarea "More frequent progress reports related to our organization's 10-year plan. Noth…" at bounding box center [599, 571] width 260 height 39
click at [551, 583] on textarea "More frequent progress reports related to our organization's 10-year plan. Noth…" at bounding box center [599, 571] width 260 height 39
click at [627, 577] on textarea "More frequent progress reports related to our organization's 10-year plan. Noth…" at bounding box center [599, 571] width 260 height 39
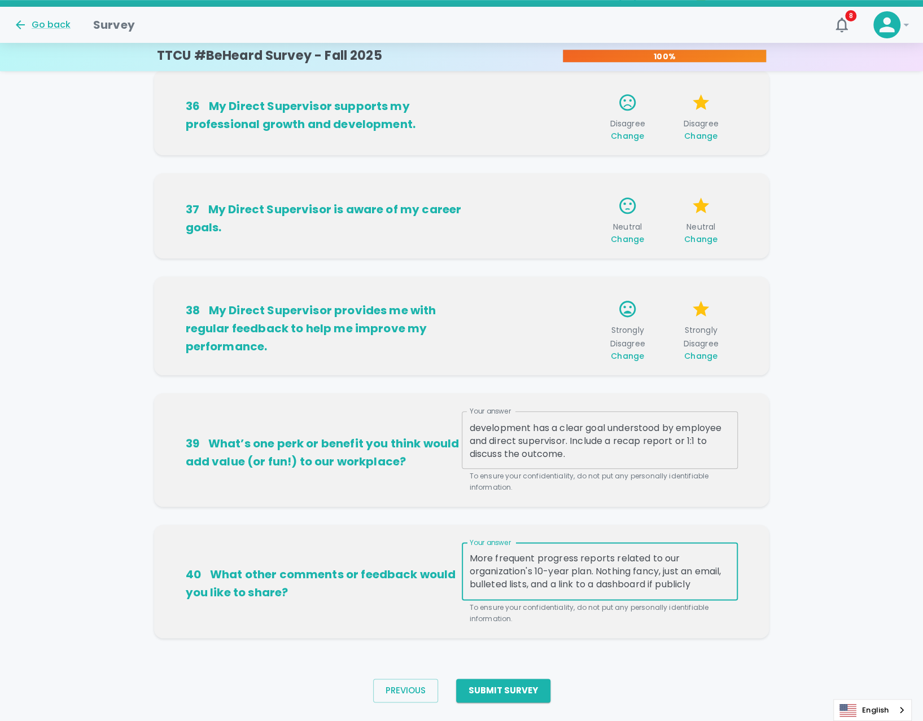
scroll to position [12, 0]
click at [576, 585] on textarea "More frequent progress reports related to our organization's 10-year plan. Noth…" at bounding box center [599, 571] width 260 height 39
type textarea "More frequent progress reports related to our organization's 10-year plan. Noth…"
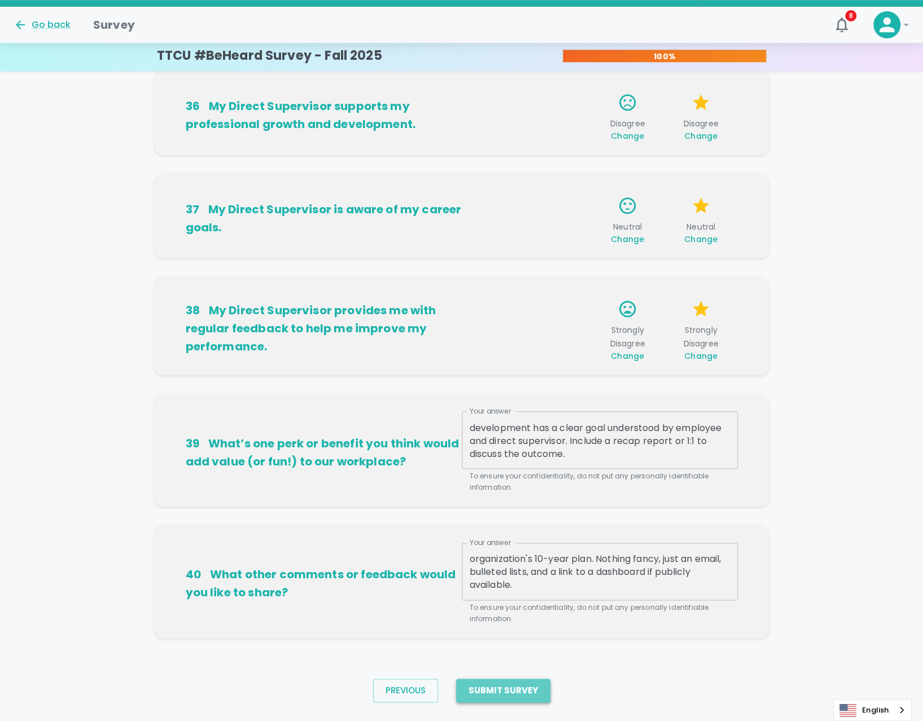
click at [528, 689] on button "Submit Survey" at bounding box center [503, 691] width 94 height 24
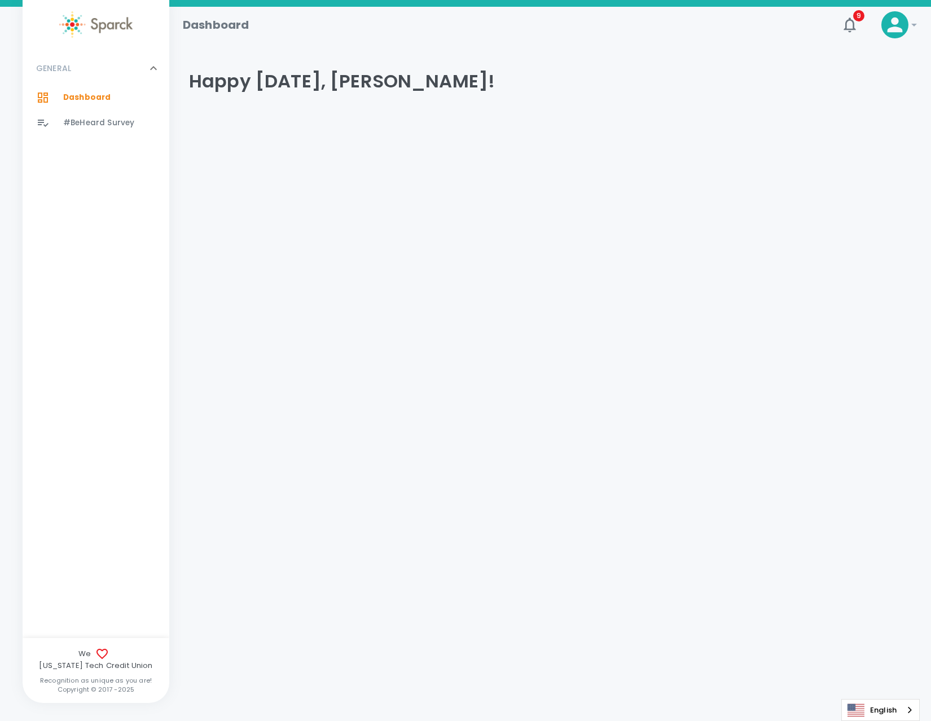
click at [542, 183] on html "Skip Navigation Dashboard 9 ! GENERAL 0 Dashboard 0 #BeHeard Survey 0 We [US_ST…" at bounding box center [465, 91] width 931 height 183
click at [850, 32] on icon "button" at bounding box center [850, 24] width 12 height 15
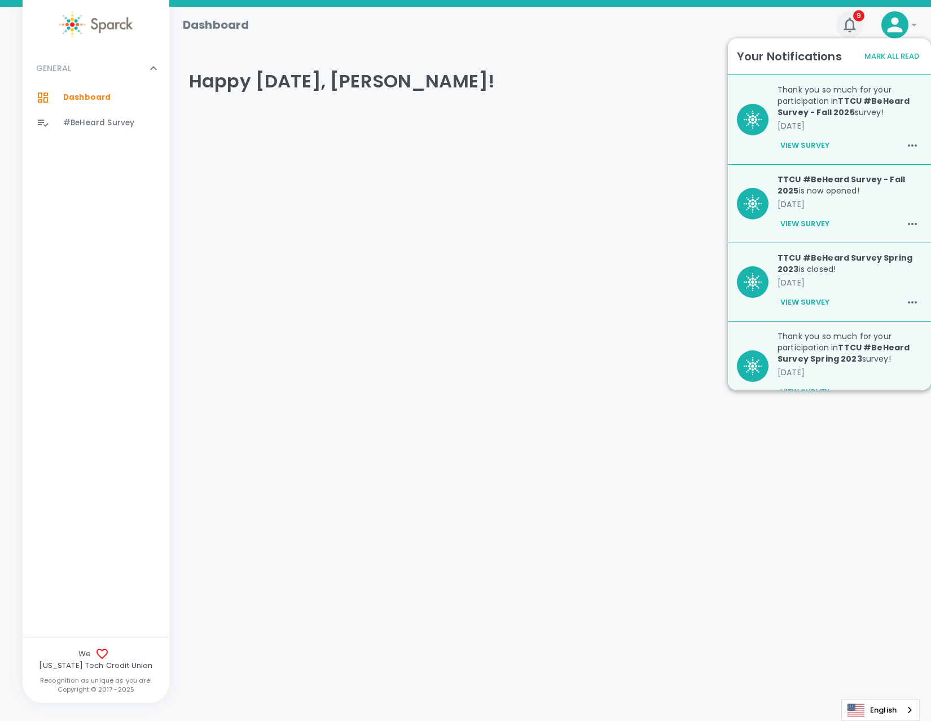
click at [850, 30] on icon "button" at bounding box center [850, 25] width 18 height 18
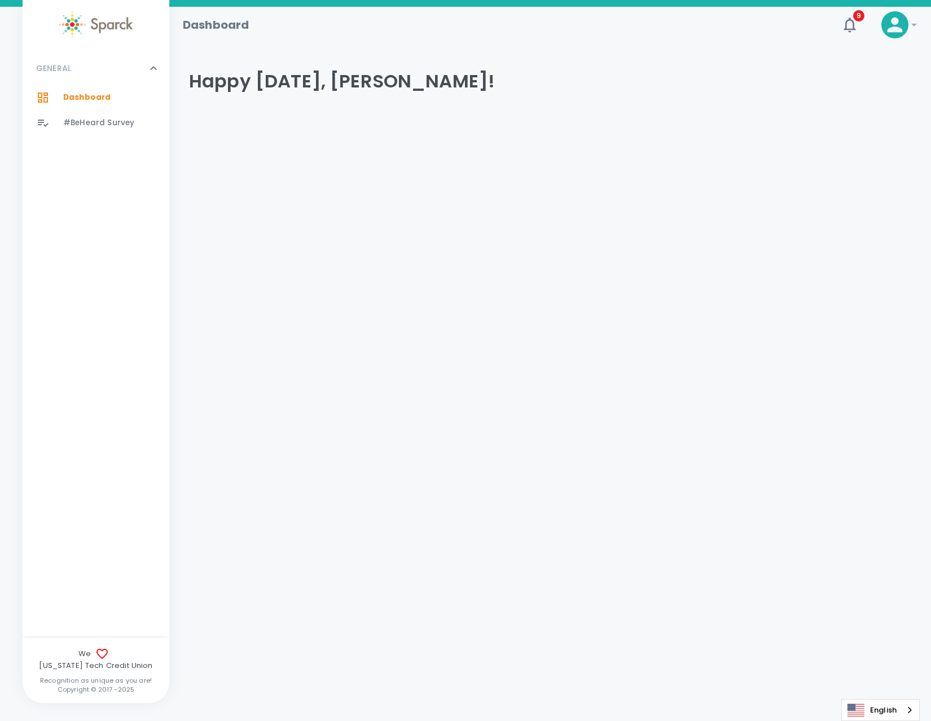
click at [692, 93] on div "Happy [DATE], [PERSON_NAME]!" at bounding box center [545, 81] width 731 height 68
